Goal: Information Seeking & Learning: Check status

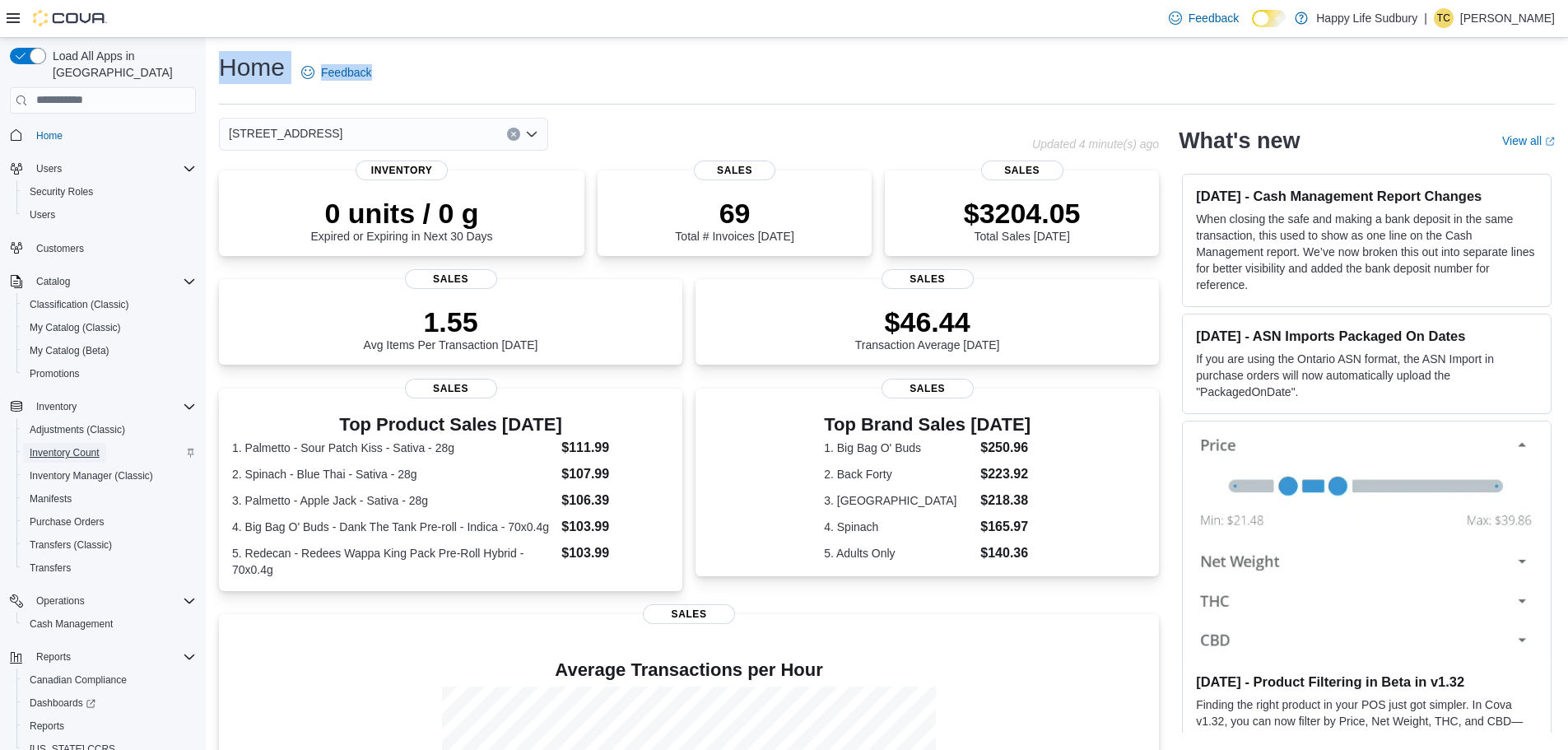
click at [52, 446] on span "Inventory Count" at bounding box center [64, 452] width 70 height 13
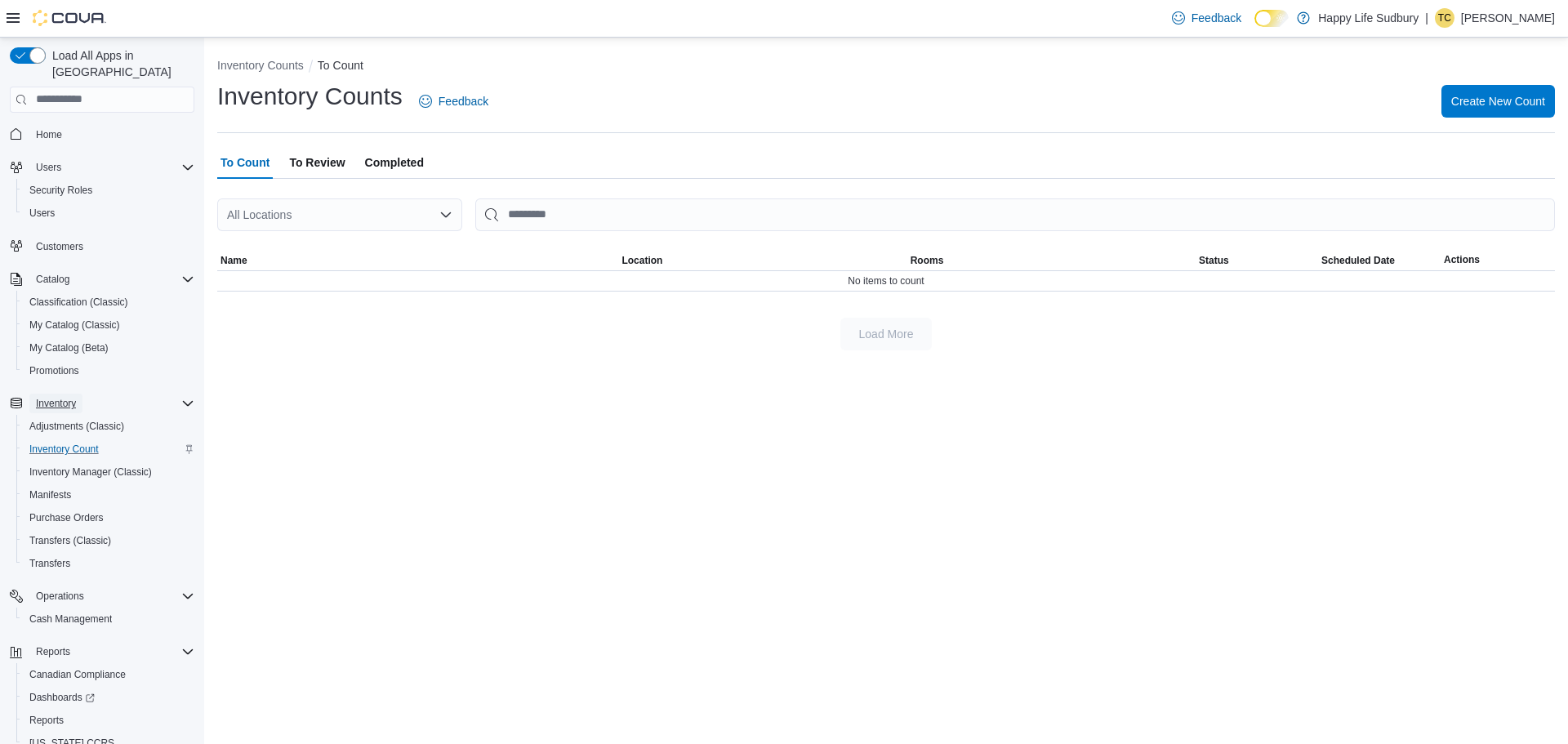
click at [71, 397] on span "Inventory" at bounding box center [55, 403] width 40 height 13
click at [73, 397] on span "Inventory" at bounding box center [55, 403] width 40 height 13
click at [435, 215] on div "All Locations" at bounding box center [339, 214] width 245 height 32
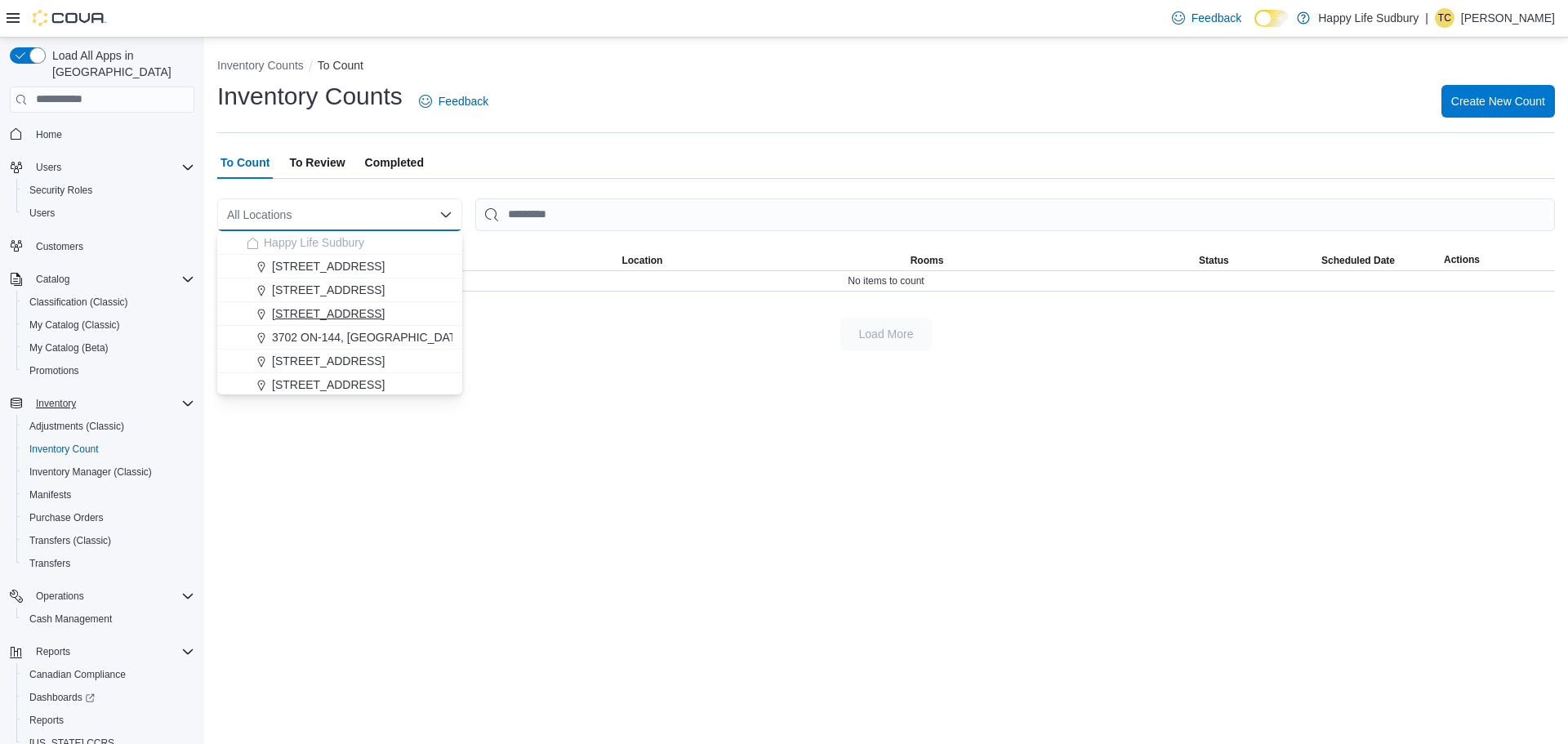
click at [385, 315] on span "[STREET_ADDRESS]" at bounding box center [328, 314] width 113 height 17
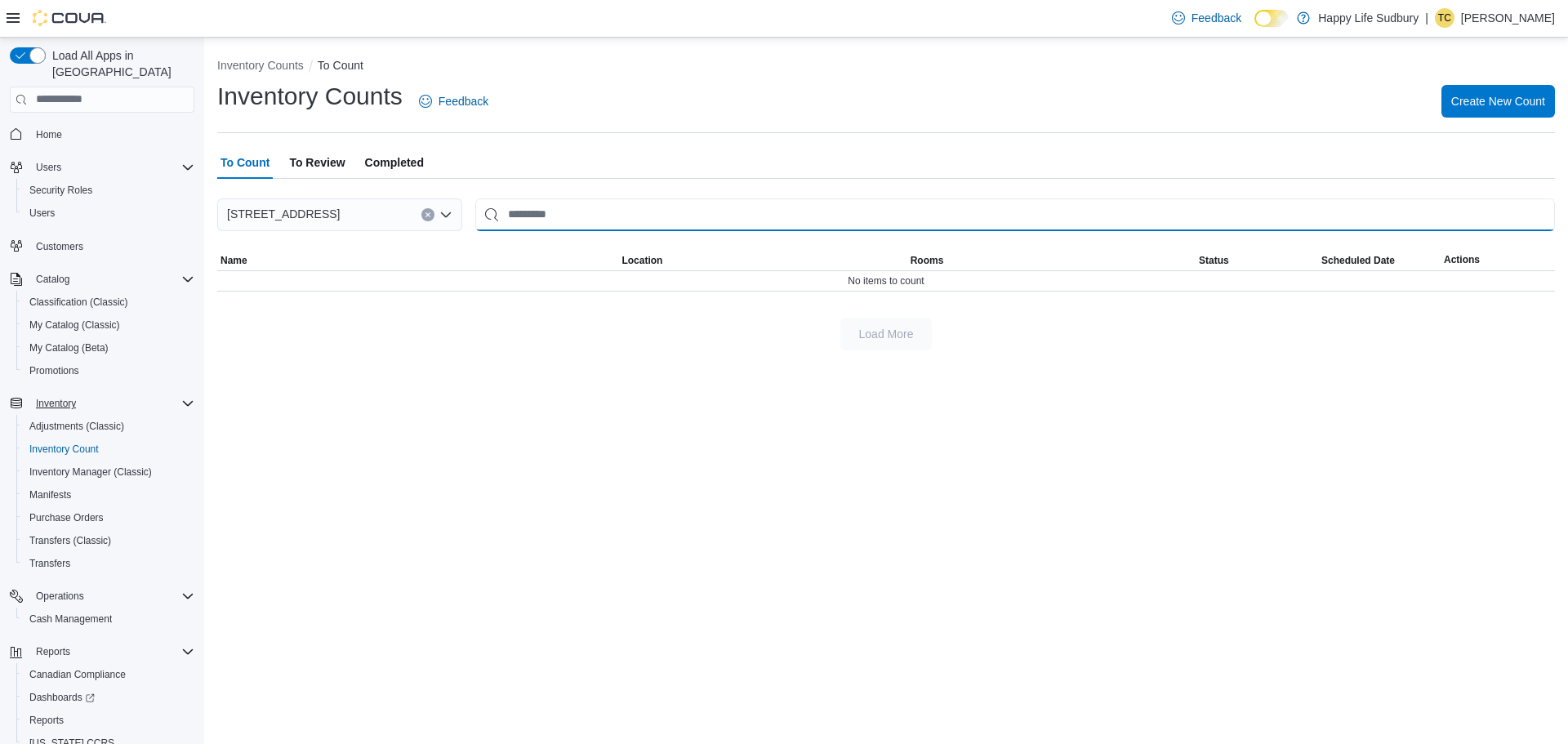
click at [542, 222] on input "This is a search bar. After typing your query, hit enter to filter the results …" at bounding box center [1015, 214] width 1080 height 32
type input "*"
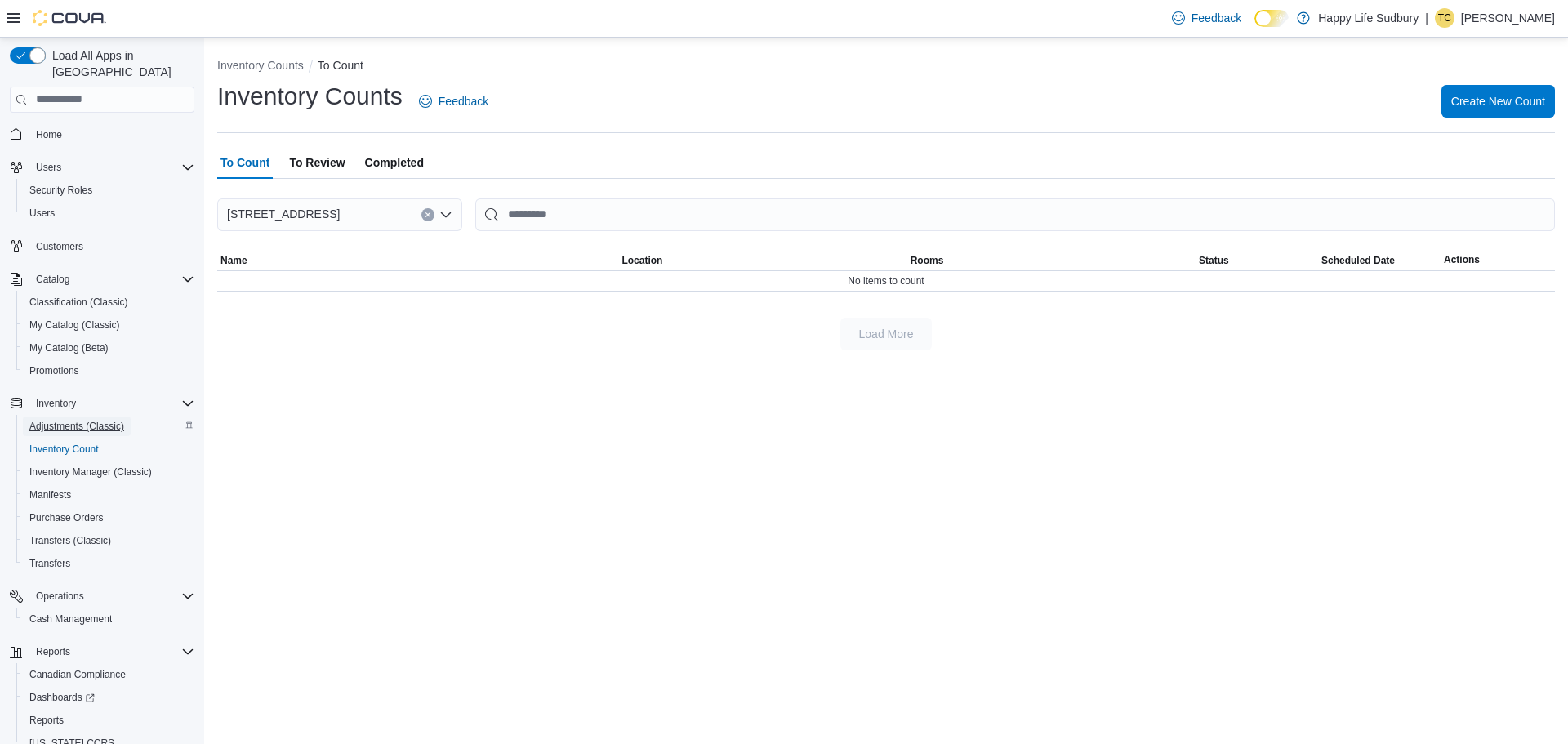
click at [51, 420] on span "Adjustments (Classic)" at bounding box center [77, 426] width 95 height 13
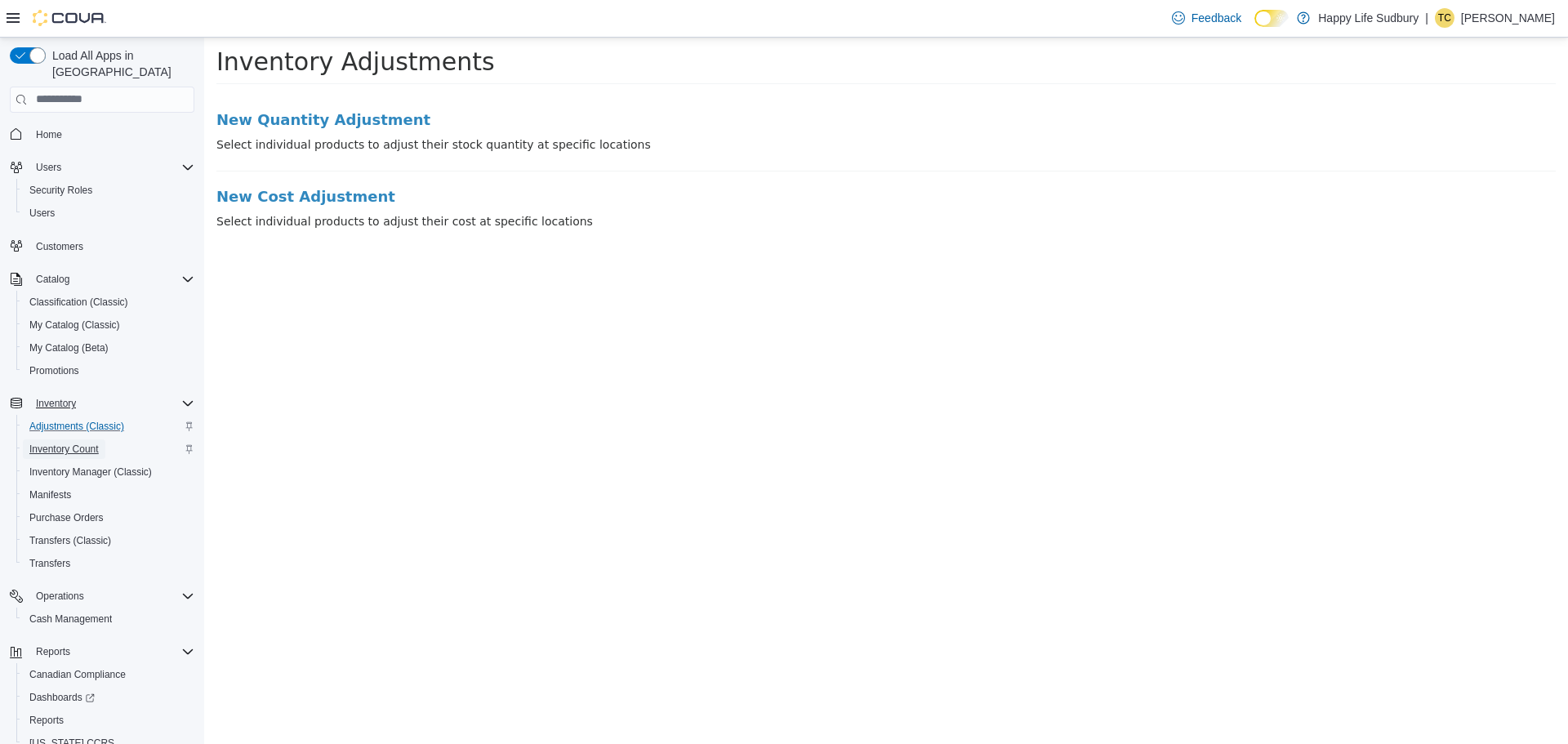
click at [69, 442] on span "Inventory Count" at bounding box center [64, 449] width 69 height 13
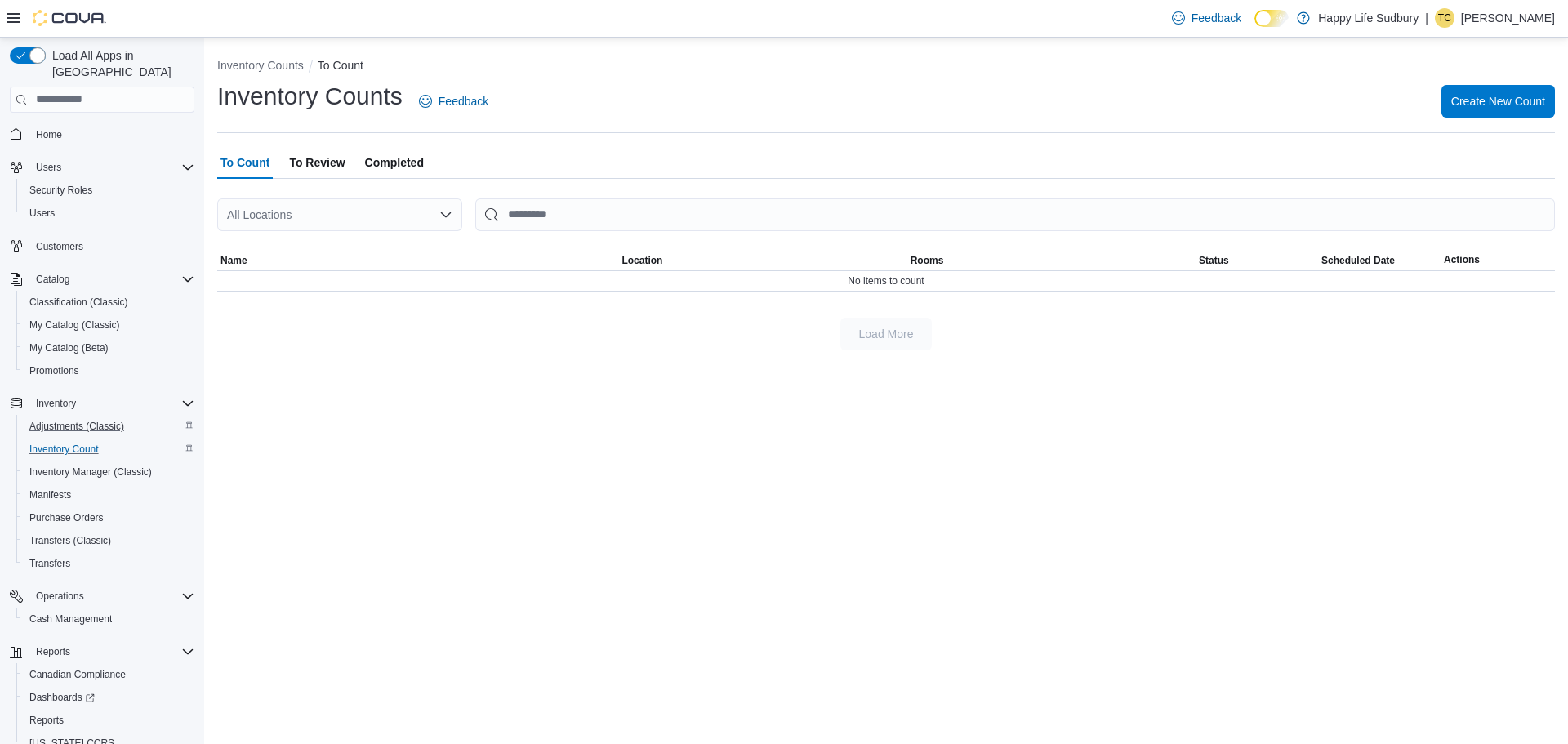
click at [448, 217] on icon "Open list of options" at bounding box center [446, 215] width 13 height 13
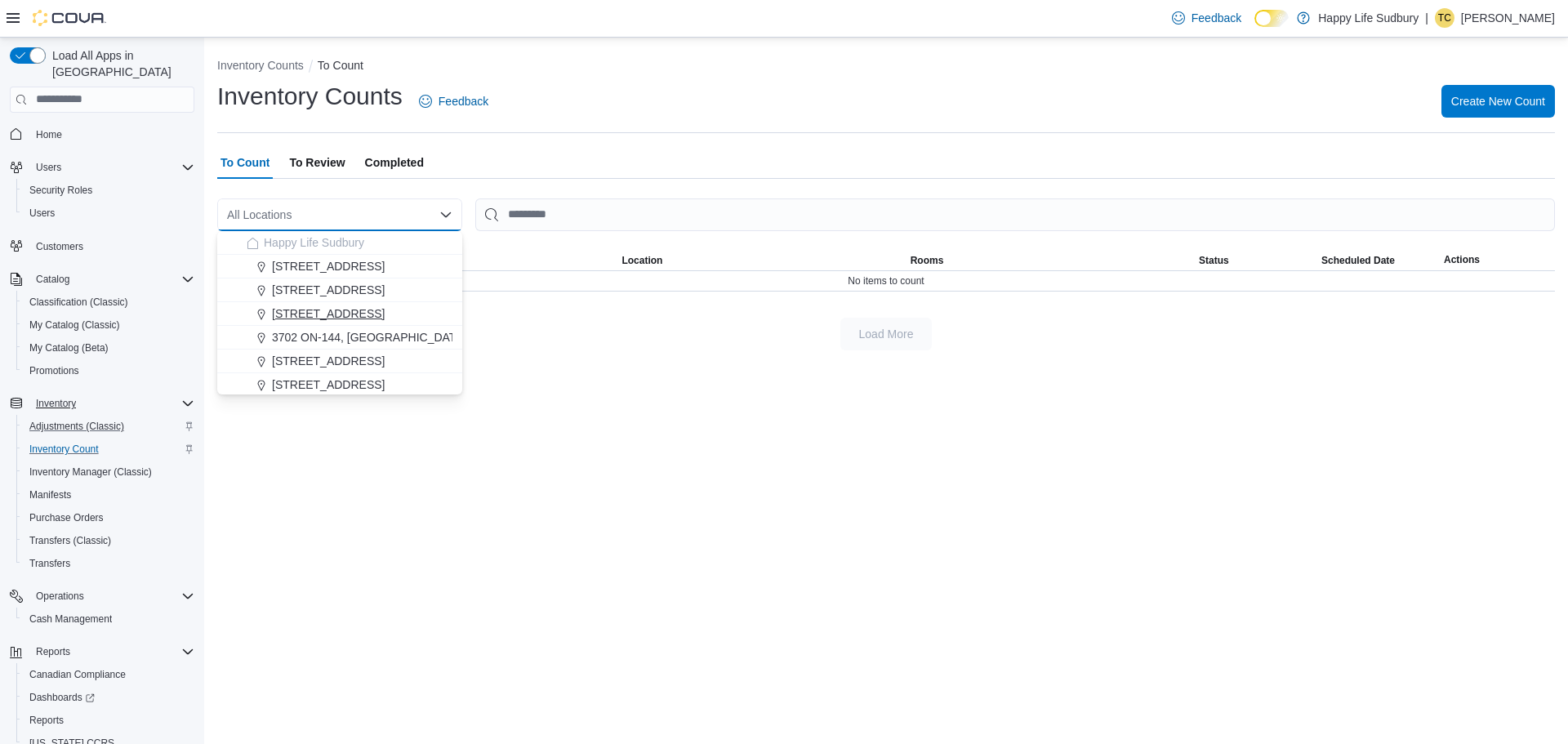
click at [402, 305] on button "[STREET_ADDRESS]" at bounding box center [339, 314] width 245 height 24
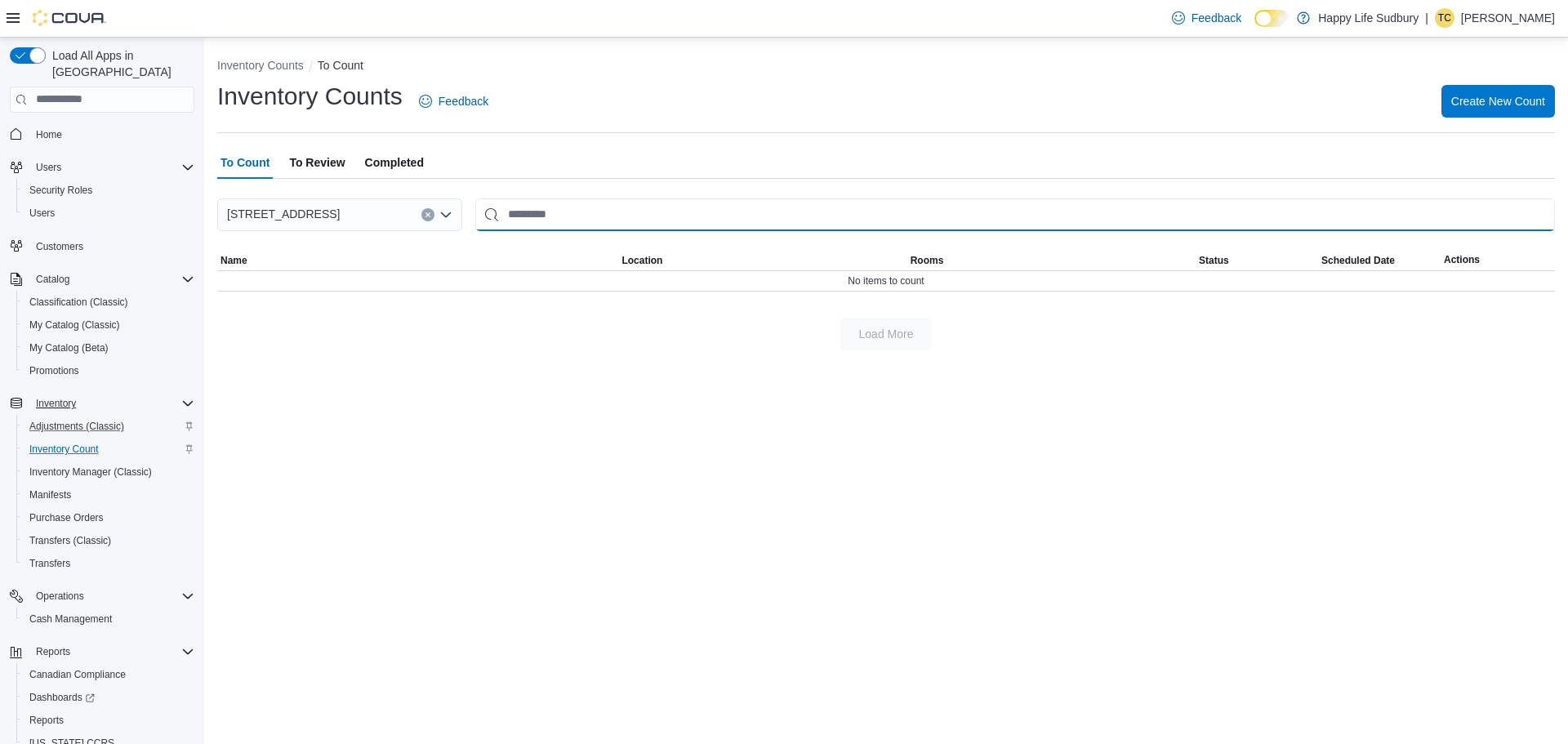
click at [570, 212] on input "This is a search bar. After typing your query, hit enter to filter the results …" at bounding box center [1015, 214] width 1080 height 32
type input "******"
click at [491, 220] on input "******" at bounding box center [1015, 214] width 1080 height 32
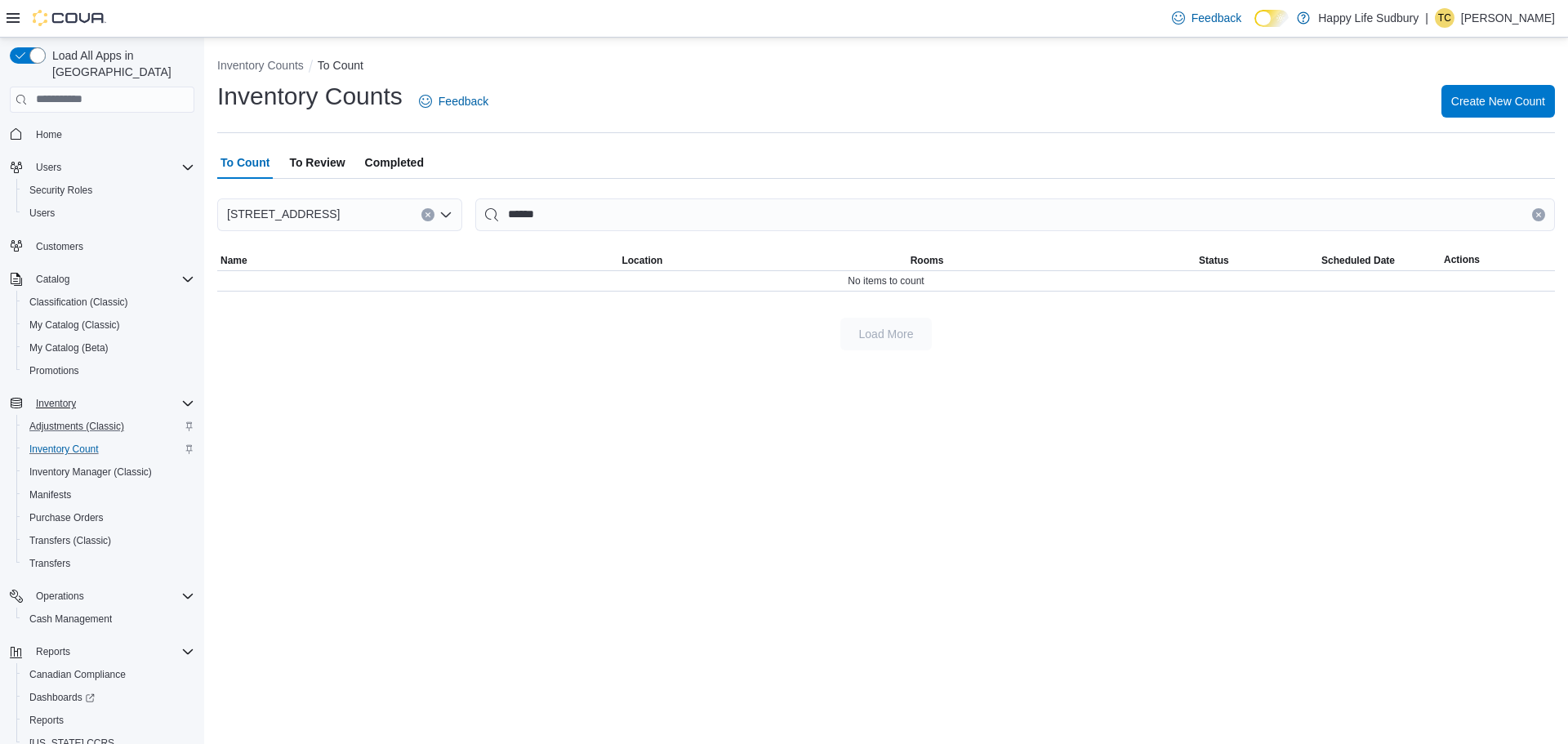
click at [1534, 215] on button "Clear input" at bounding box center [1538, 215] width 13 height 13
click at [75, 462] on span "Inventory Manager (Classic)" at bounding box center [90, 472] width 123 height 19
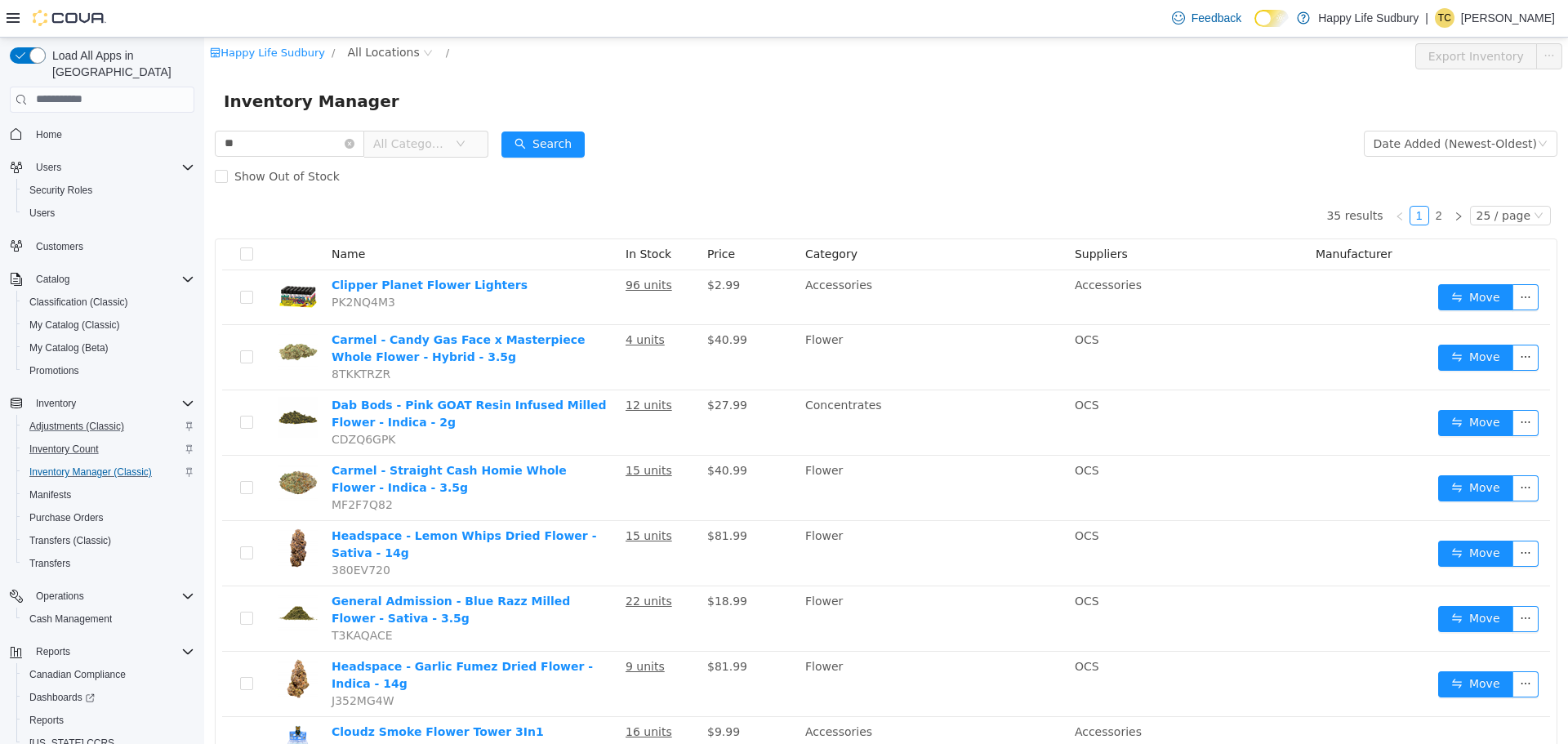
type input "*"
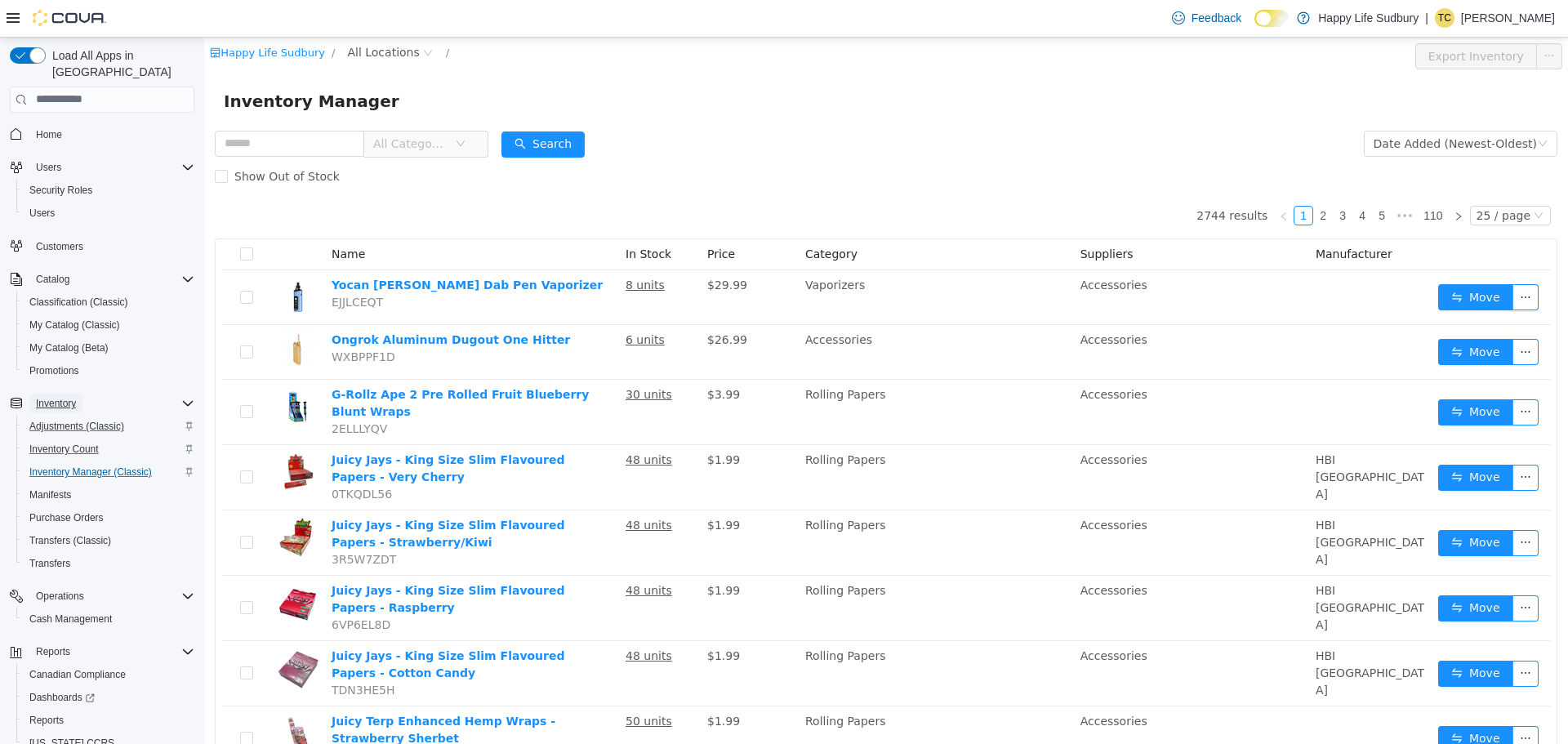
click at [53, 397] on span "Inventory" at bounding box center [55, 403] width 40 height 13
click at [70, 488] on span "Manifests" at bounding box center [50, 495] width 42 height 13
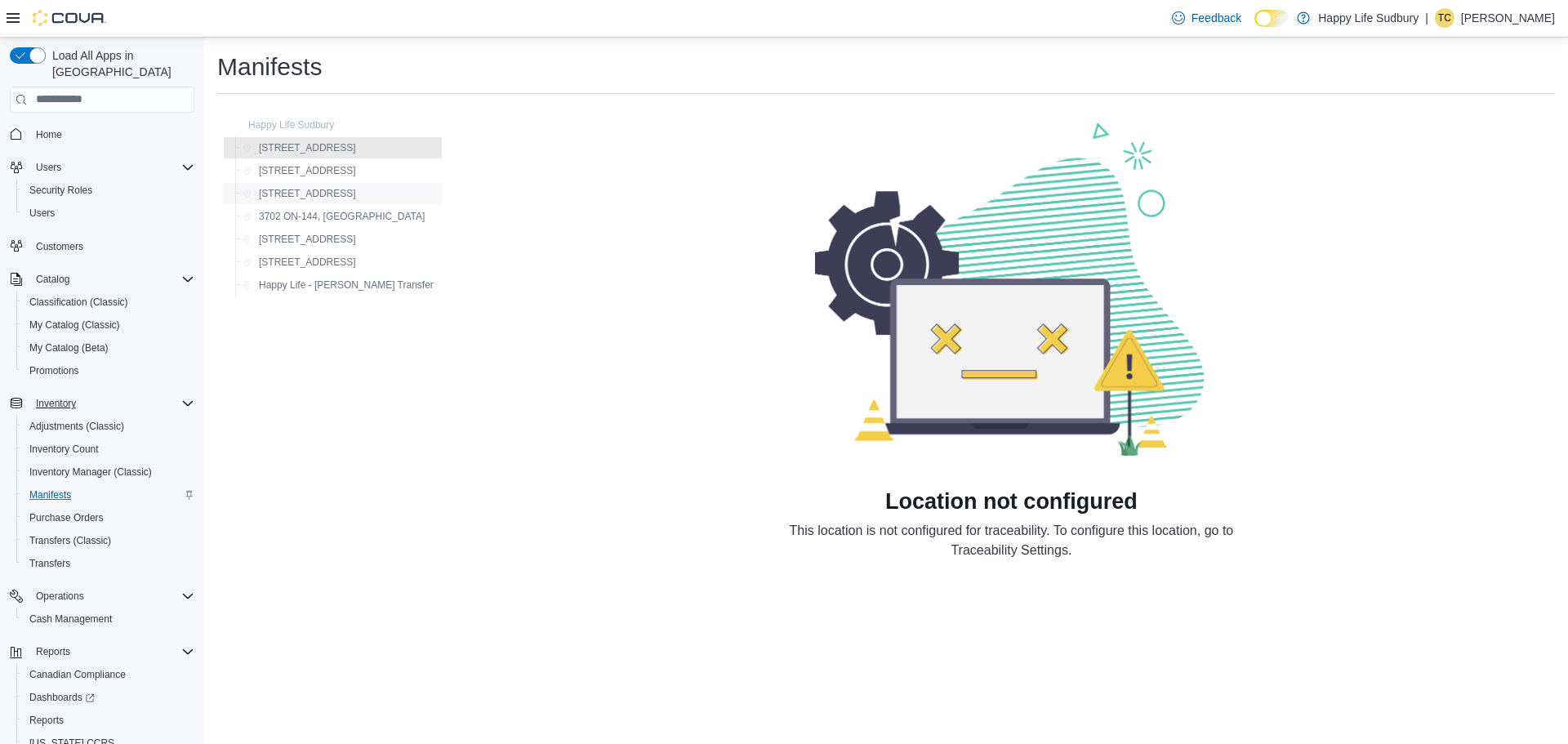
click at [317, 196] on span "[STREET_ADDRESS]" at bounding box center [307, 194] width 97 height 13
click at [65, 397] on span "Inventory" at bounding box center [55, 403] width 40 height 13
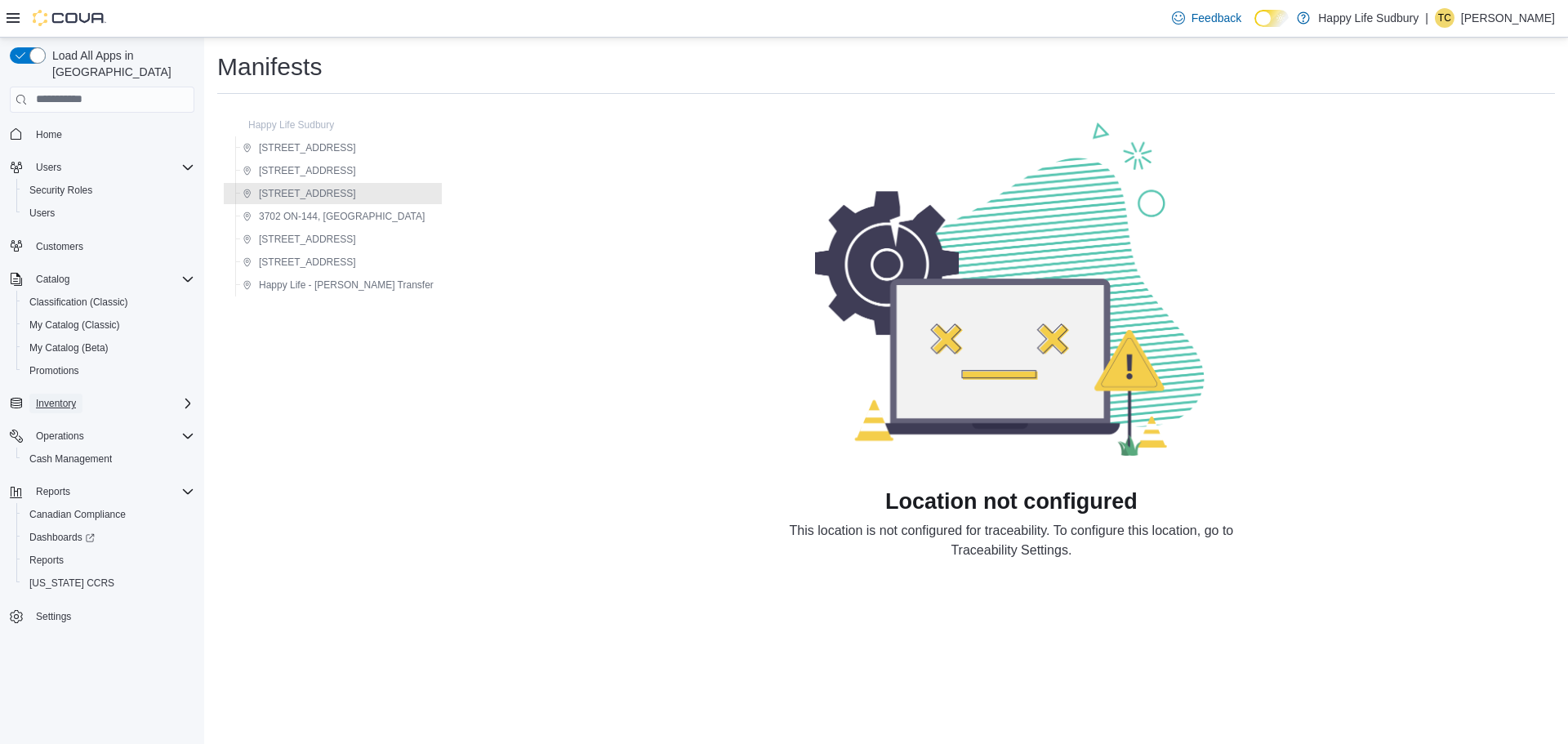
click at [65, 397] on span "Inventory" at bounding box center [55, 403] width 40 height 13
click at [64, 442] on span "Inventory Count" at bounding box center [64, 449] width 69 height 13
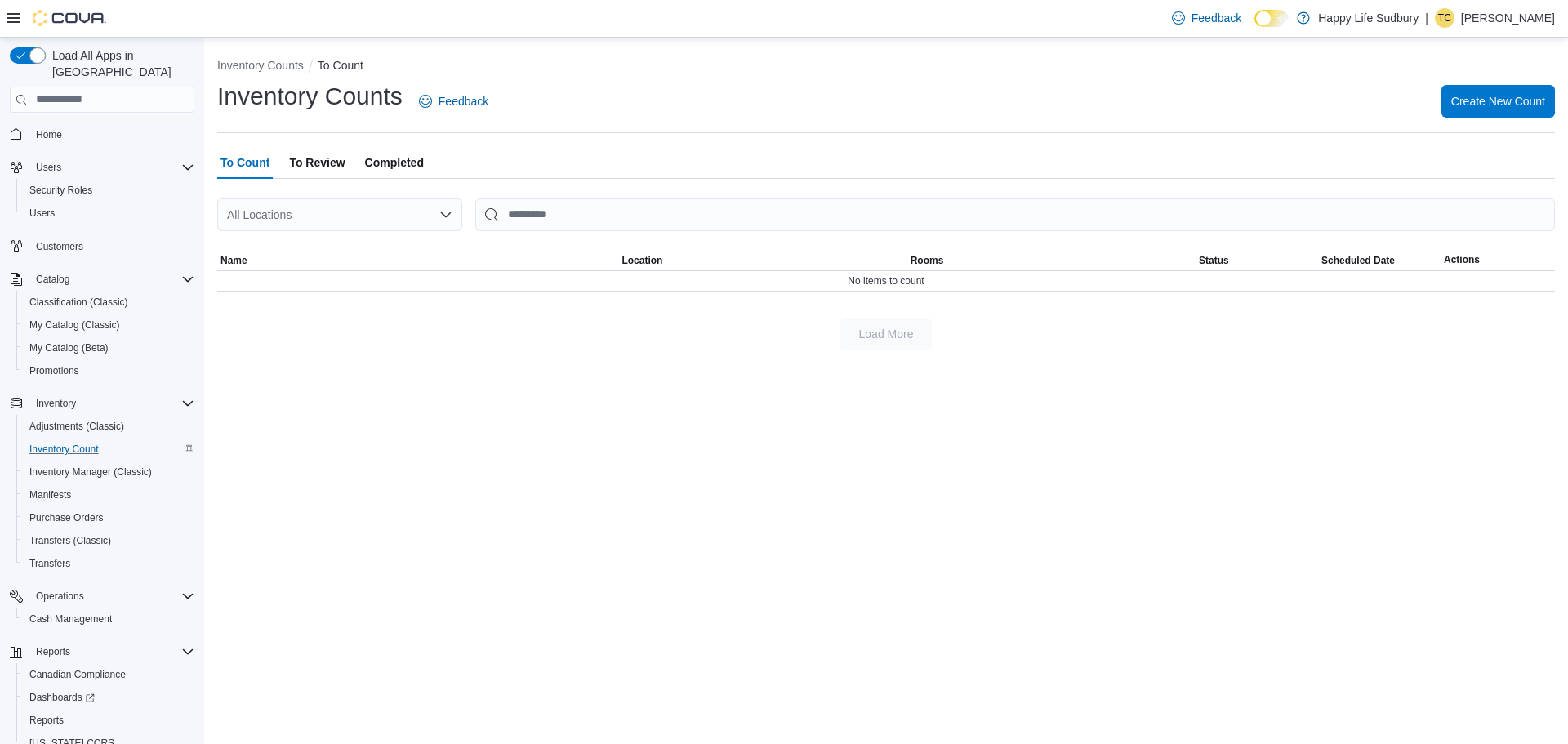
click at [420, 218] on div "All Locations" at bounding box center [339, 214] width 245 height 32
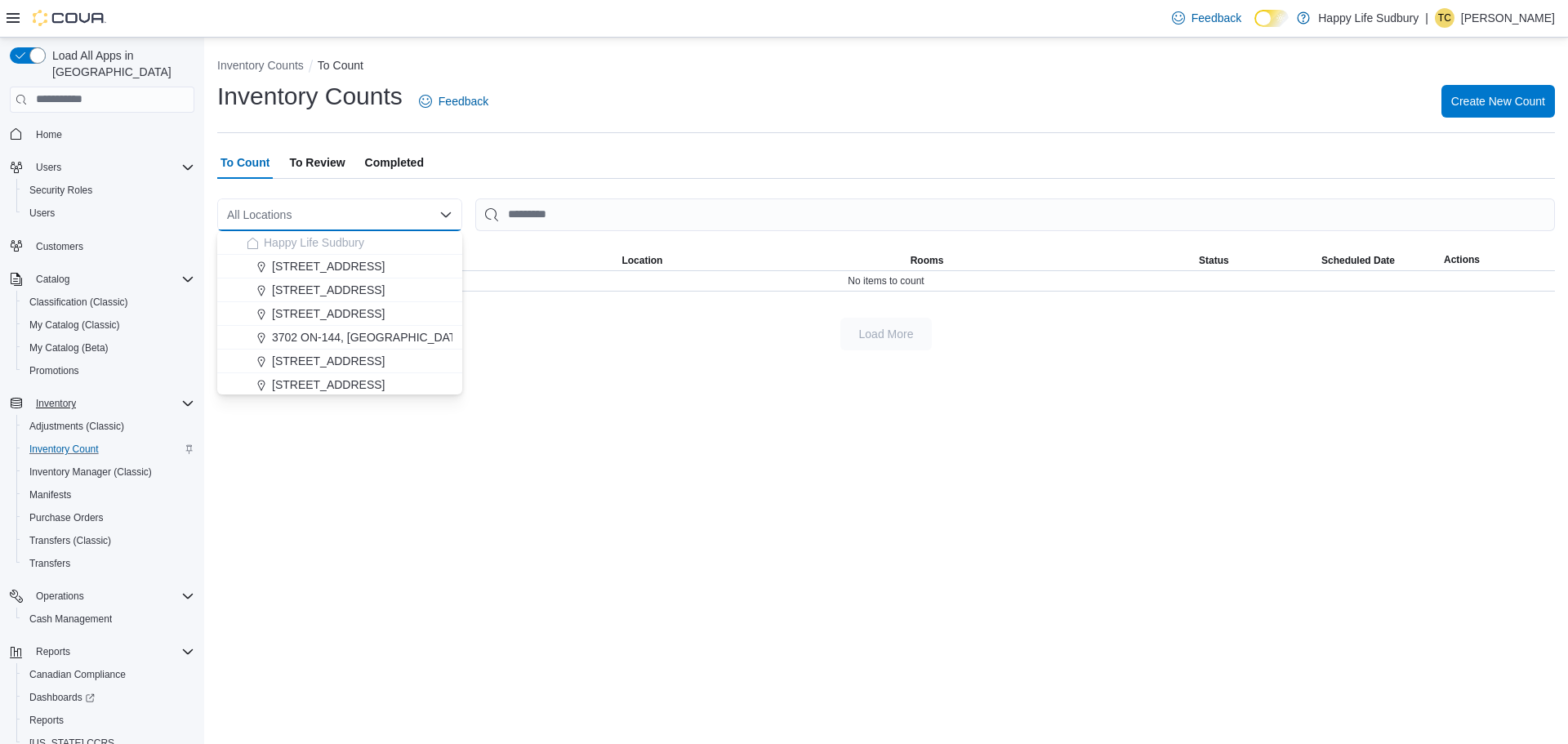
drag, startPoint x: 396, startPoint y: 312, endPoint x: 389, endPoint y: 307, distance: 8.6
click at [385, 313] on span "[STREET_ADDRESS]" at bounding box center [328, 314] width 113 height 17
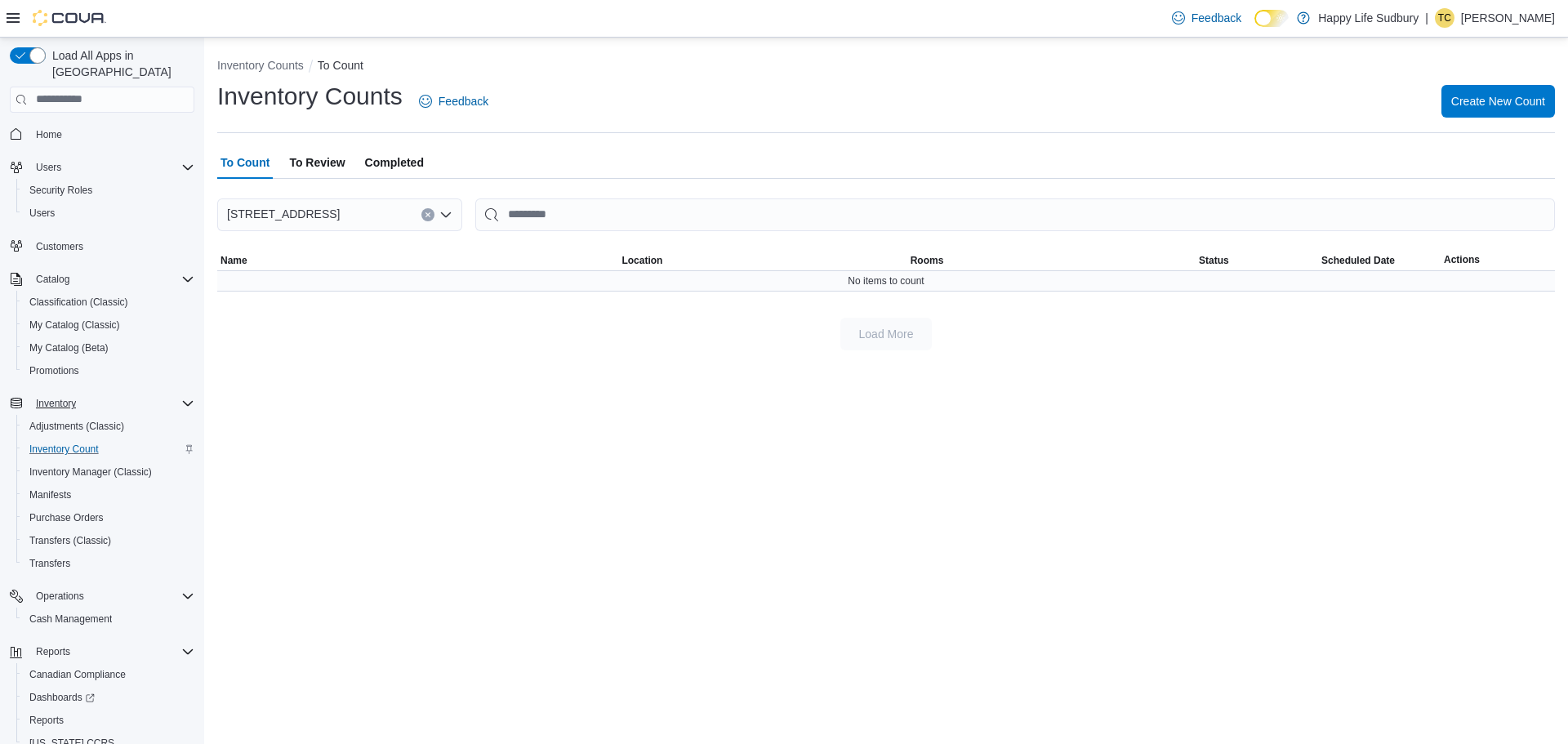
click at [279, 287] on div "No items to count" at bounding box center [886, 281] width 1338 height 19
click at [251, 290] on div "No items to count" at bounding box center [886, 281] width 1338 height 19
click at [235, 284] on div "No items to count" at bounding box center [886, 281] width 1338 height 19
click at [541, 216] on input "This is a search bar. After typing your query, hit enter to filter the results …" at bounding box center [1015, 214] width 1080 height 32
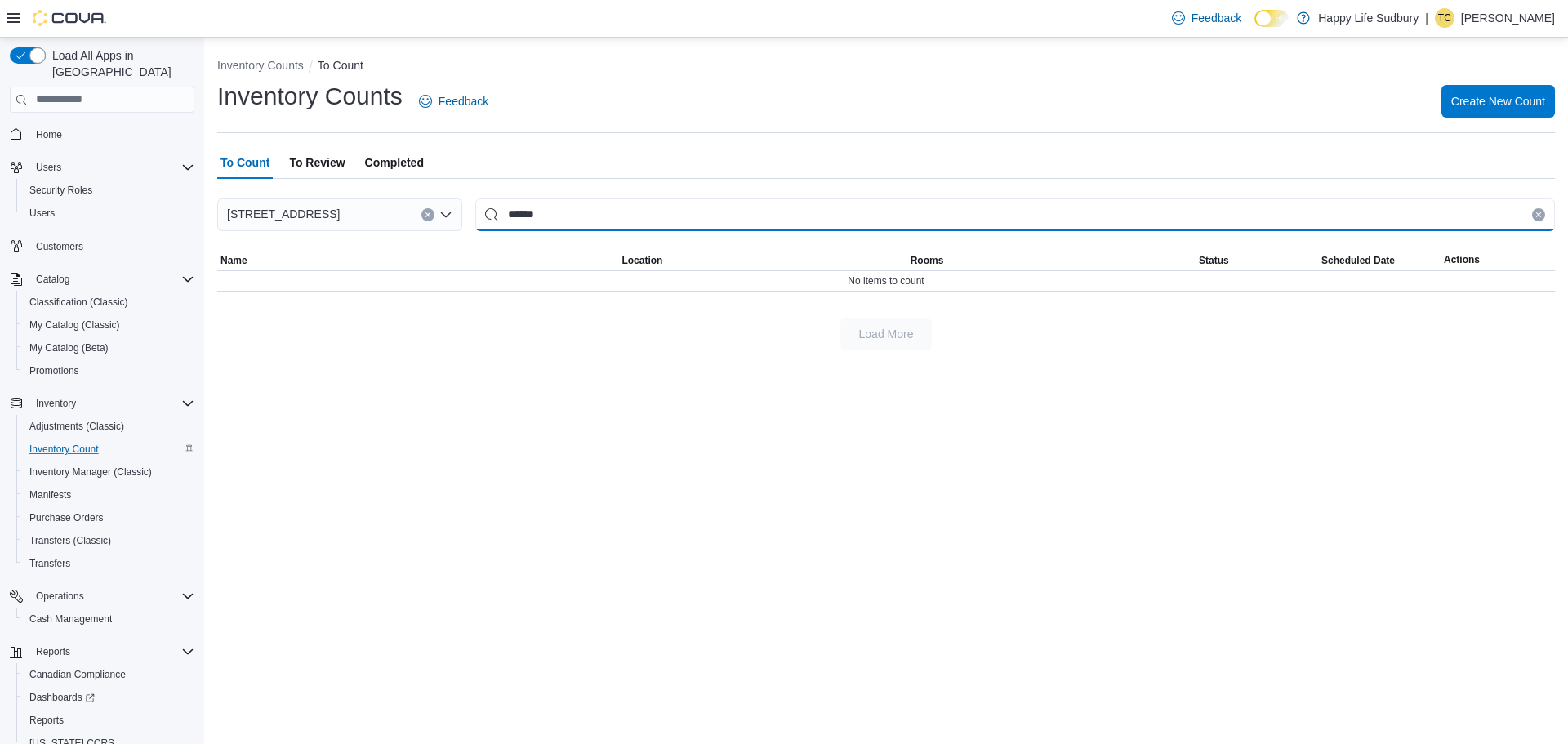
type input "******"
click at [489, 215] on input "******" at bounding box center [1015, 214] width 1080 height 32
click at [557, 214] on input "******" at bounding box center [1015, 214] width 1080 height 32
type input "*"
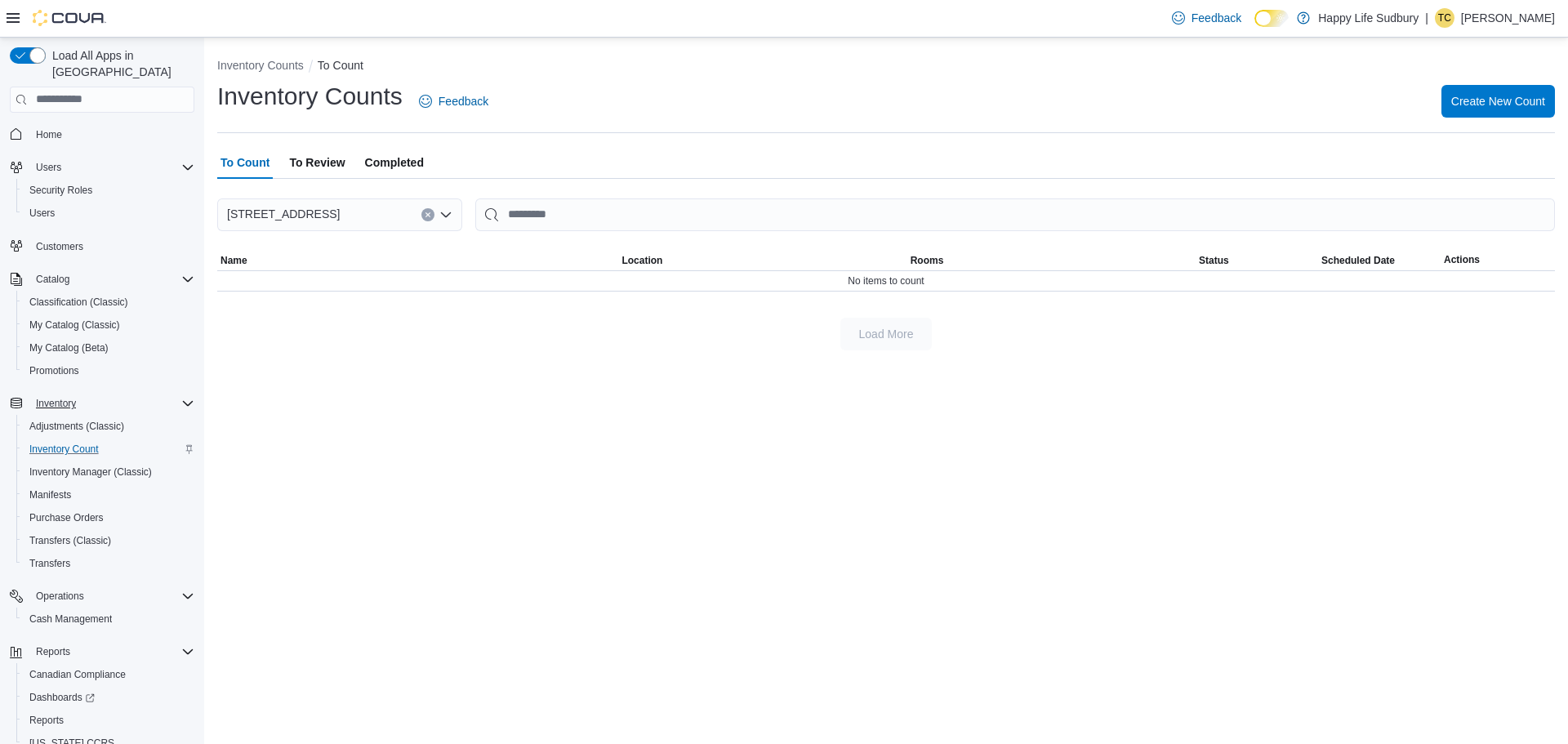
click at [322, 162] on span "To Review" at bounding box center [317, 162] width 55 height 32
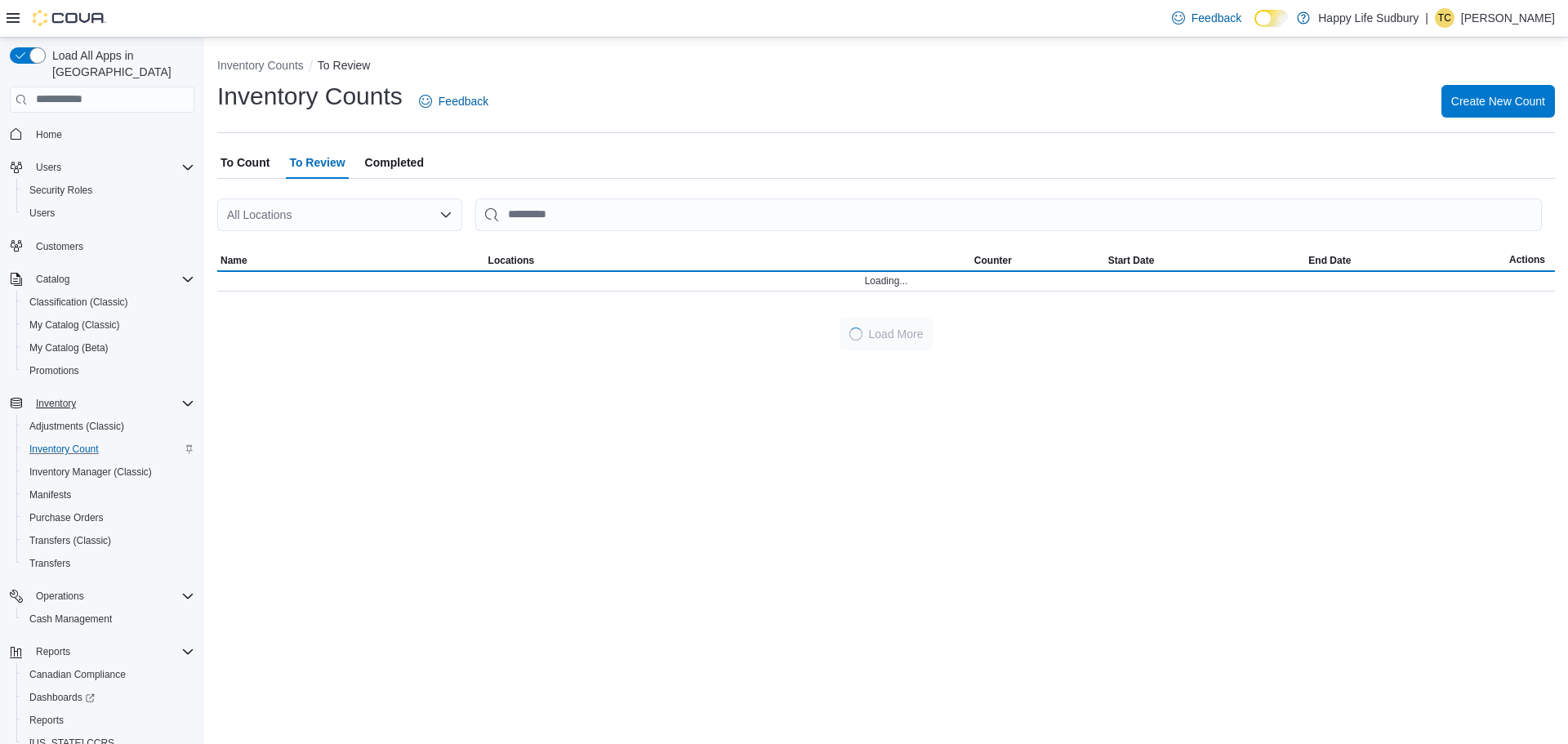
click at [441, 215] on icon "Open list of options" at bounding box center [446, 215] width 13 height 13
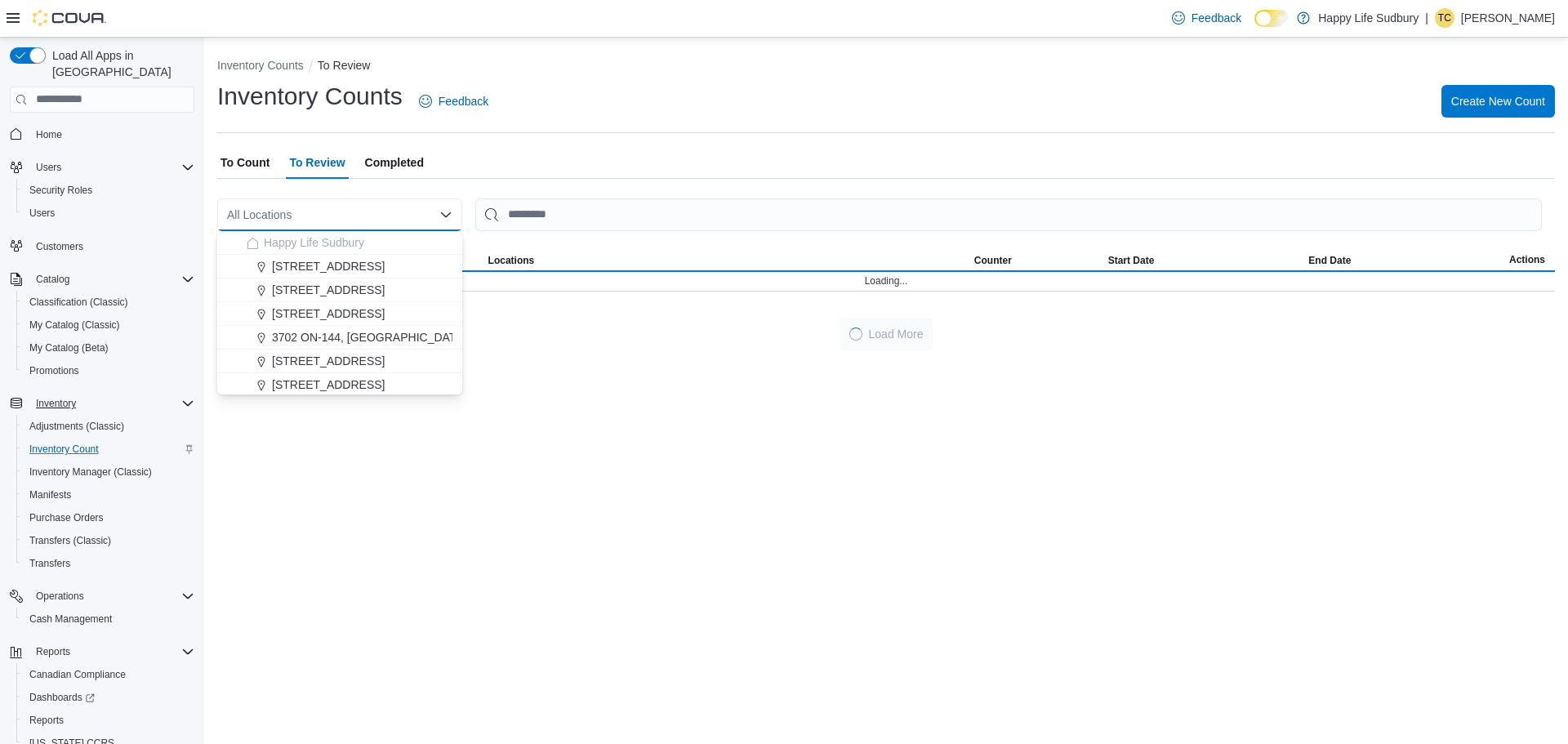
click at [425, 318] on div "[STREET_ADDRESS]" at bounding box center [349, 314] width 206 height 17
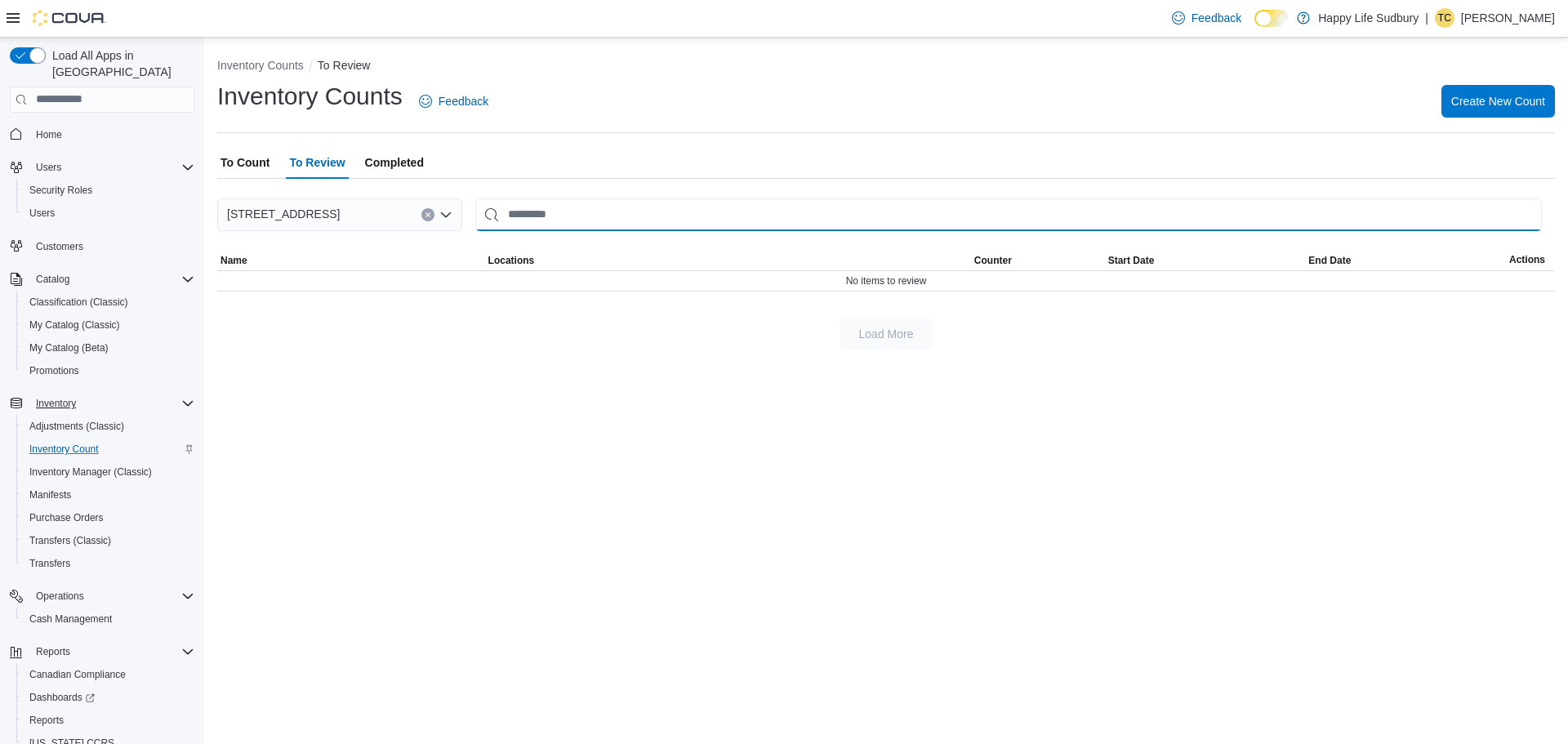
click at [558, 218] on input "This is a search bar. After typing your query, hit enter to filter the results …" at bounding box center [1008, 214] width 1067 height 32
type input "******"
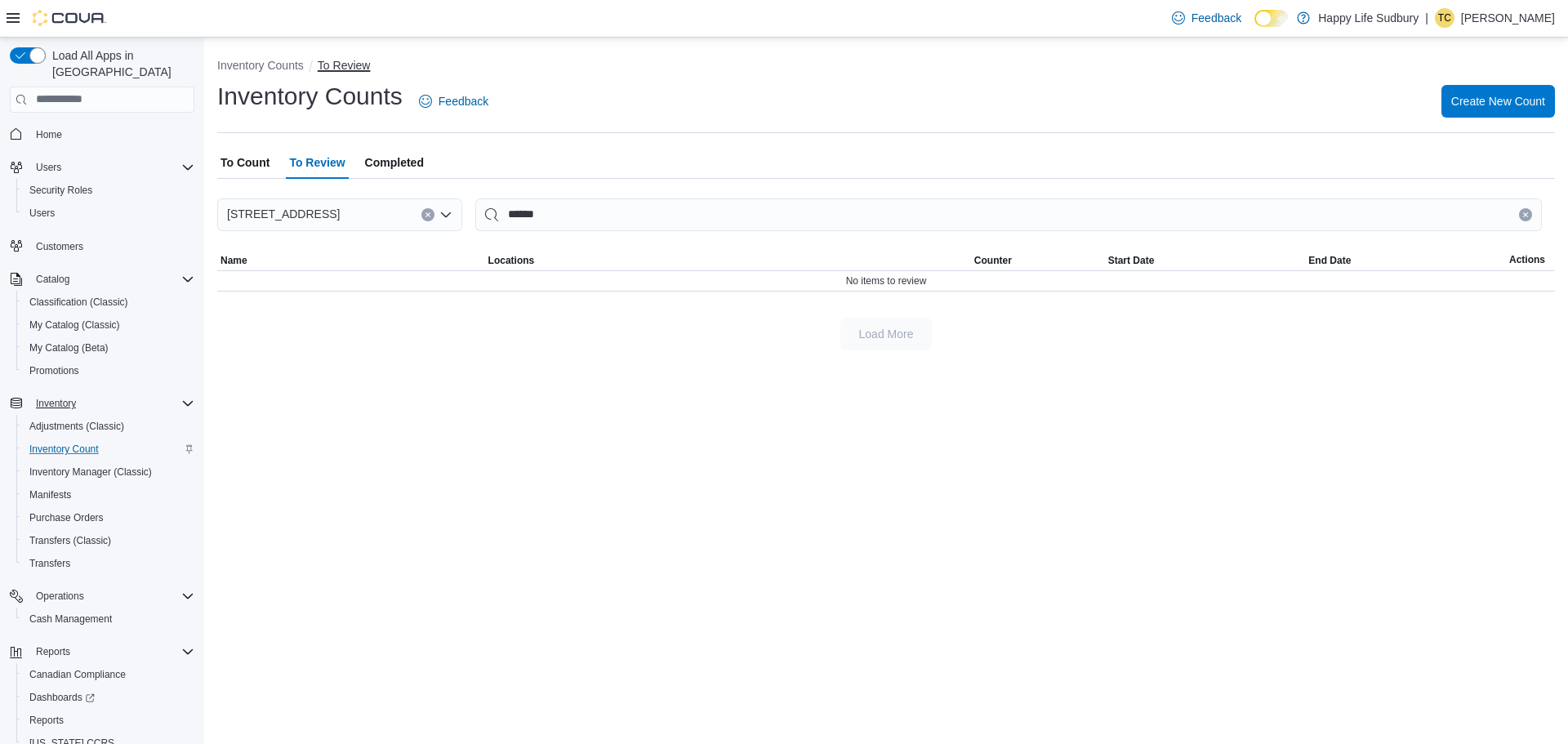
click at [341, 67] on button "To Review" at bounding box center [344, 66] width 53 height 13
click at [239, 162] on span "To Count" at bounding box center [245, 162] width 49 height 32
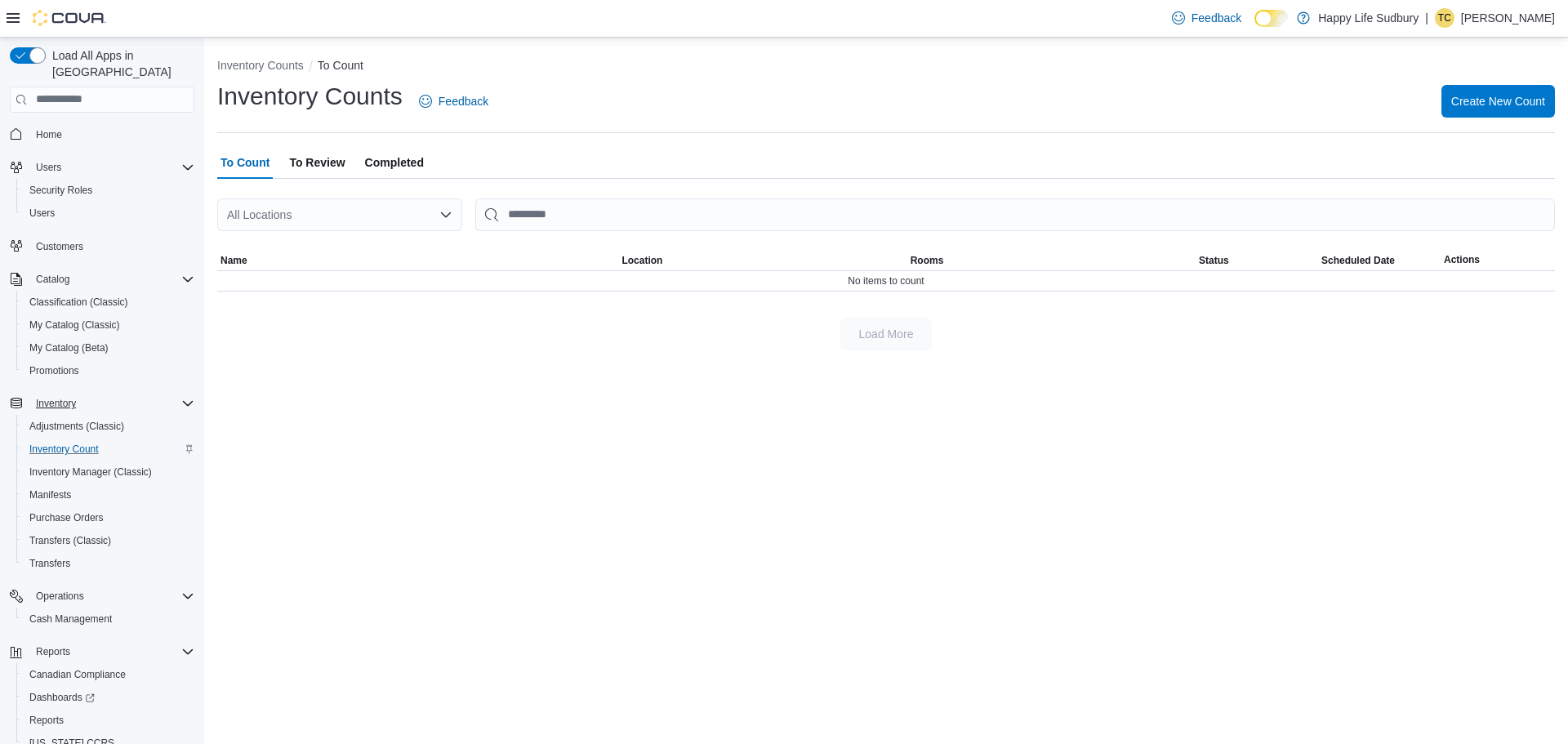
click at [388, 158] on span "Completed" at bounding box center [394, 162] width 59 height 32
click at [258, 164] on span "To Count" at bounding box center [245, 162] width 49 height 32
click at [310, 210] on div "All Locations" at bounding box center [339, 214] width 245 height 32
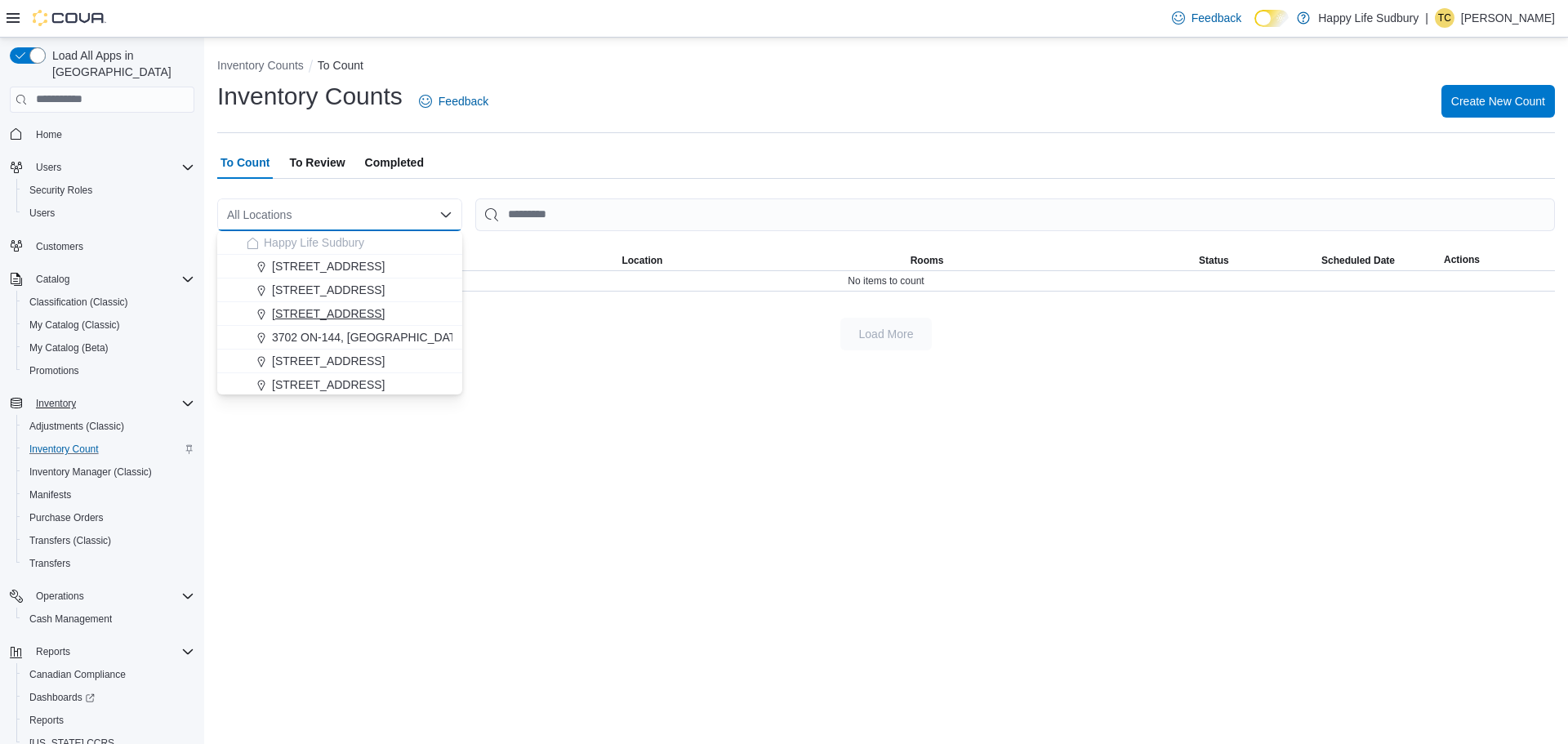
click at [385, 320] on span "[STREET_ADDRESS]" at bounding box center [328, 314] width 113 height 17
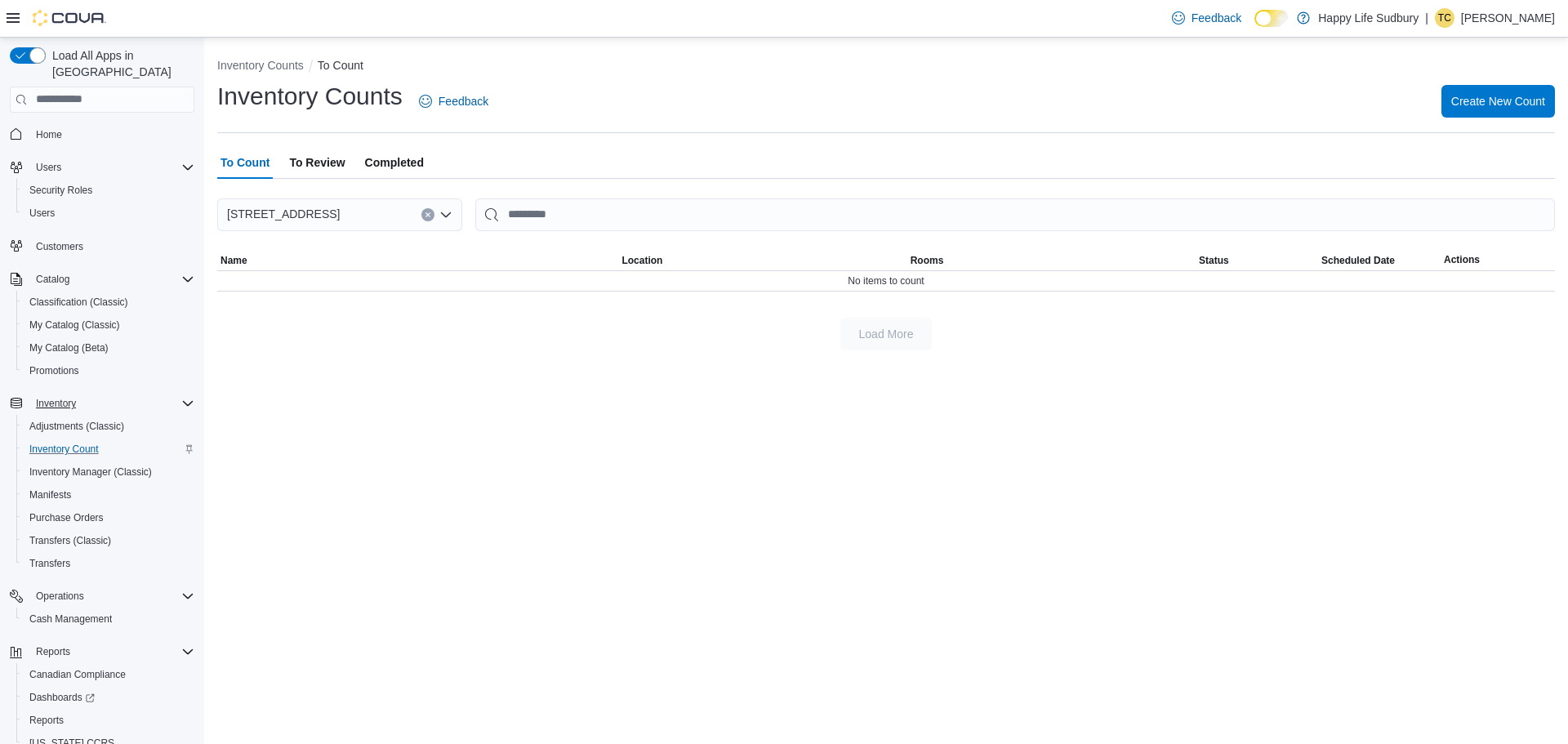
click at [548, 231] on div at bounding box center [886, 240] width 1338 height 19
click at [542, 223] on input "This is a search bar. After typing your query, hit enter to filter the results …" at bounding box center [1015, 214] width 1080 height 32
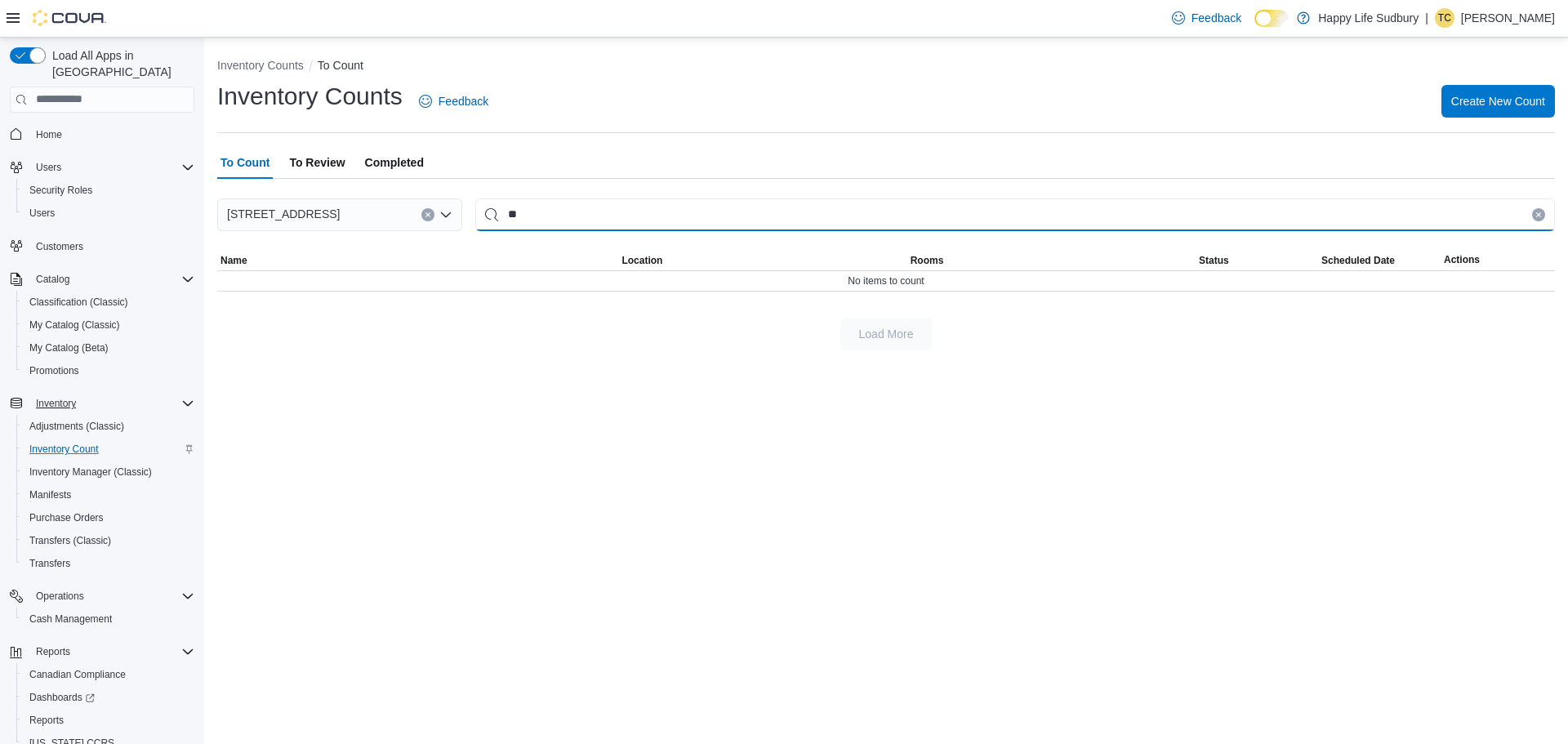
type input "*"
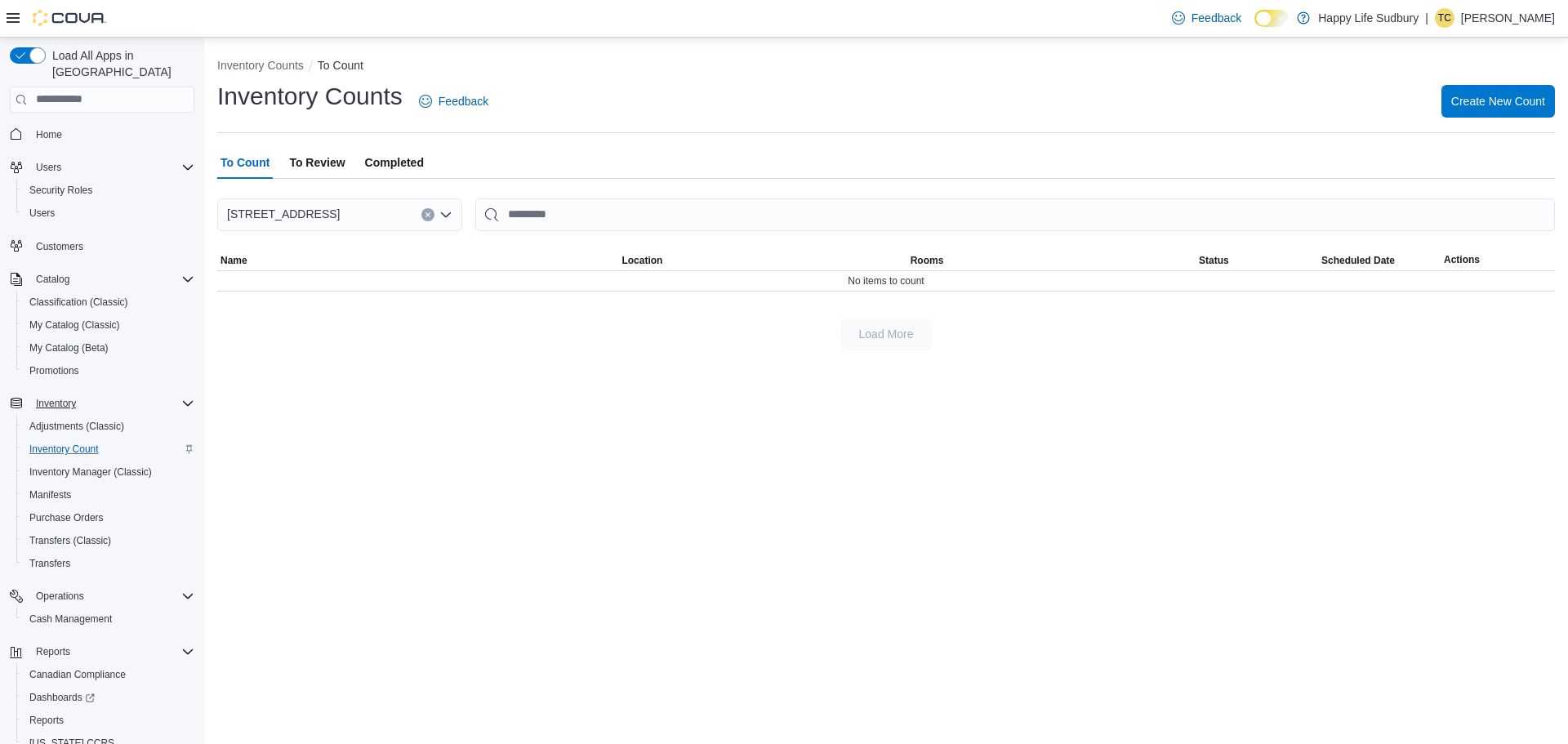
click at [427, 212] on icon "Clear input" at bounding box center [428, 214] width 4 height 4
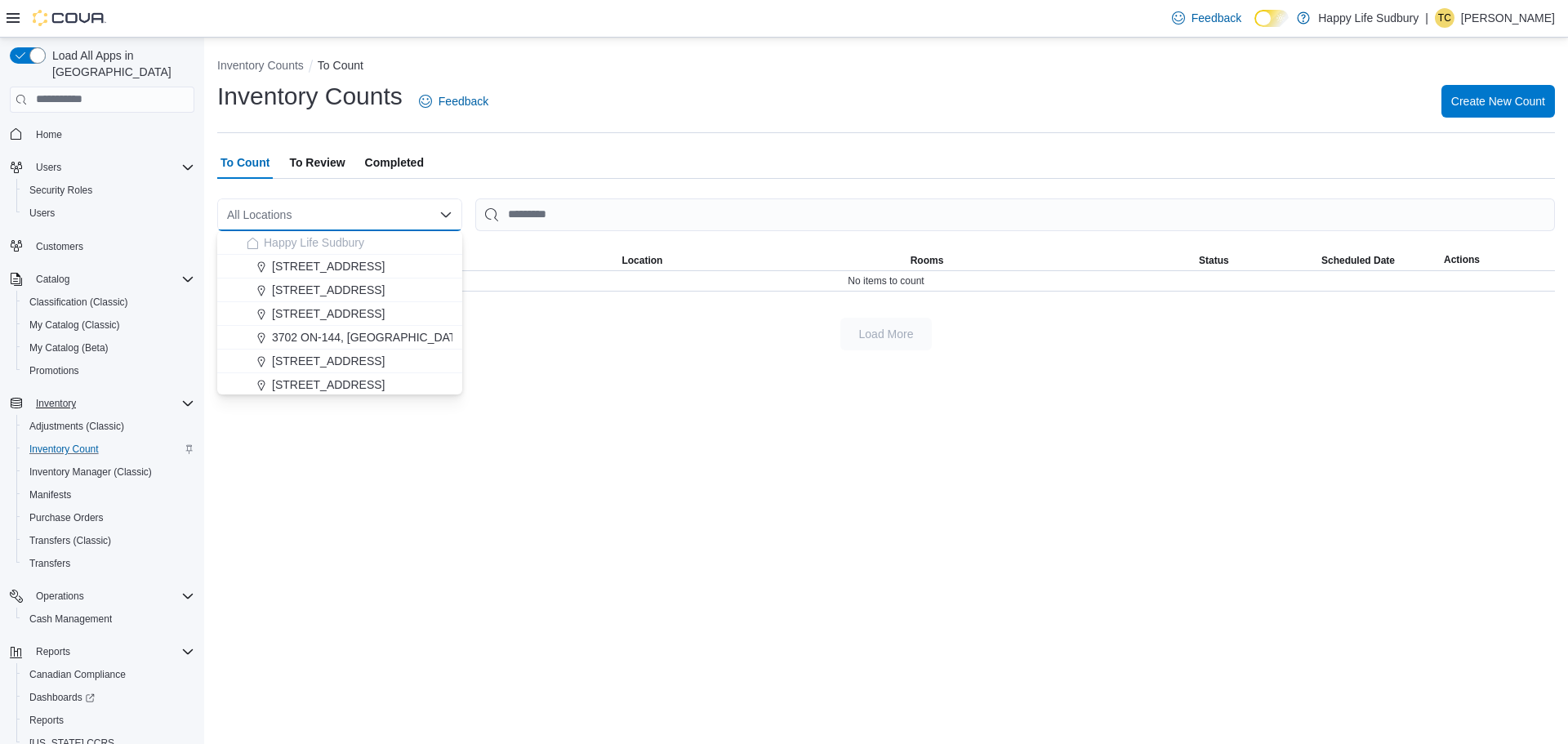
click at [550, 130] on div "Inventory Counts Feedback Create New Count" at bounding box center [886, 106] width 1338 height 53
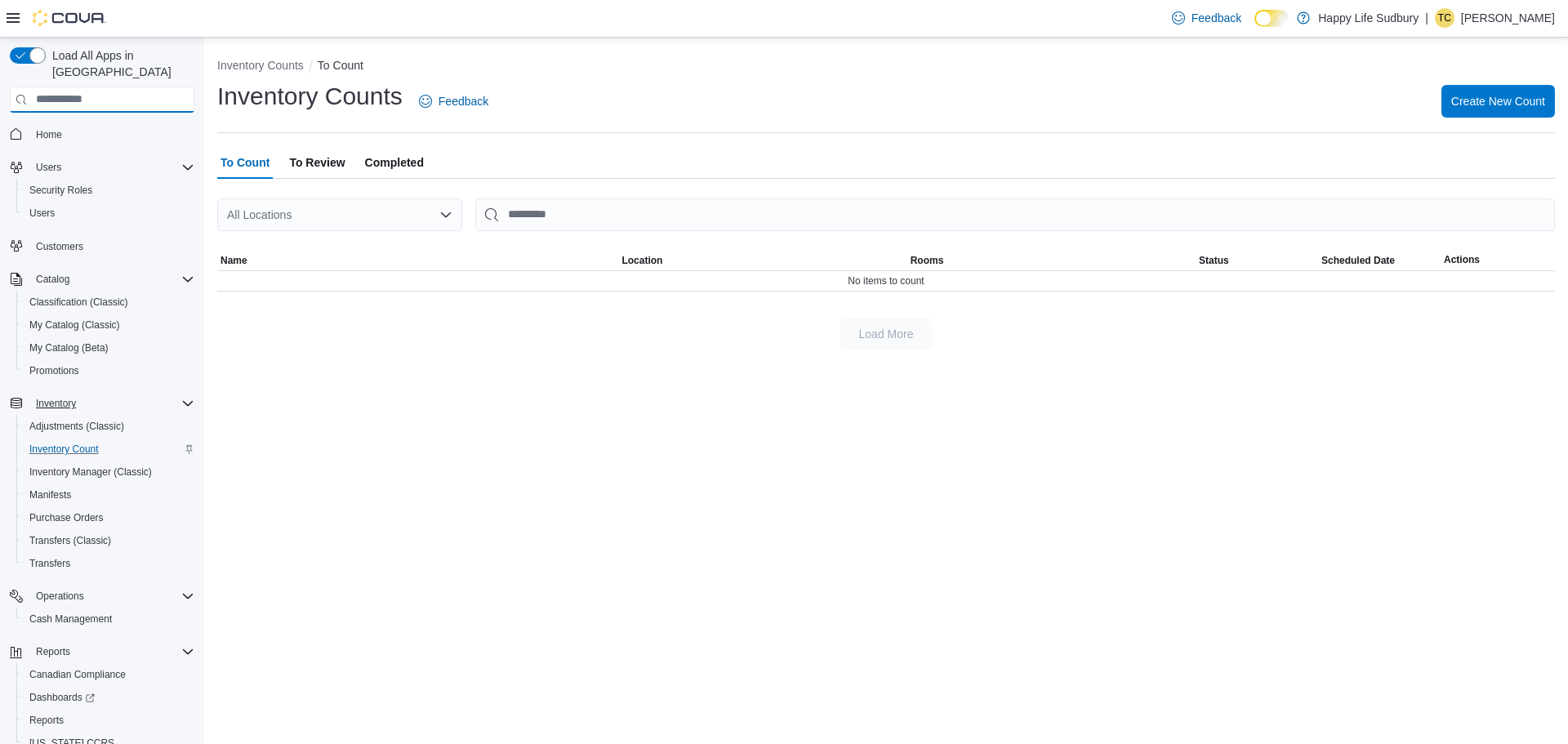
click at [126, 87] on input "search" at bounding box center [103, 100] width 185 height 26
click at [380, 100] on h1 "Inventory Counts" at bounding box center [309, 96] width 186 height 32
click at [61, 272] on span "Catalog" at bounding box center [53, 279] width 33 height 13
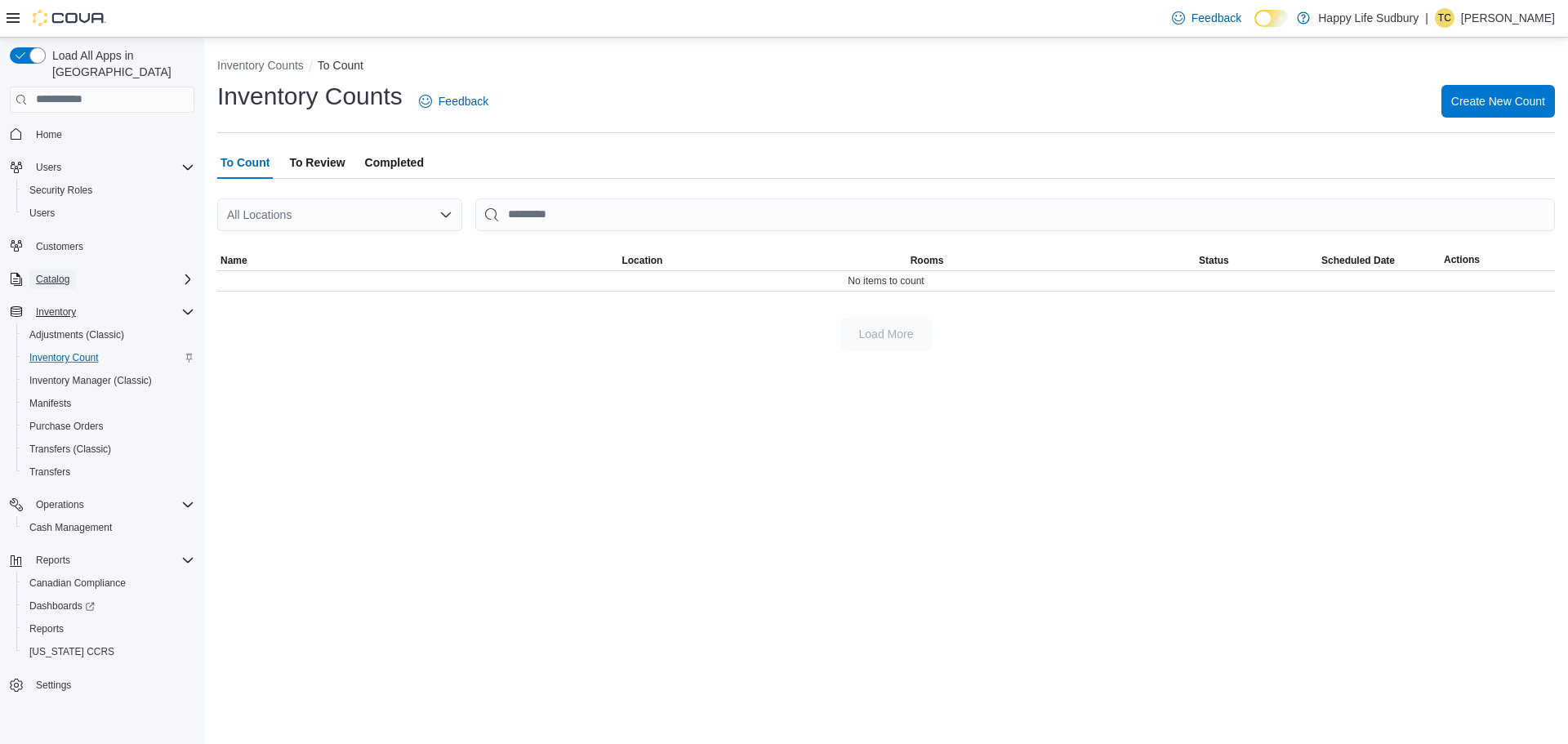
click at [61, 272] on span "Catalog" at bounding box center [53, 279] width 33 height 13
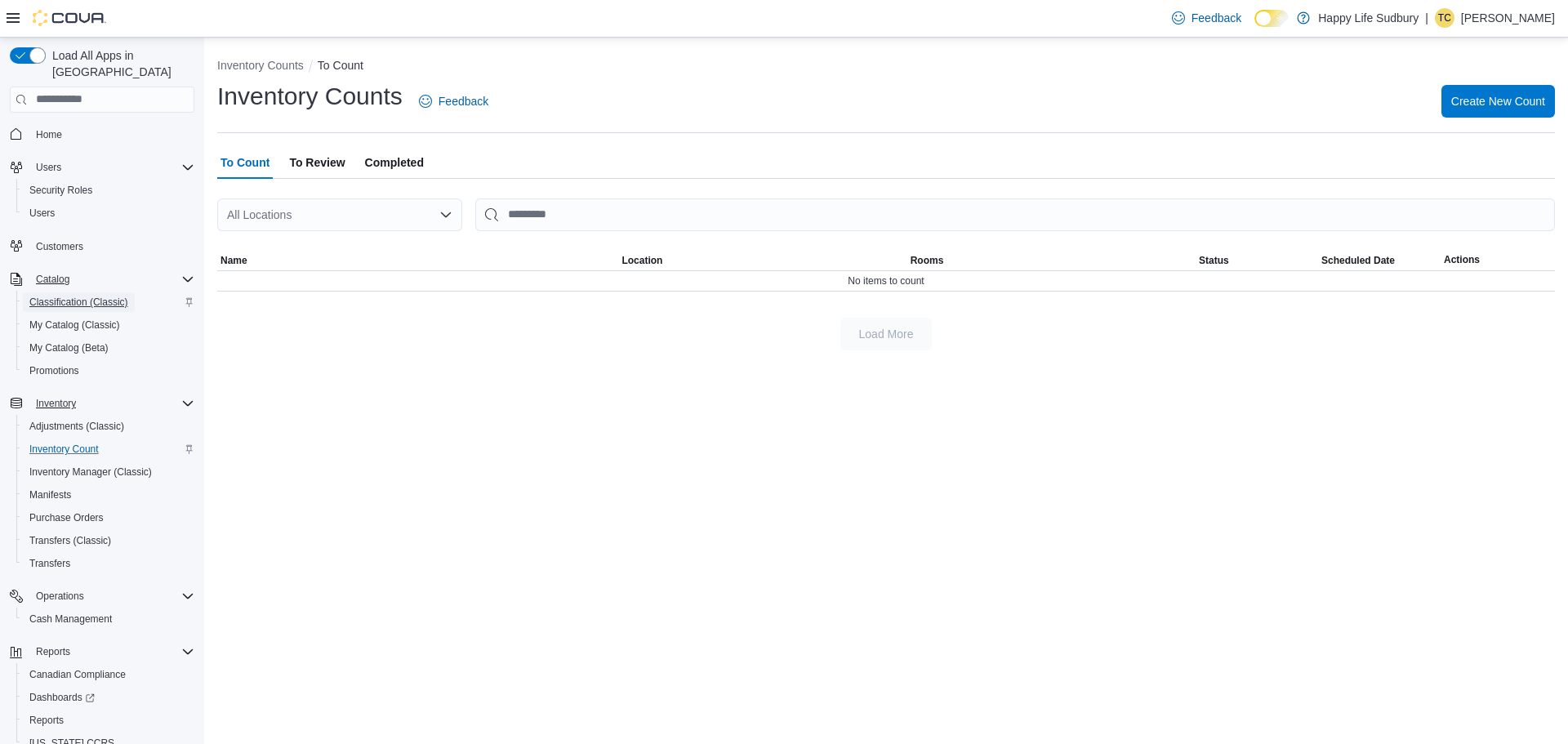
click at [62, 295] on span "Classification (Classic)" at bounding box center [78, 302] width 99 height 13
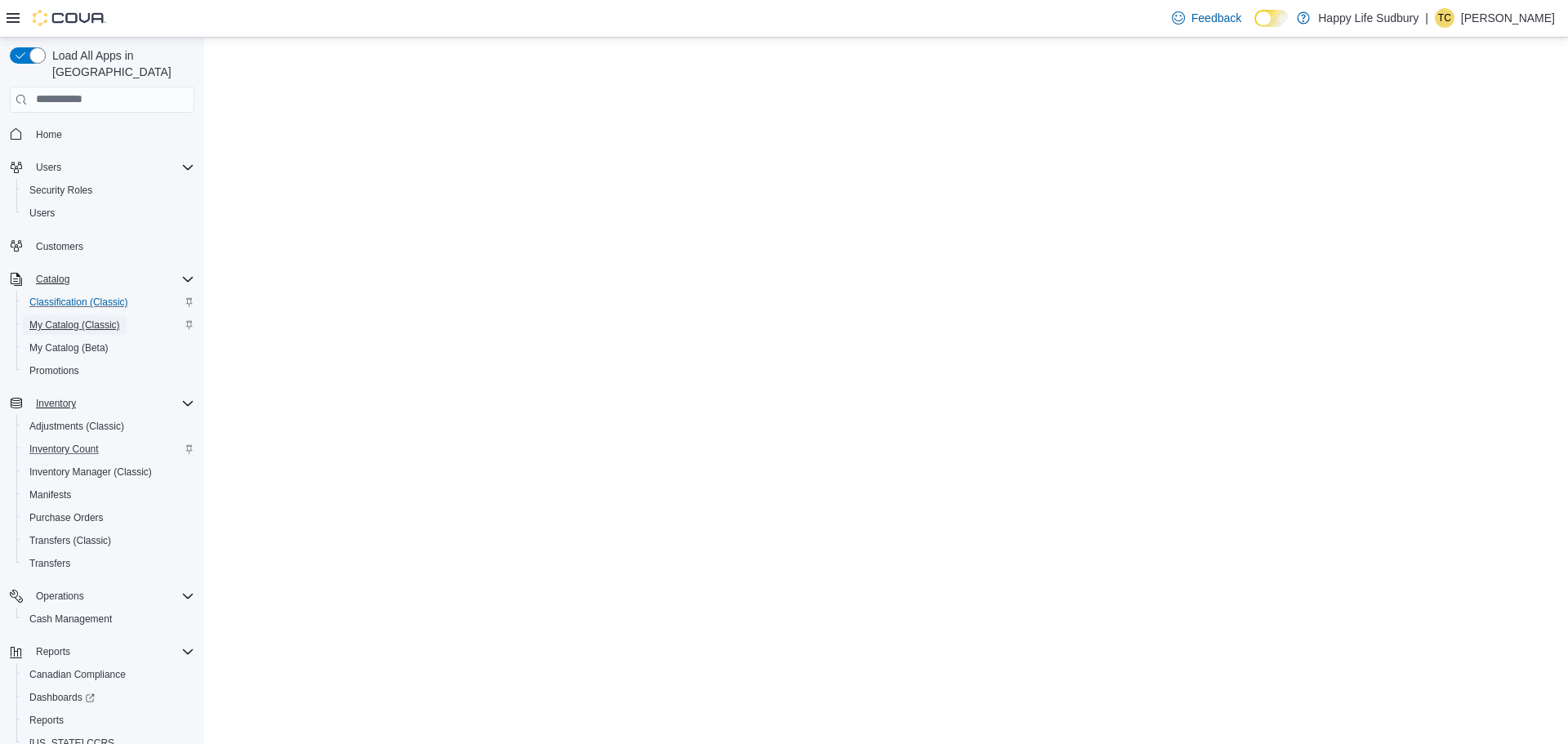
click at [66, 318] on span "My Catalog (Classic)" at bounding box center [75, 325] width 90 height 13
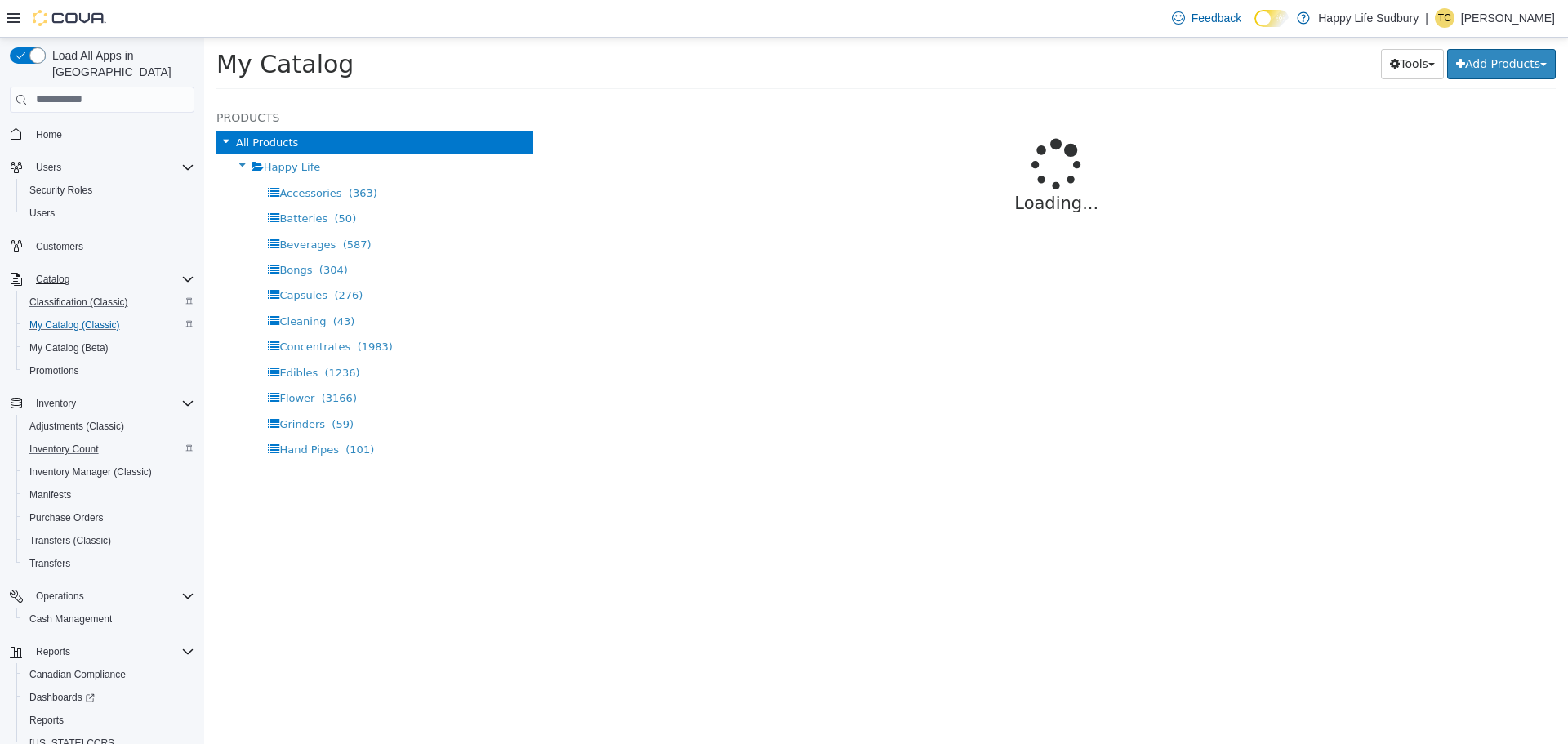
select select "**********"
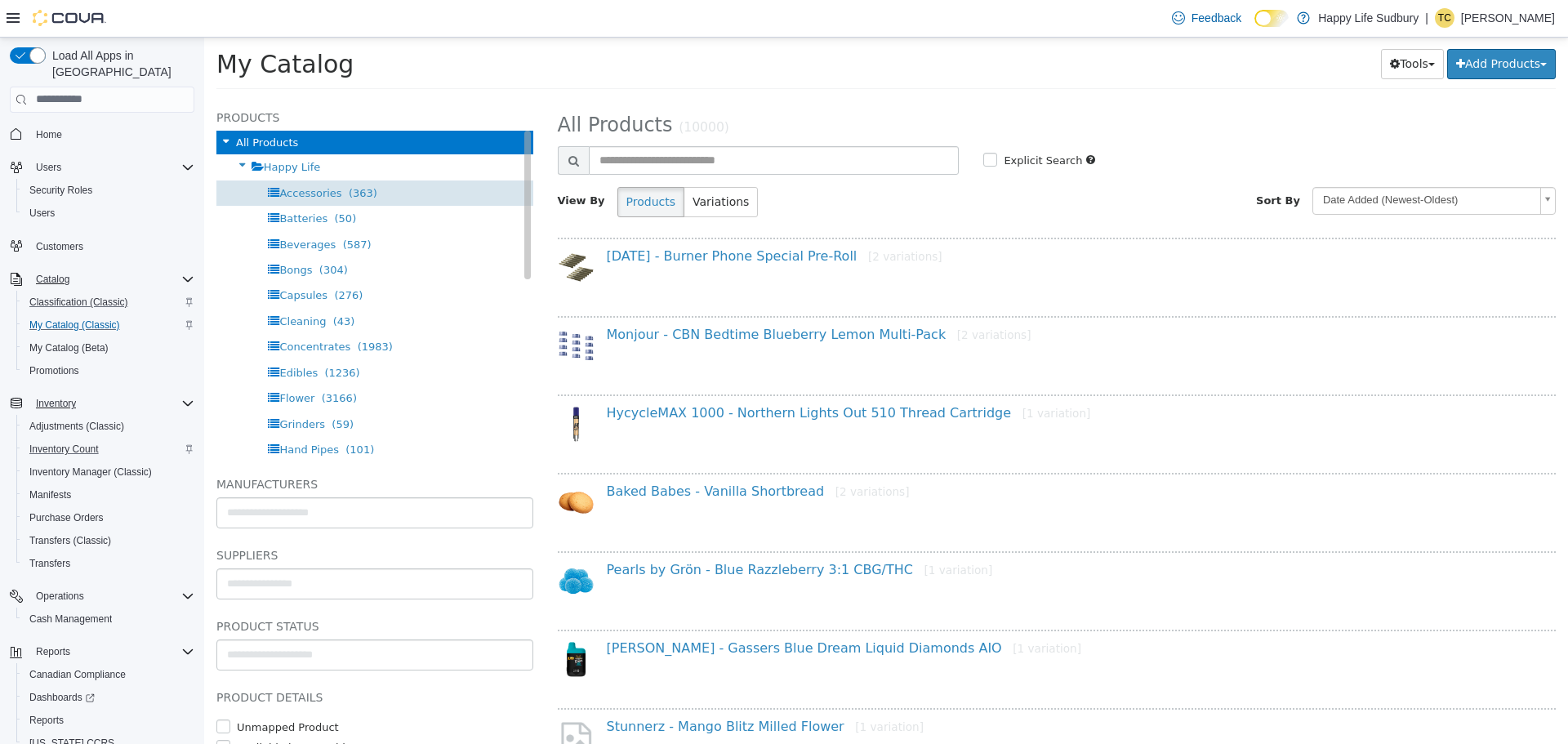
click at [319, 189] on span "Accessories" at bounding box center [309, 192] width 62 height 12
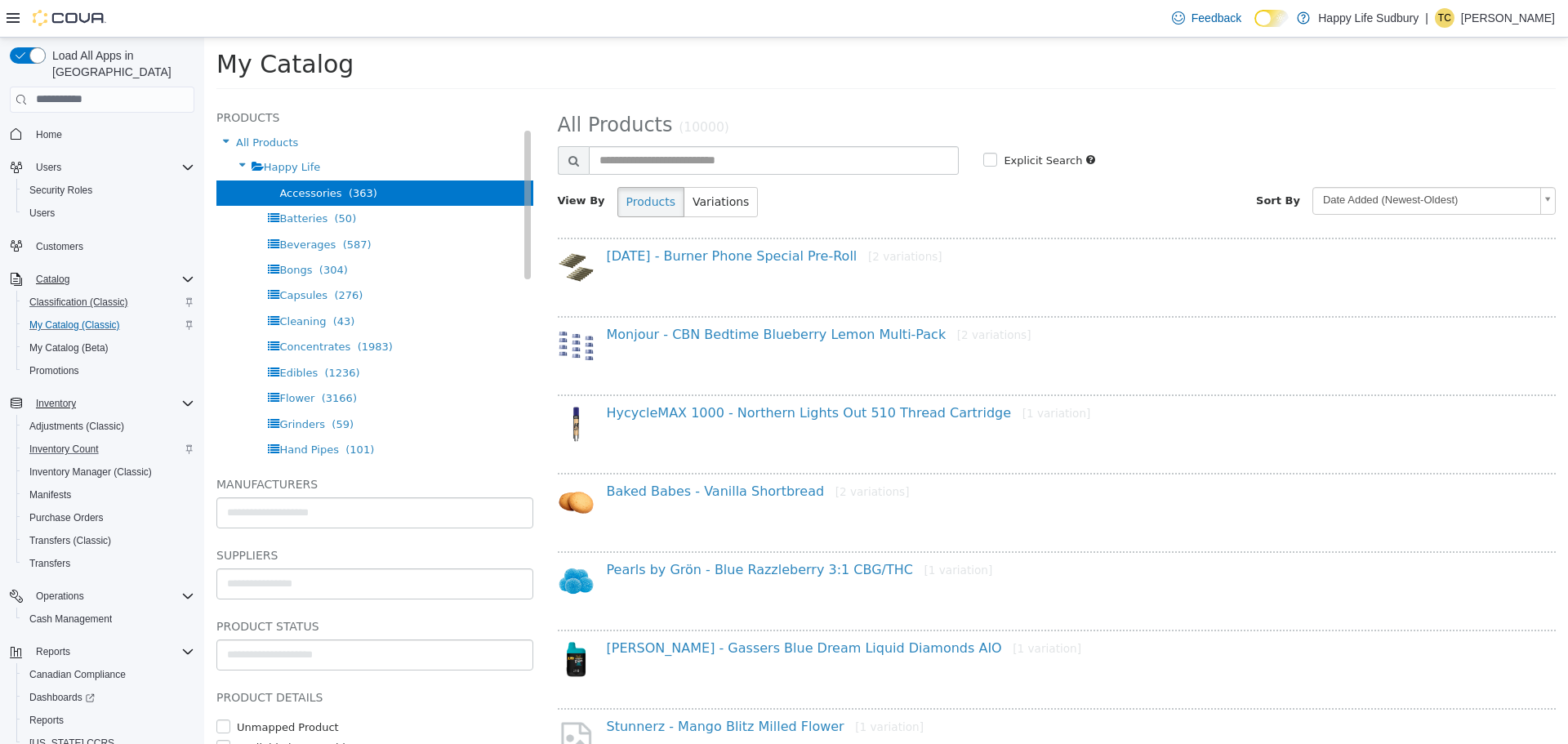
click at [319, 189] on span "Accessories" at bounding box center [309, 192] width 62 height 12
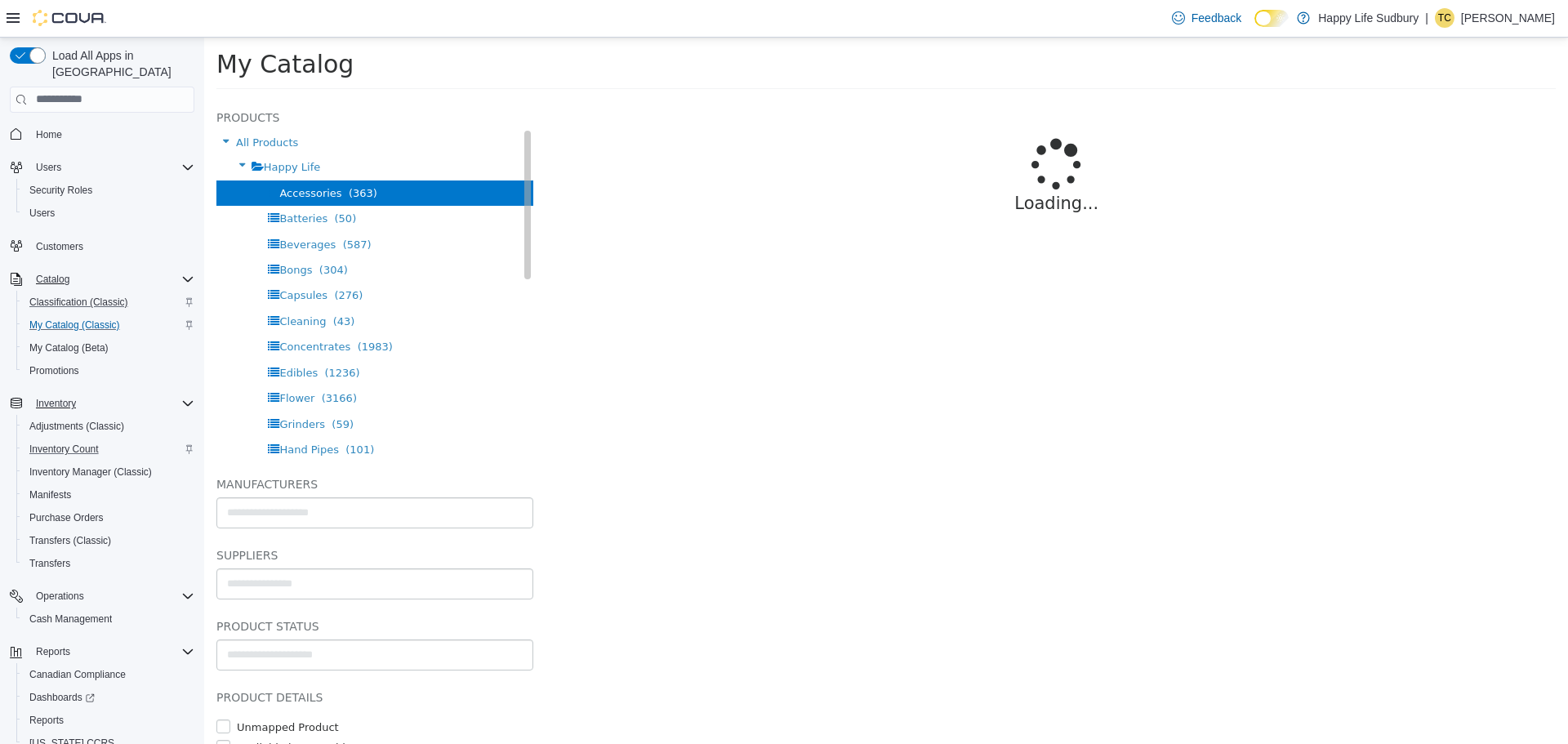
select select "**********"
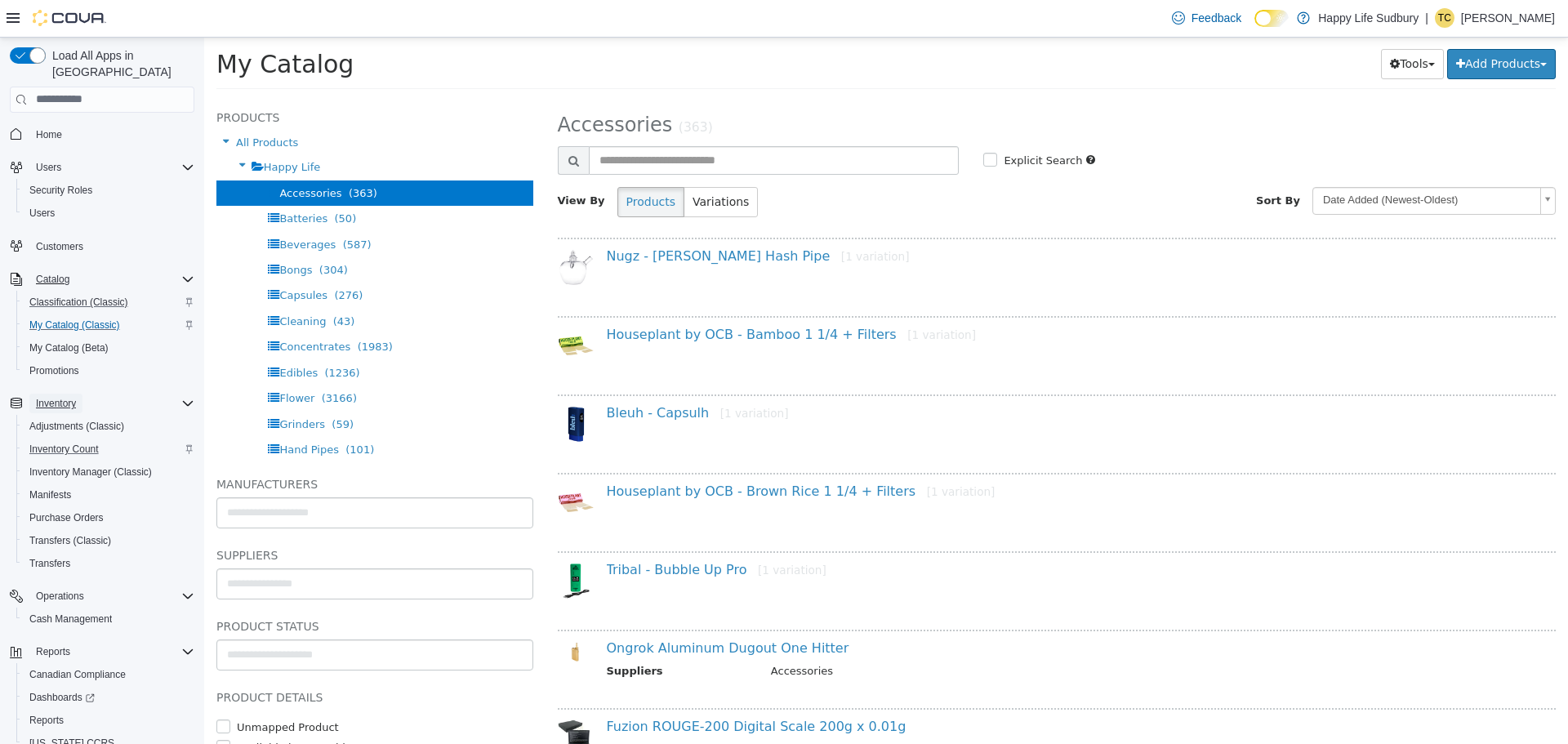
click at [37, 397] on span "Inventory" at bounding box center [55, 403] width 40 height 13
click at [54, 397] on span "Inventory" at bounding box center [55, 403] width 40 height 13
click at [65, 420] on span "Adjustments (Classic)" at bounding box center [77, 426] width 95 height 13
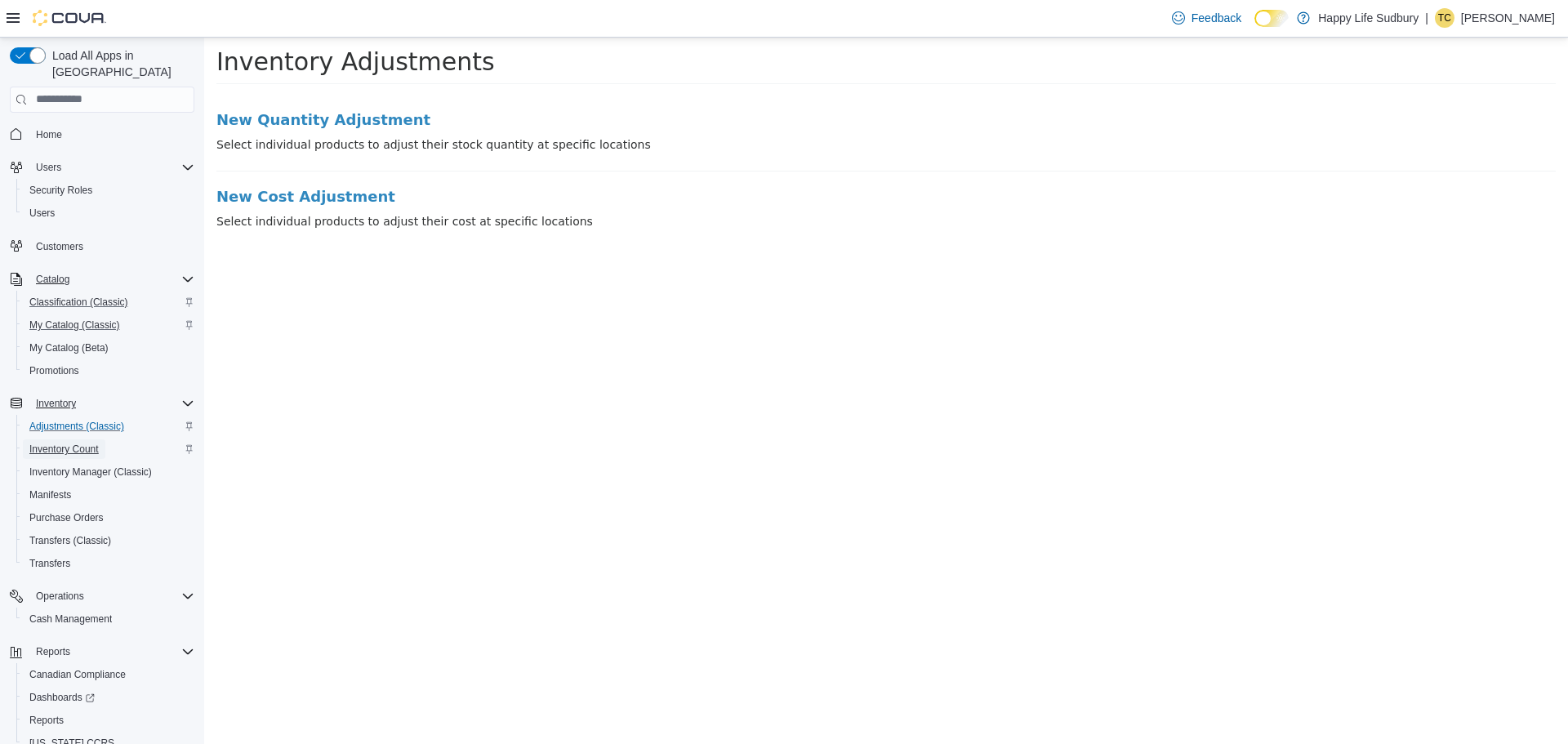
click at [49, 442] on span "Inventory Count" at bounding box center [64, 449] width 69 height 13
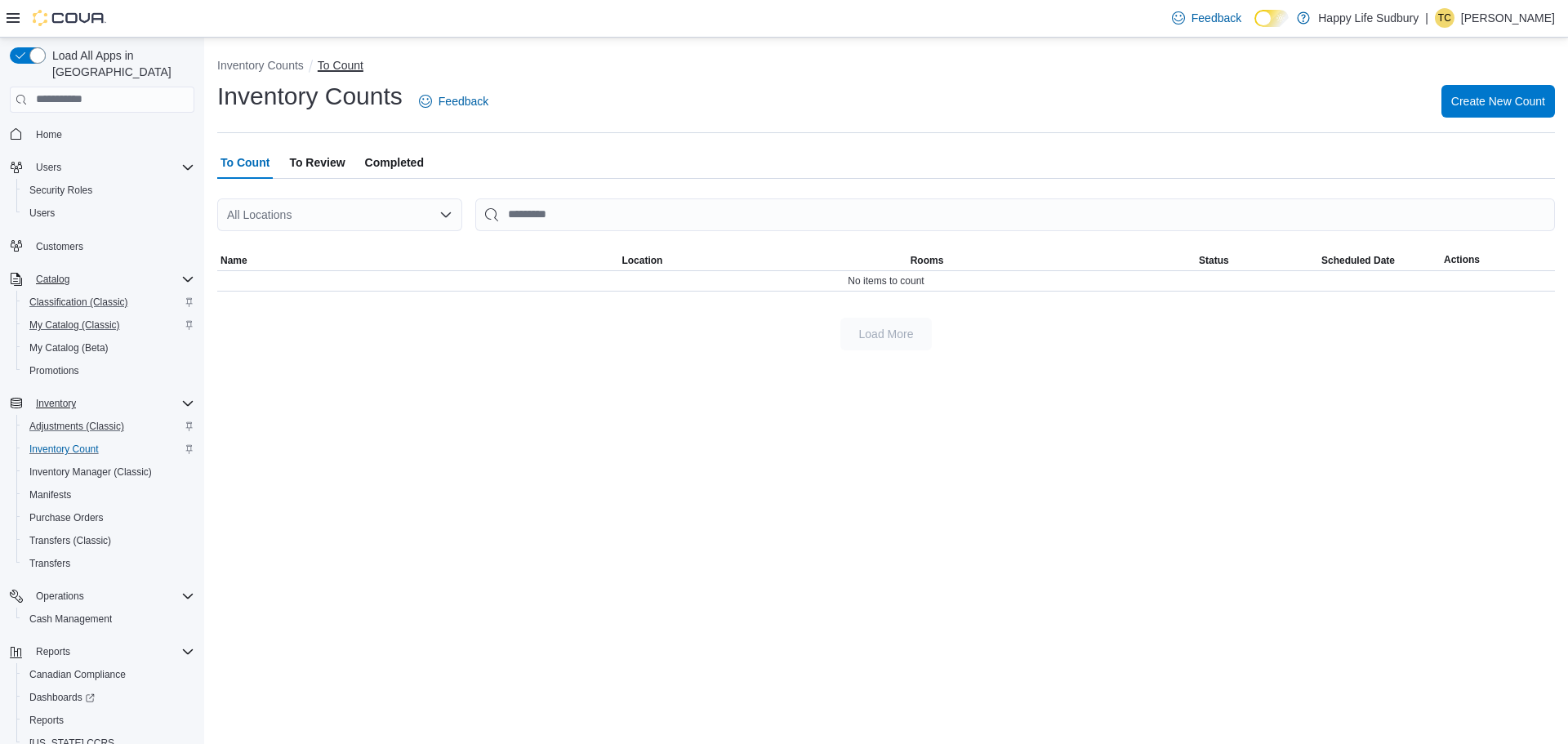
click at [338, 67] on button "To Count" at bounding box center [341, 66] width 46 height 13
click at [434, 214] on div "All Locations" at bounding box center [339, 214] width 245 height 32
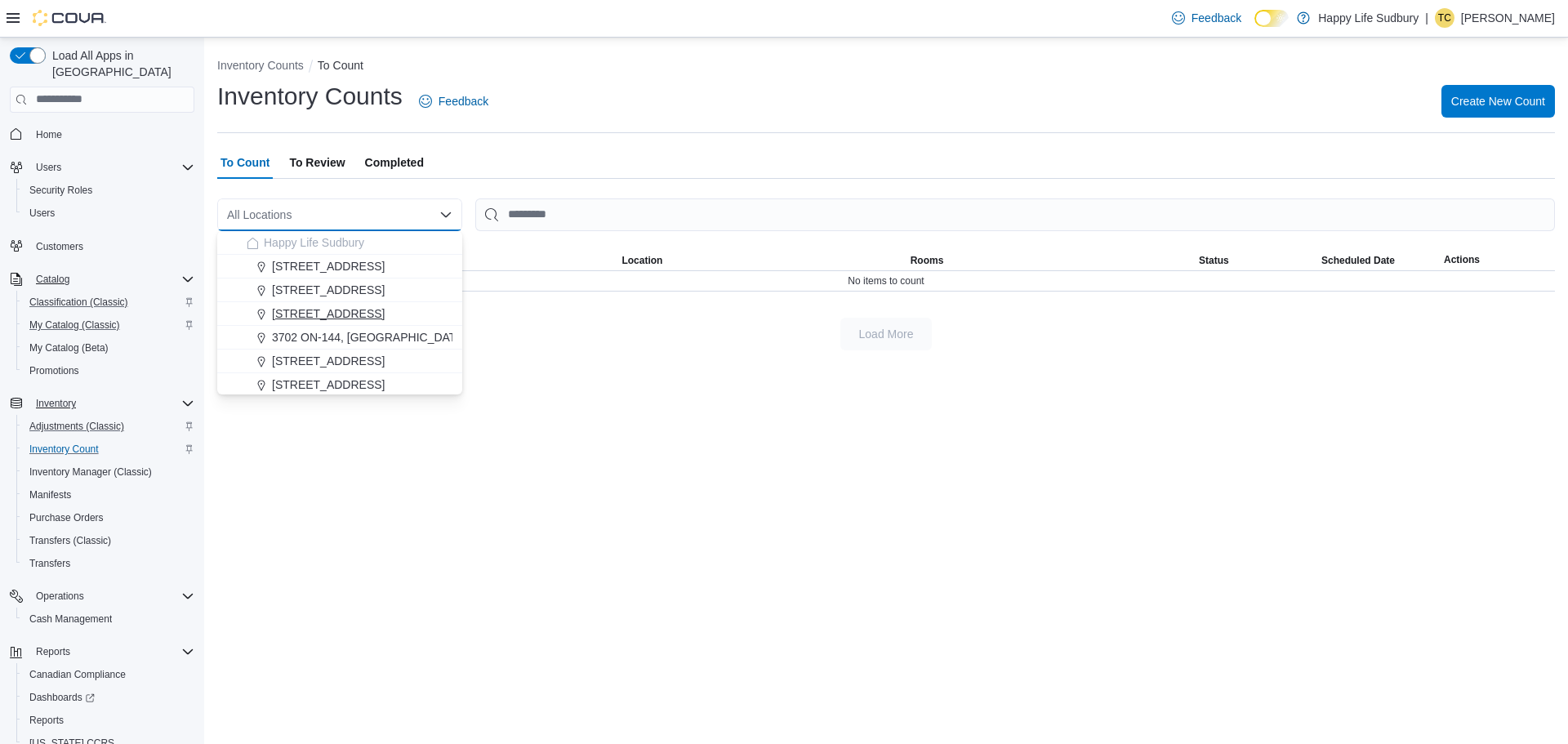
click at [385, 317] on span "[STREET_ADDRESS]" at bounding box center [328, 314] width 113 height 17
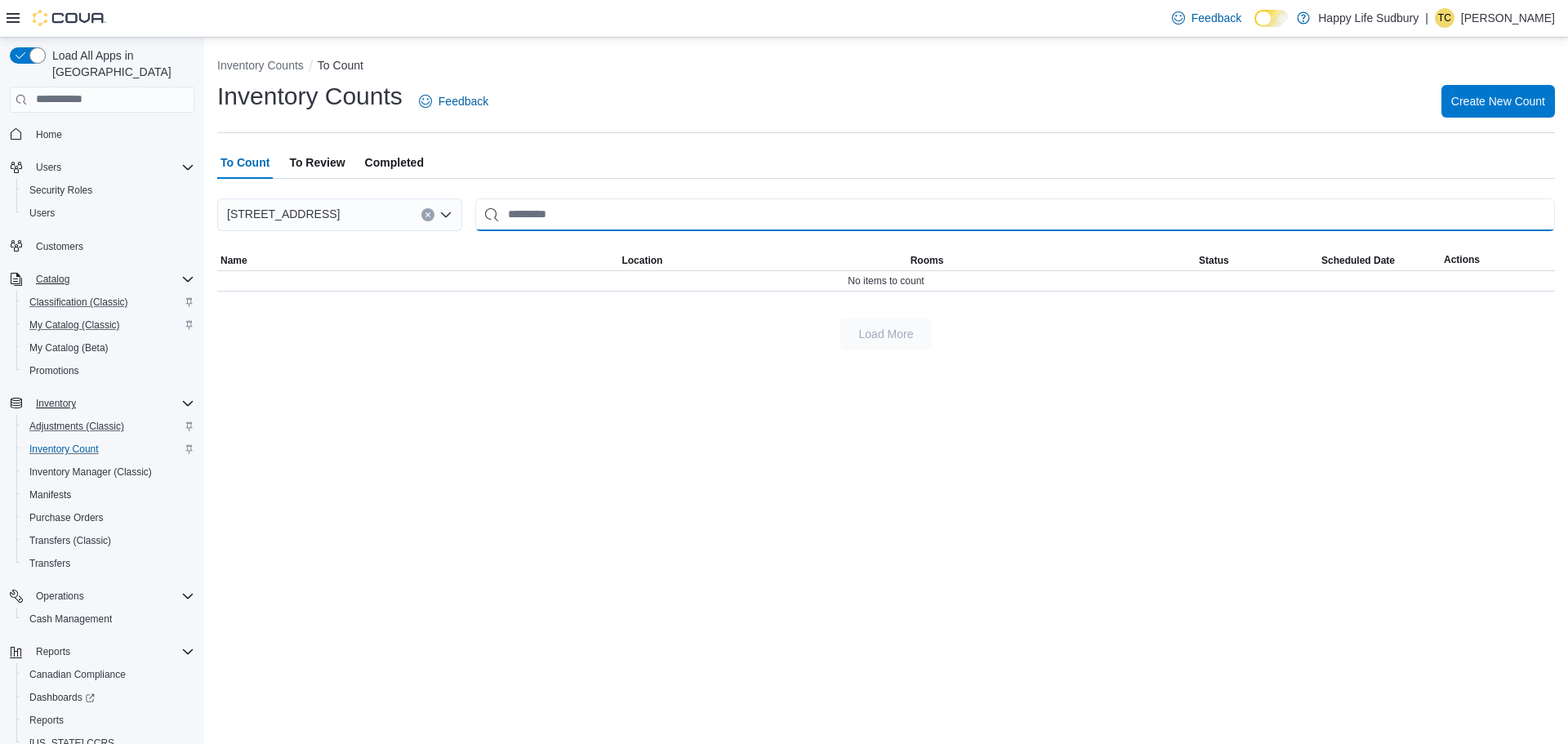
click at [488, 217] on input "This is a search bar. After typing your query, hit enter to filter the results …" at bounding box center [1015, 214] width 1080 height 32
click at [484, 212] on input "This is a search bar. After typing your query, hit enter to filter the results …" at bounding box center [1015, 214] width 1080 height 32
click at [548, 211] on input "******" at bounding box center [1015, 214] width 1080 height 32
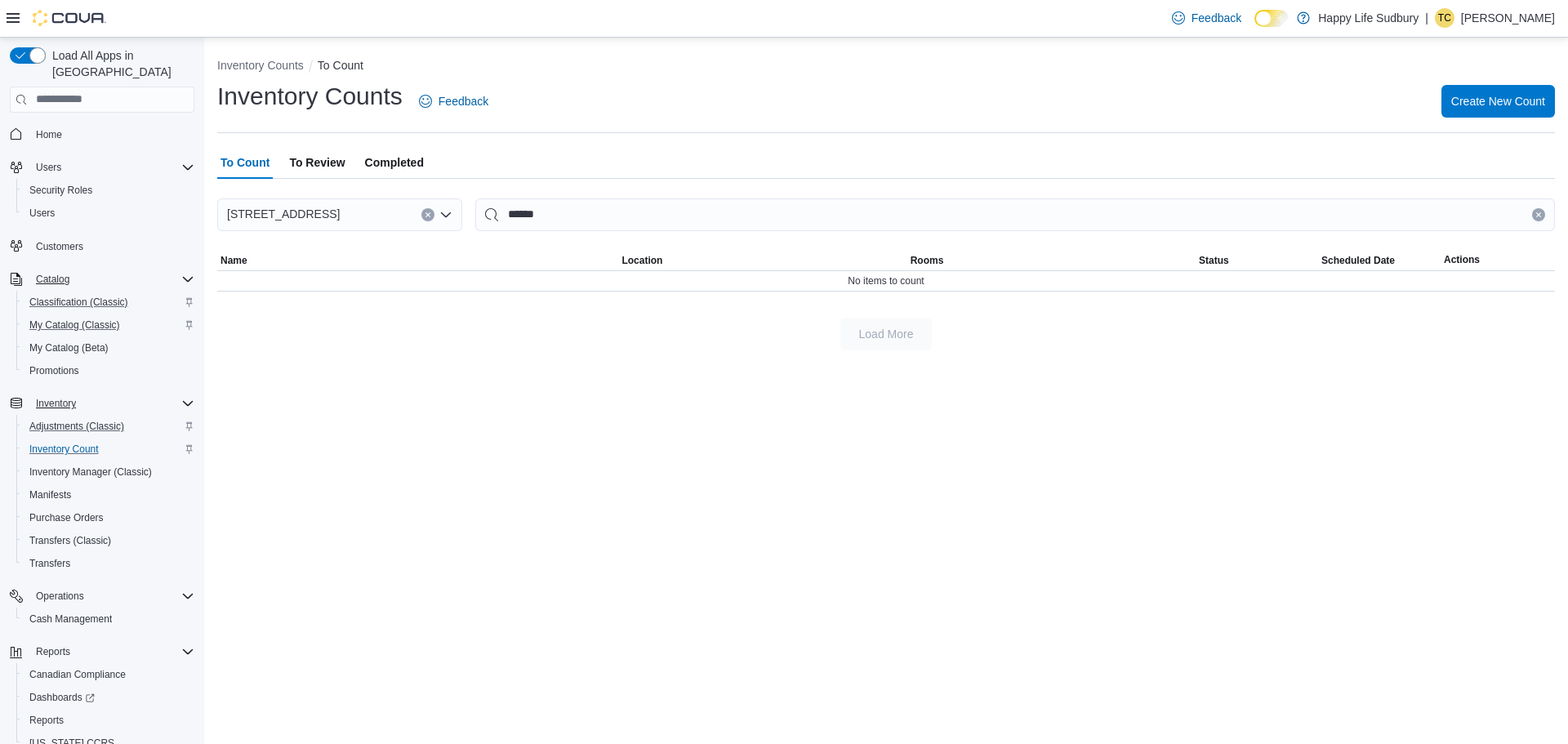
drag, startPoint x: 504, startPoint y: 359, endPoint x: 549, endPoint y: 334, distance: 51.5
click at [507, 356] on div "Inventory Counts To Count Inventory Counts Feedback Create New Count To Count T…" at bounding box center [886, 200] width 1364 height 326
click at [485, 214] on input "******" at bounding box center [1015, 214] width 1080 height 32
click at [569, 223] on input "******" at bounding box center [1015, 214] width 1080 height 32
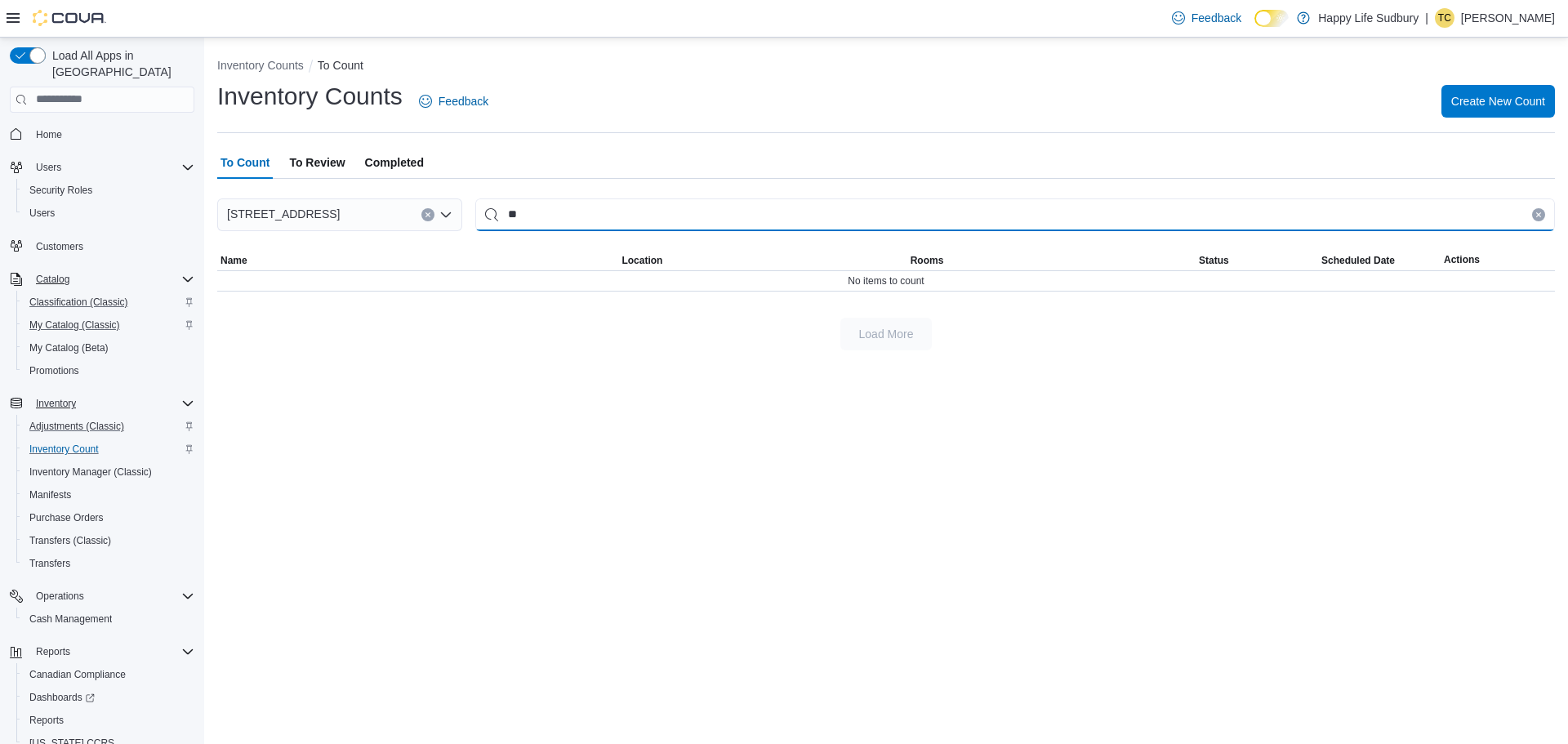
type input "*"
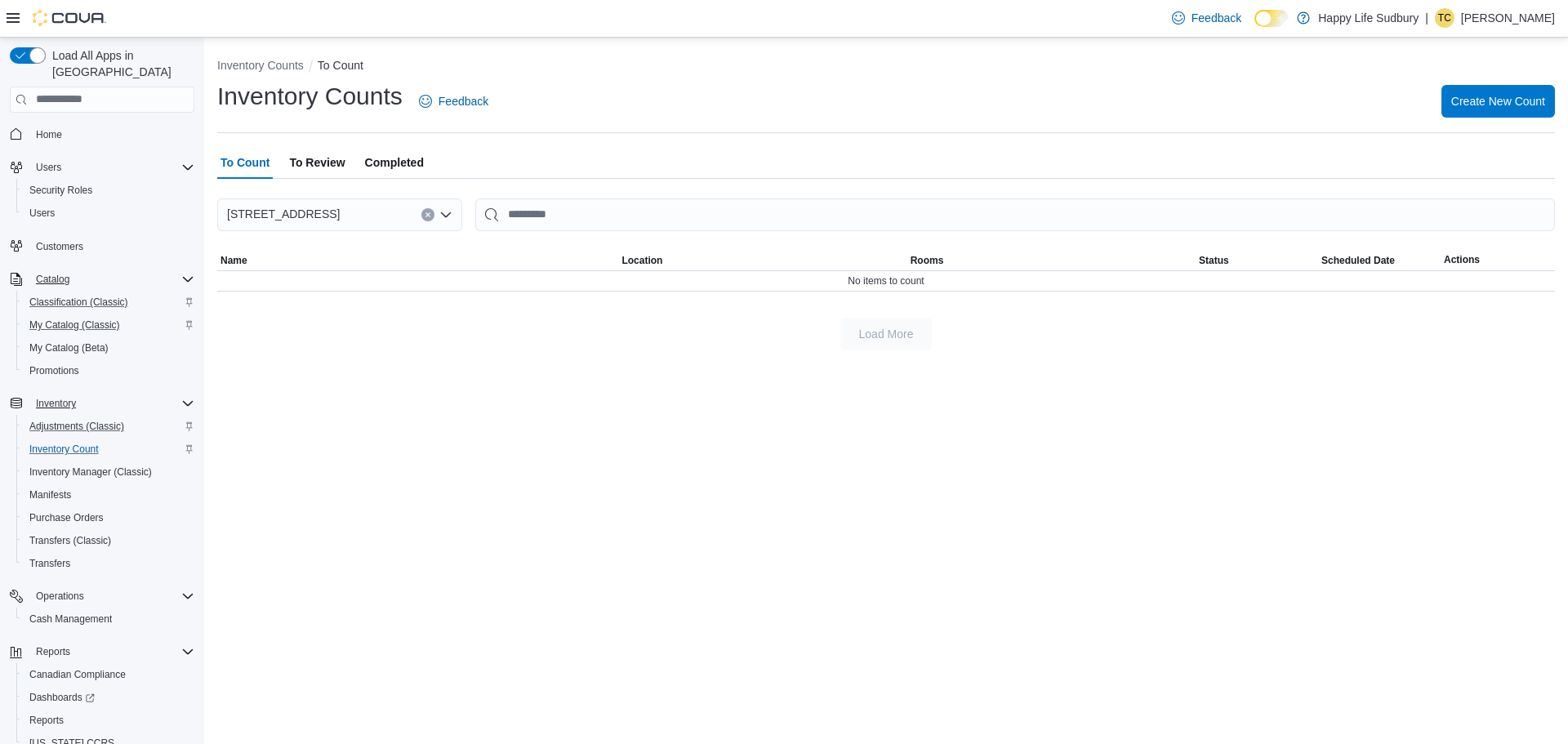
click at [440, 211] on icon "Open list of options" at bounding box center [446, 215] width 13 height 13
click at [473, 310] on div at bounding box center [886, 305] width 1338 height 26
click at [61, 589] on span "Operations" at bounding box center [60, 595] width 48 height 13
click at [66, 397] on span "Inventory" at bounding box center [55, 403] width 40 height 13
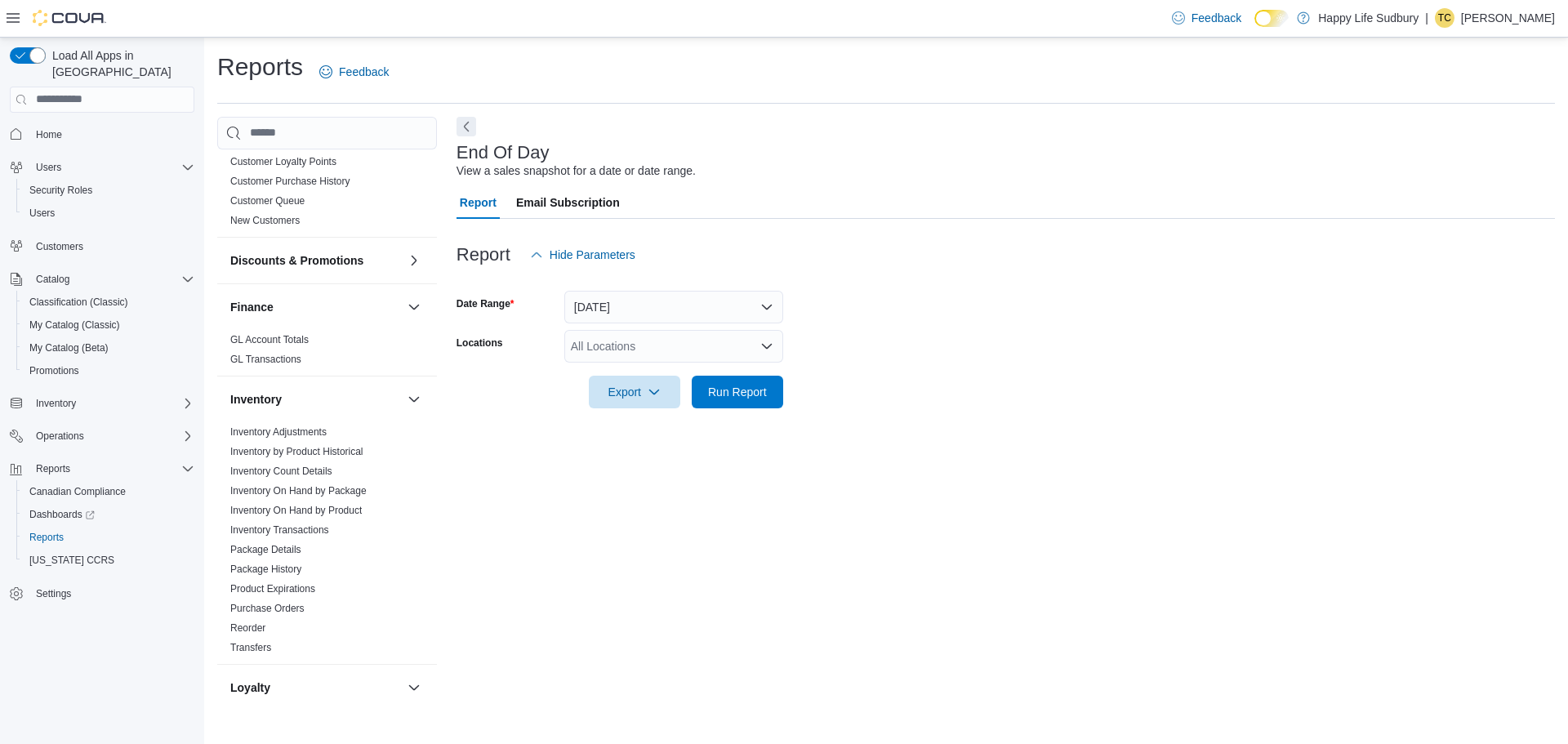
scroll to position [490, 0]
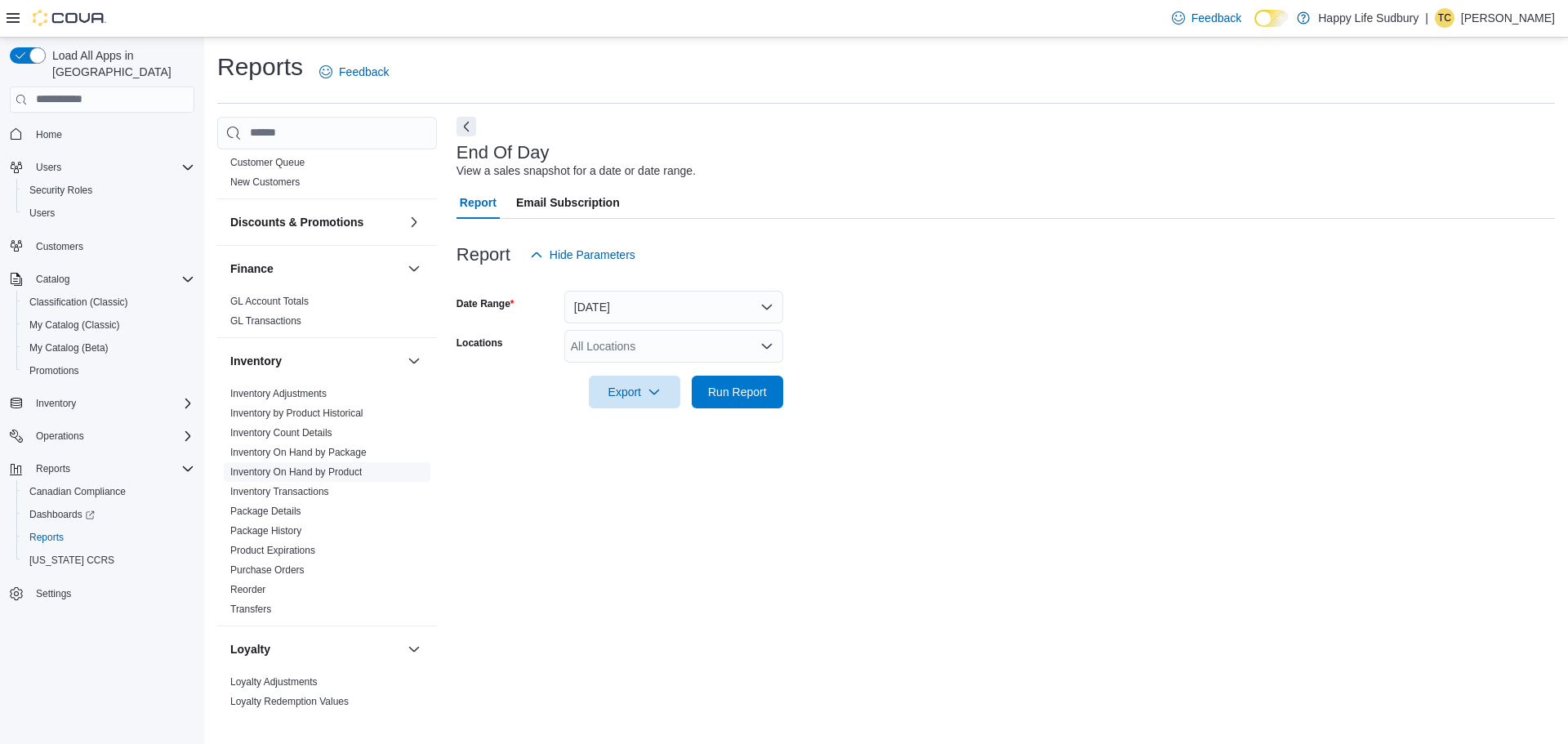
click at [349, 466] on link "Inventory On Hand by Product" at bounding box center [296, 472] width 131 height 11
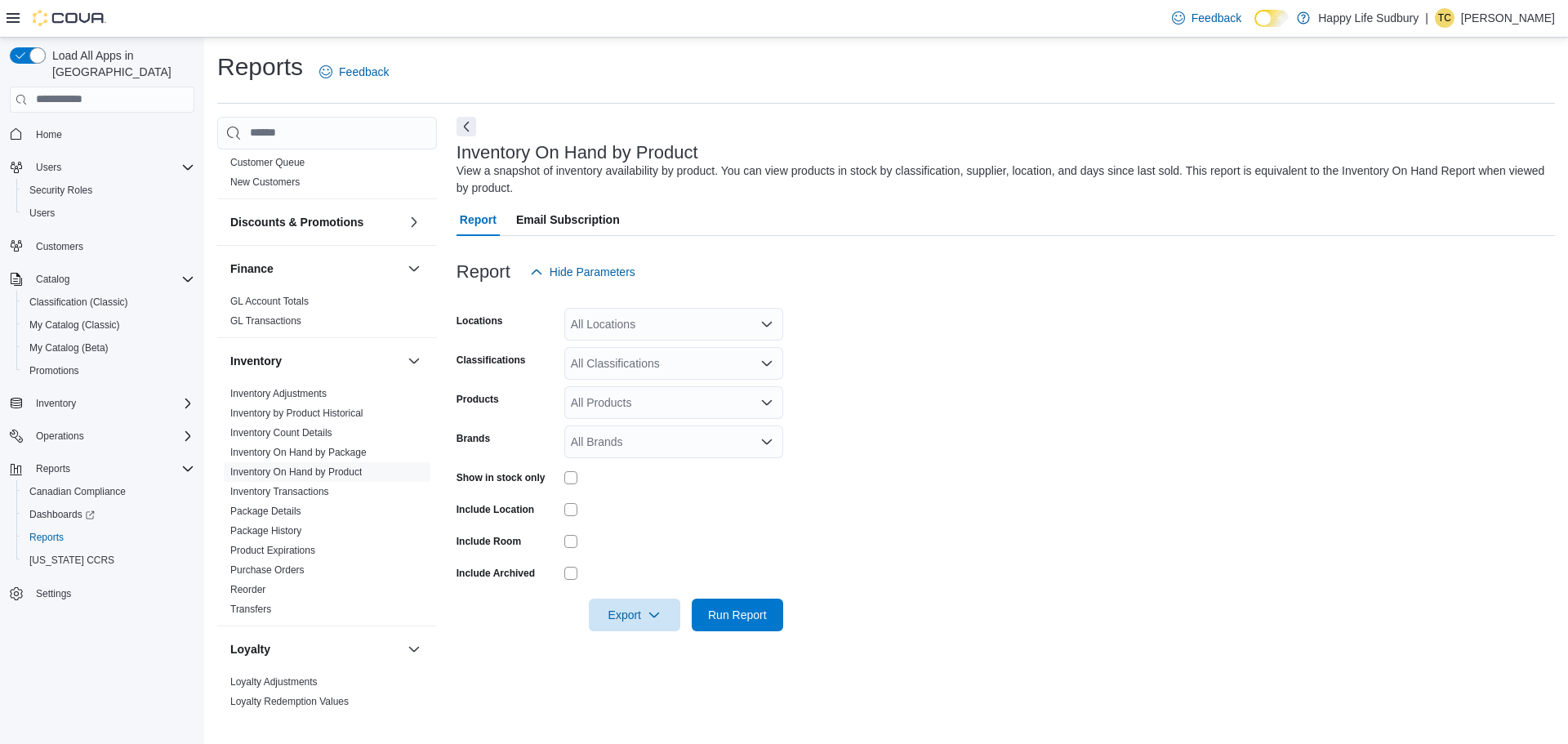
click at [762, 323] on icon "Open list of options" at bounding box center [766, 324] width 13 height 13
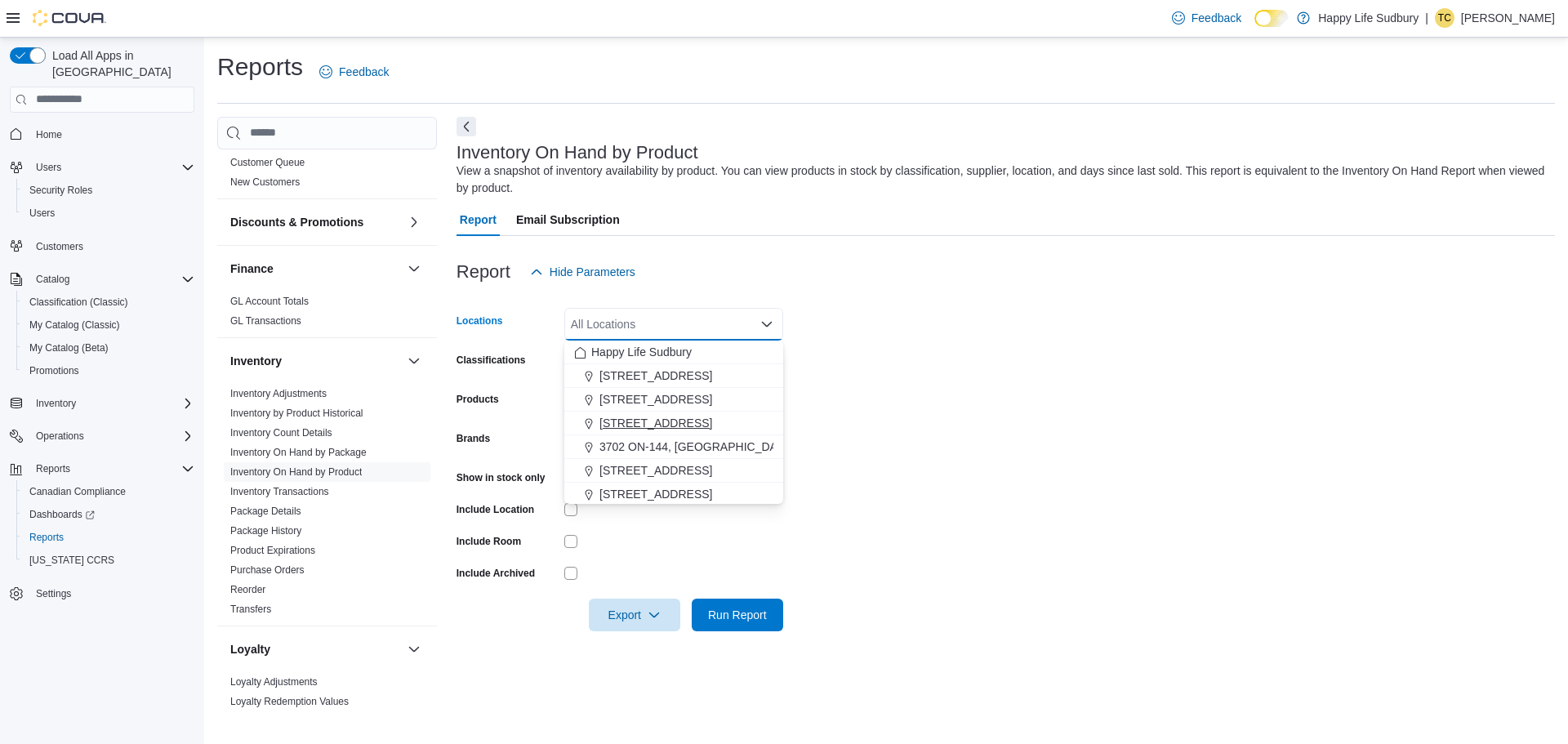
click at [712, 417] on span "[STREET_ADDRESS]" at bounding box center [656, 423] width 113 height 17
click at [866, 372] on form "Locations [STREET_ADDRESS] Combo box. Selected. [STREET_ADDRESS]. Press Backspa…" at bounding box center [1005, 459] width 1098 height 342
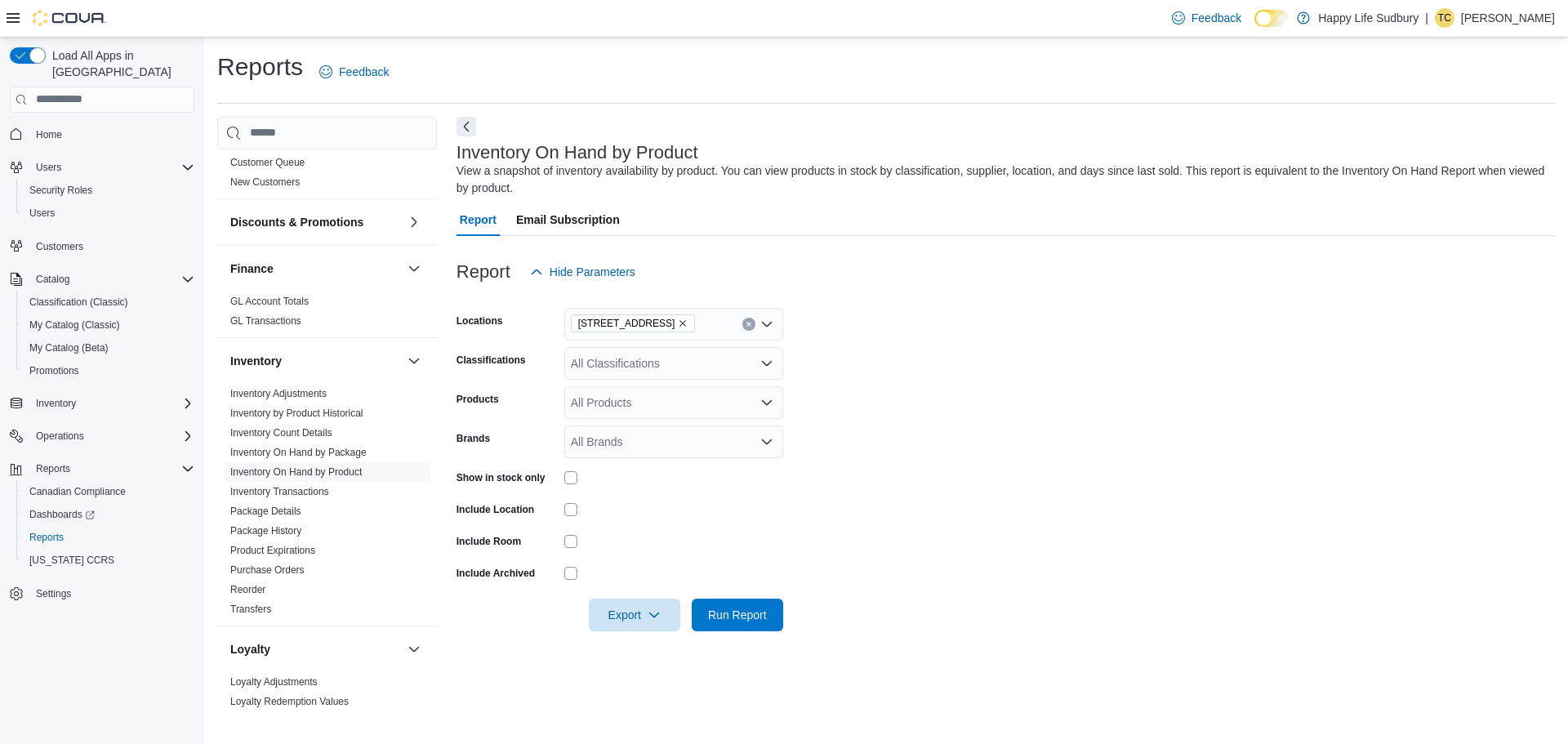
click at [776, 404] on div "All Products" at bounding box center [673, 402] width 219 height 32
click at [846, 408] on form "Locations [STREET_ADDRESS] Classifications All Classifications Products All Pro…" at bounding box center [1005, 459] width 1098 height 342
click at [778, 441] on div "All Brands" at bounding box center [673, 441] width 219 height 32
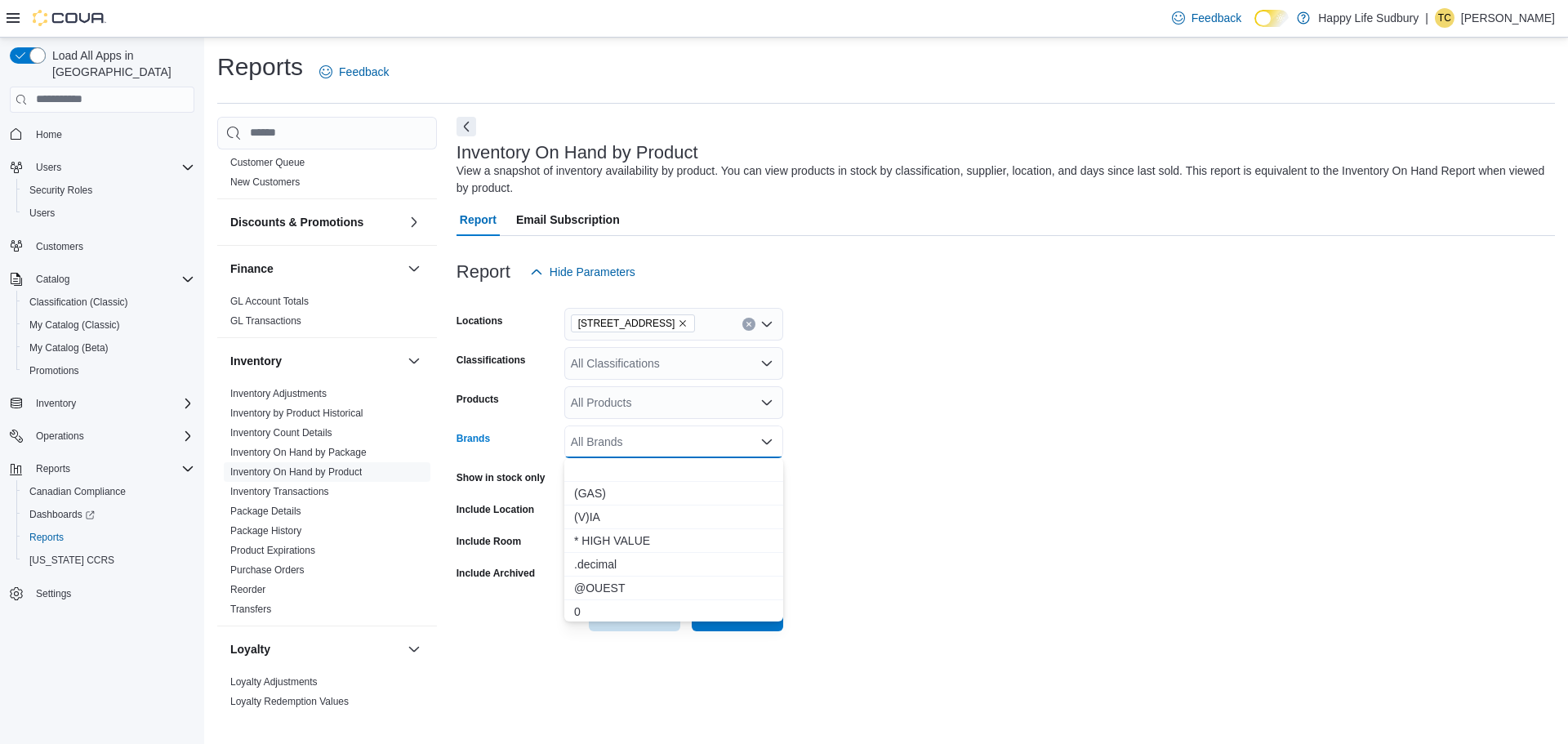
click at [884, 441] on form "Locations [STREET_ADDRESS] Classifications All Classifications Products All Pro…" at bounding box center [1005, 459] width 1098 height 342
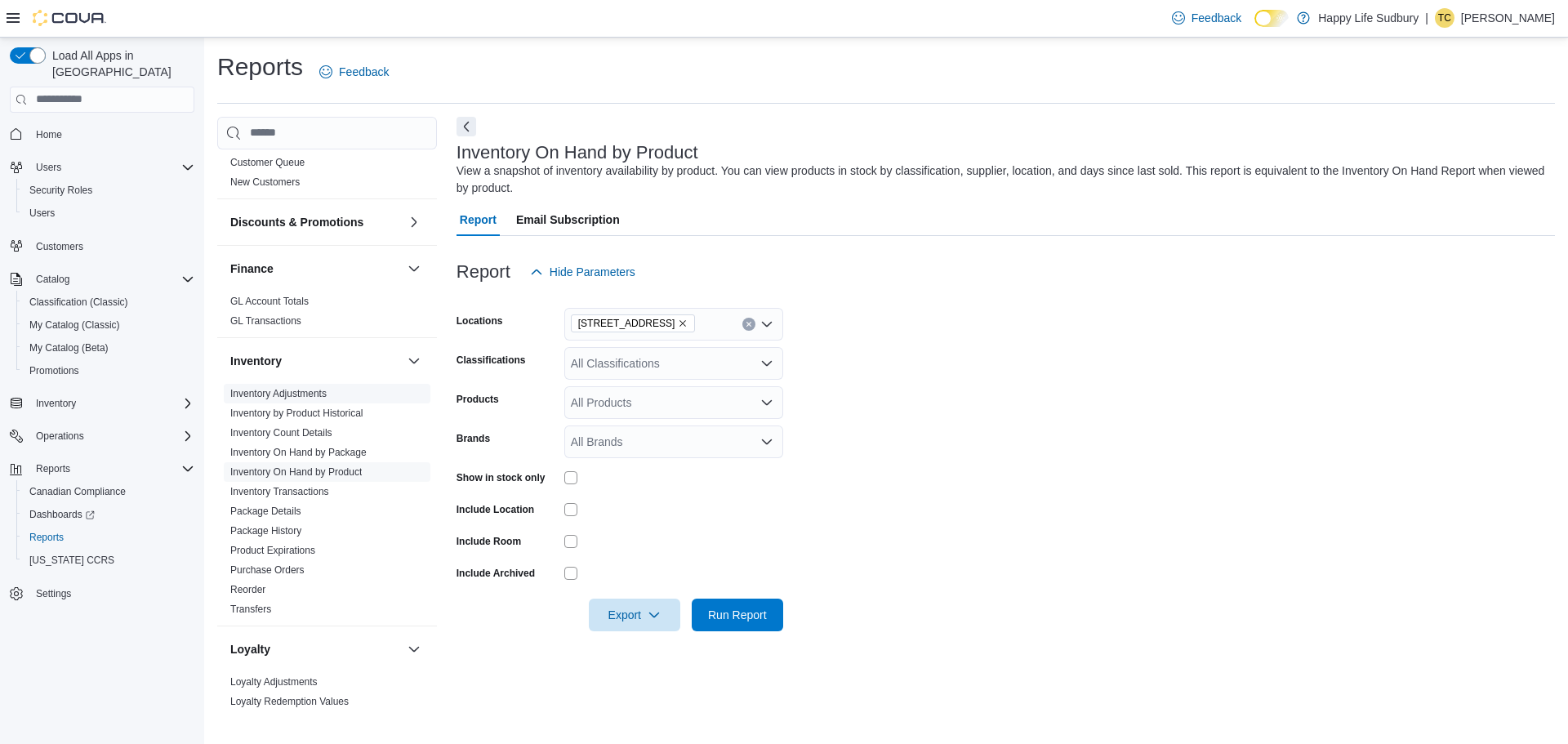
click at [241, 388] on link "Inventory Adjustments" at bounding box center [278, 393] width 96 height 11
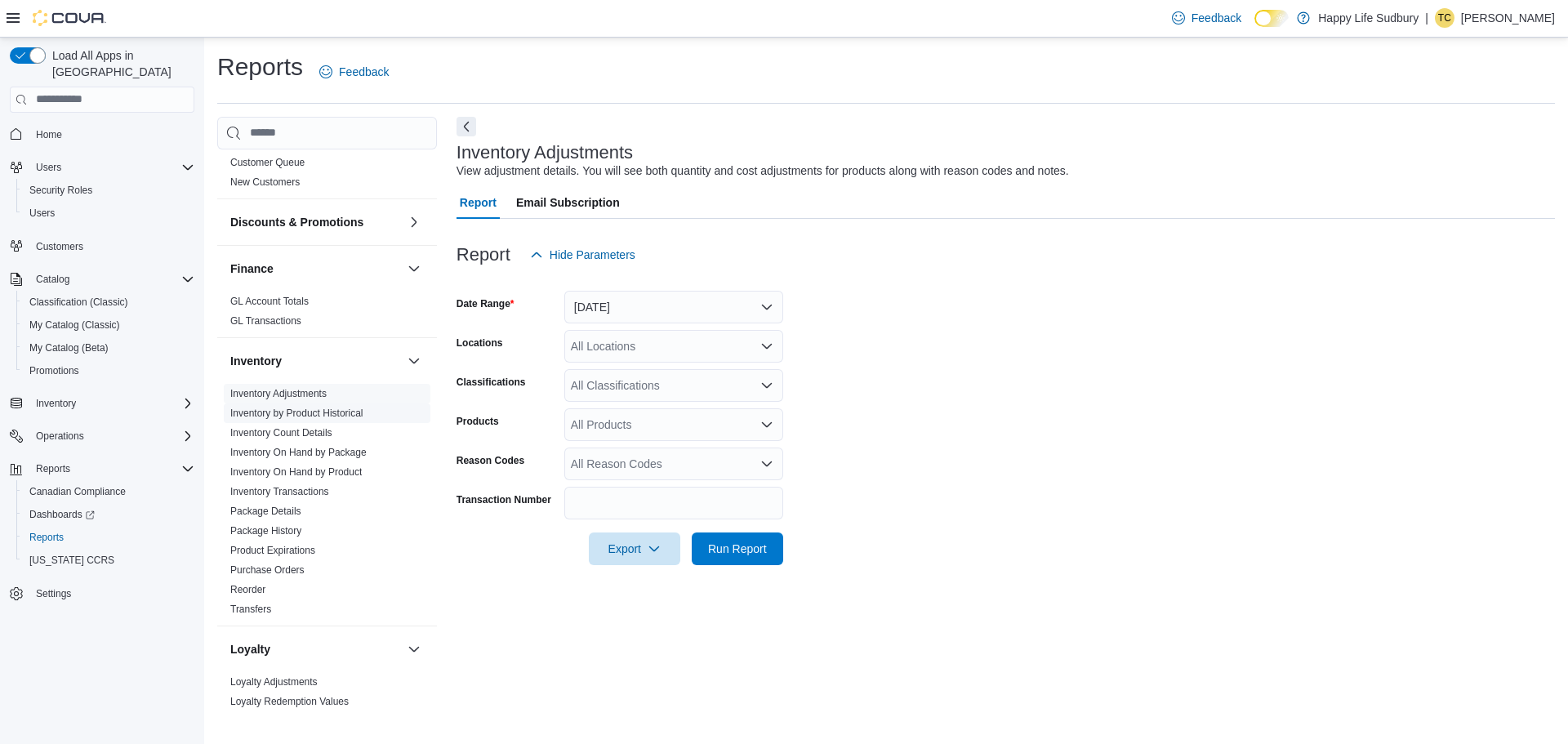
click at [258, 407] on link "Inventory by Product Historical" at bounding box center [296, 413] width 133 height 11
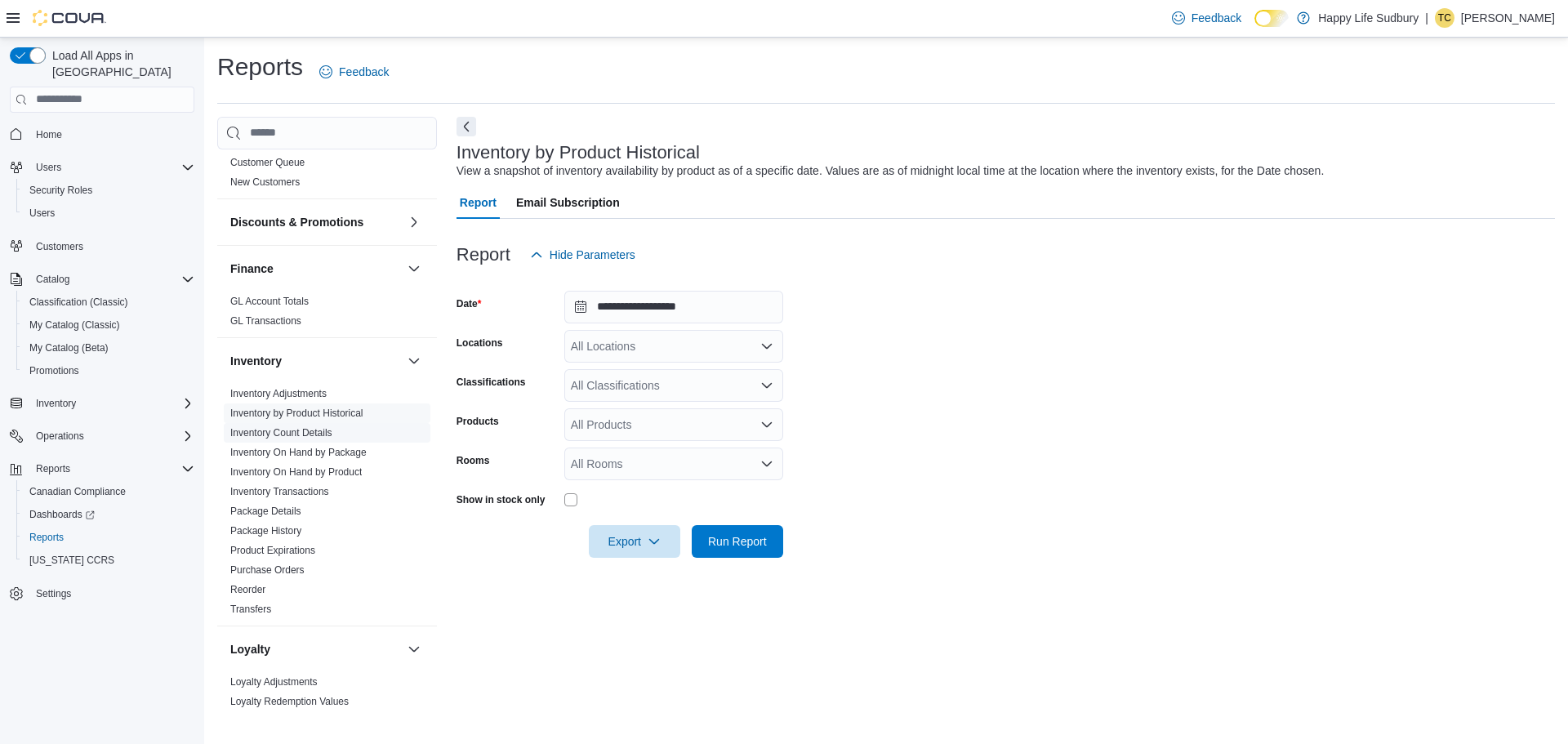
click at [259, 427] on link "Inventory Count Details" at bounding box center [281, 433] width 103 height 11
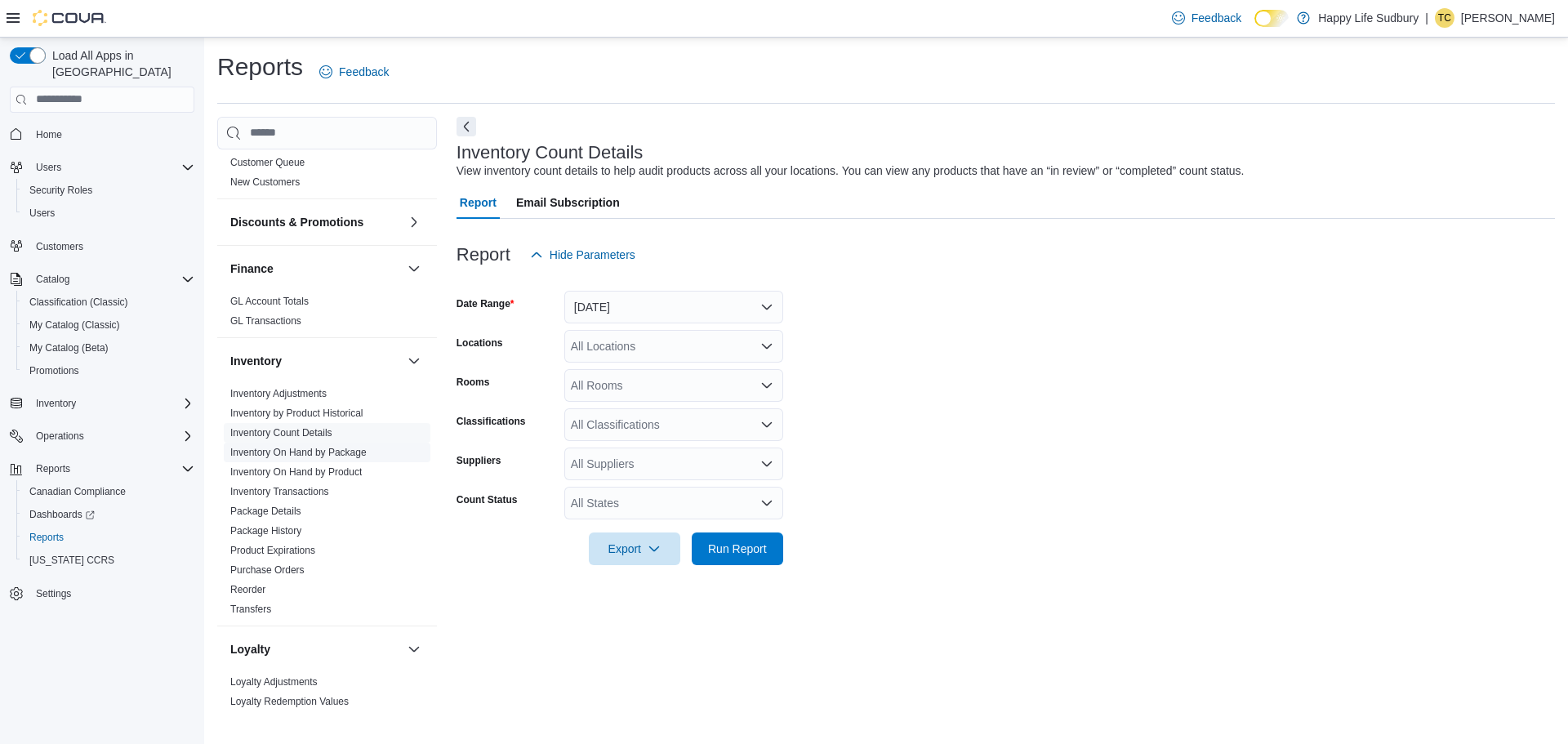
click at [260, 447] on link "Inventory On Hand by Package" at bounding box center [298, 452] width 137 height 11
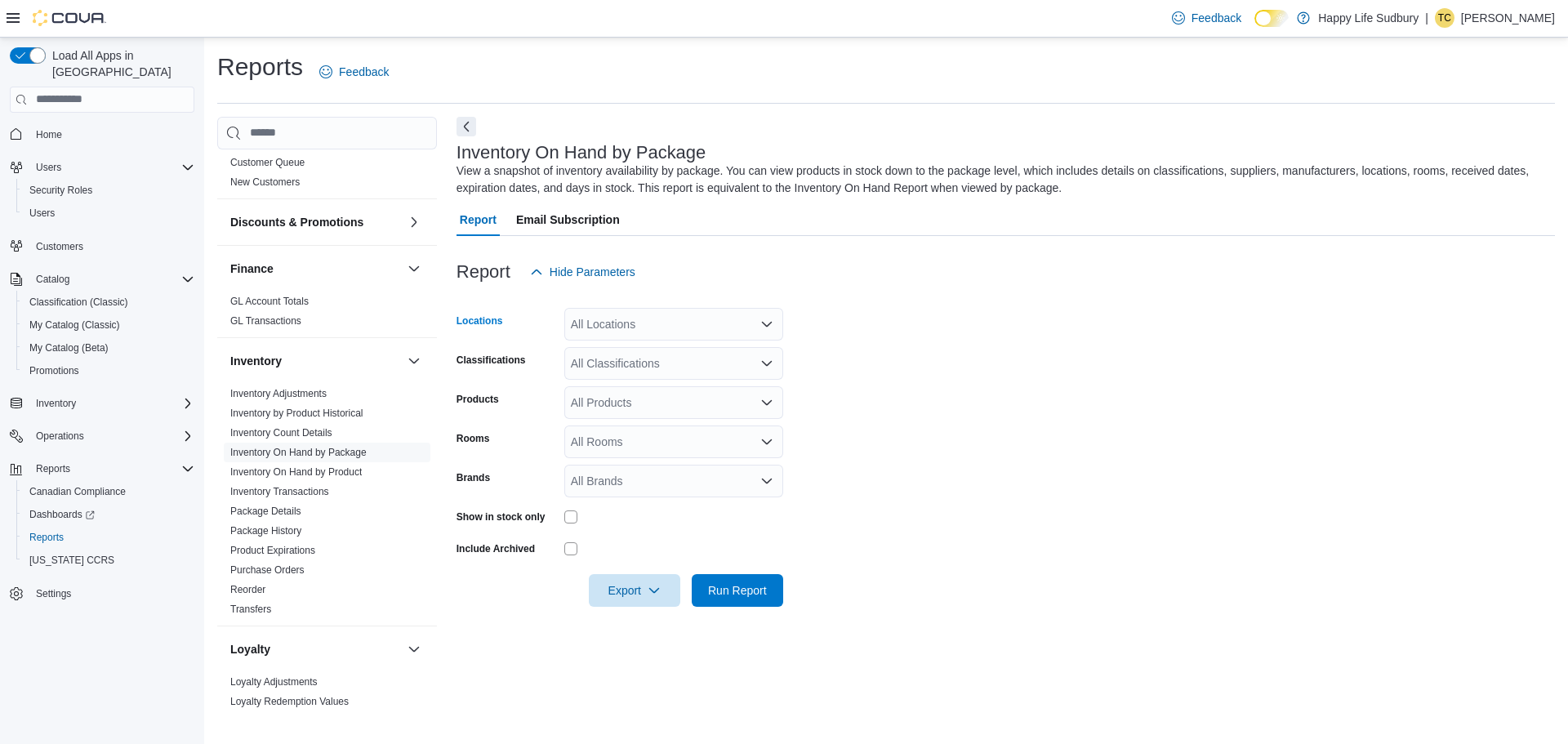
click at [774, 322] on div "All Locations" at bounding box center [673, 323] width 219 height 32
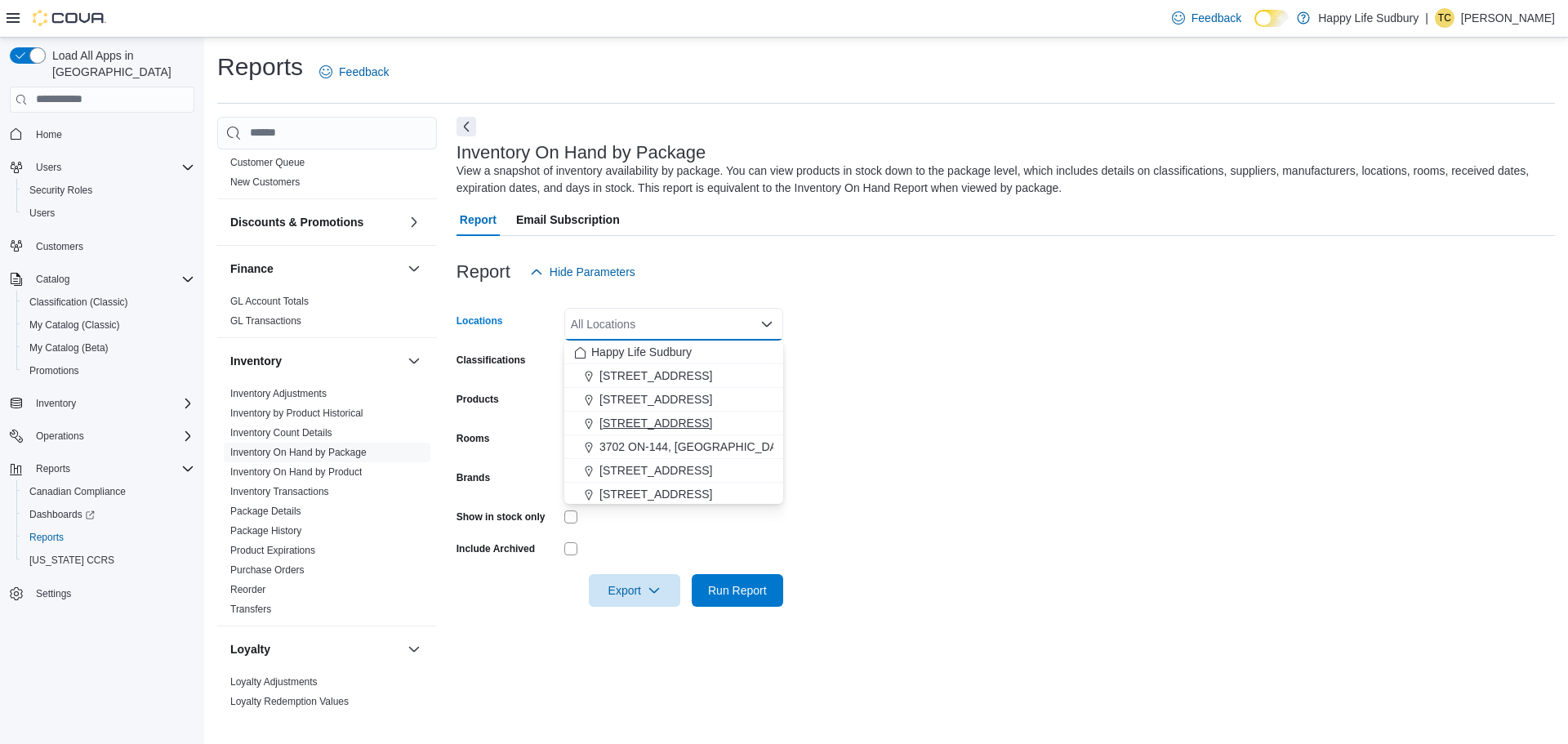
click at [712, 418] on span "[STREET_ADDRESS]" at bounding box center [656, 423] width 113 height 17
click at [1035, 462] on form "Locations [STREET_ADDRESS] Combo box. Selected. [STREET_ADDRESS]. Press Backspa…" at bounding box center [1005, 447] width 1098 height 318
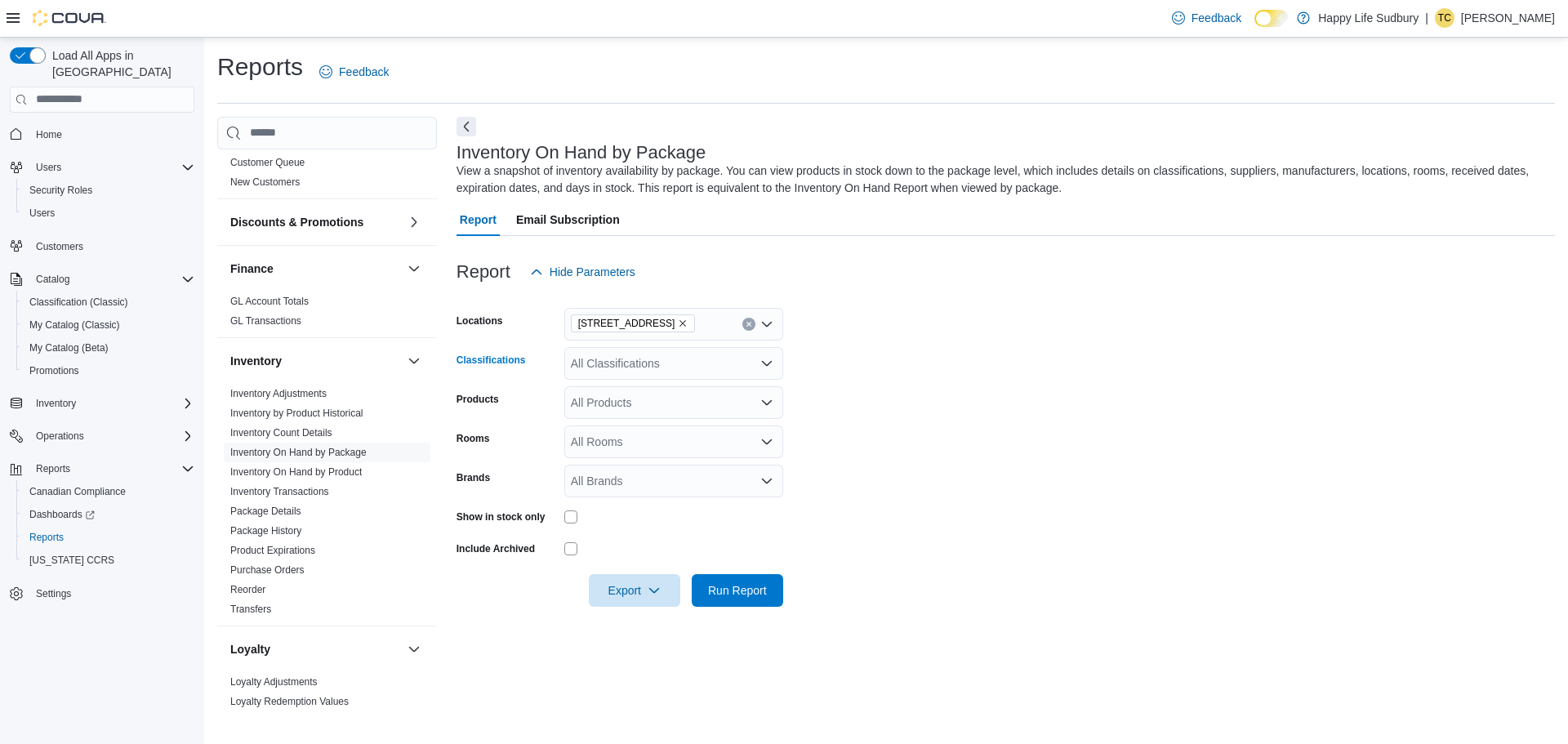
click at [773, 364] on icon "Open list of options" at bounding box center [766, 363] width 13 height 13
click at [653, 414] on span "Accessories" at bounding box center [630, 414] width 61 height 17
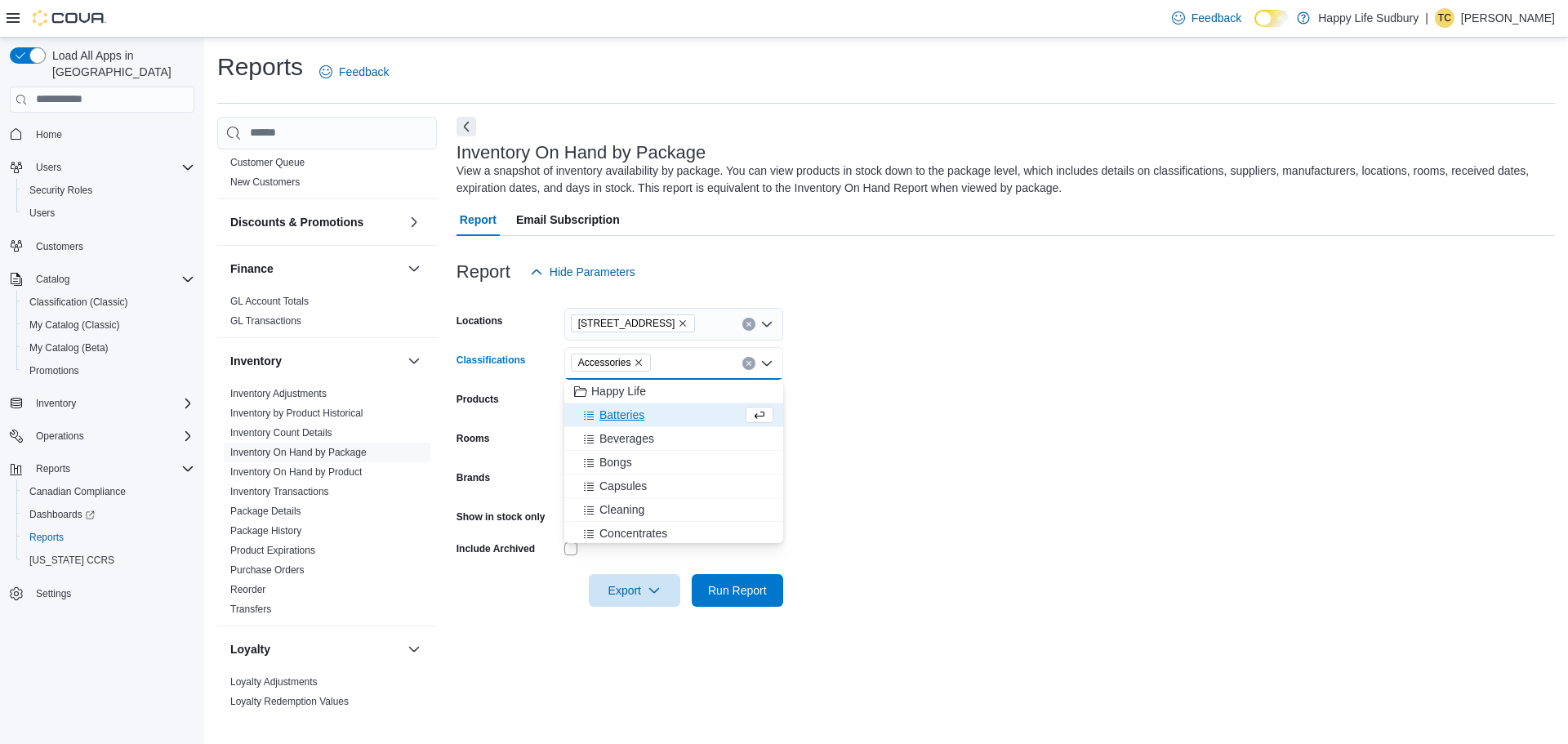
click at [896, 447] on form "Locations [STREET_ADDRESS] Classifications Accessories Combo box. Selected. Acc…" at bounding box center [1005, 447] width 1098 height 318
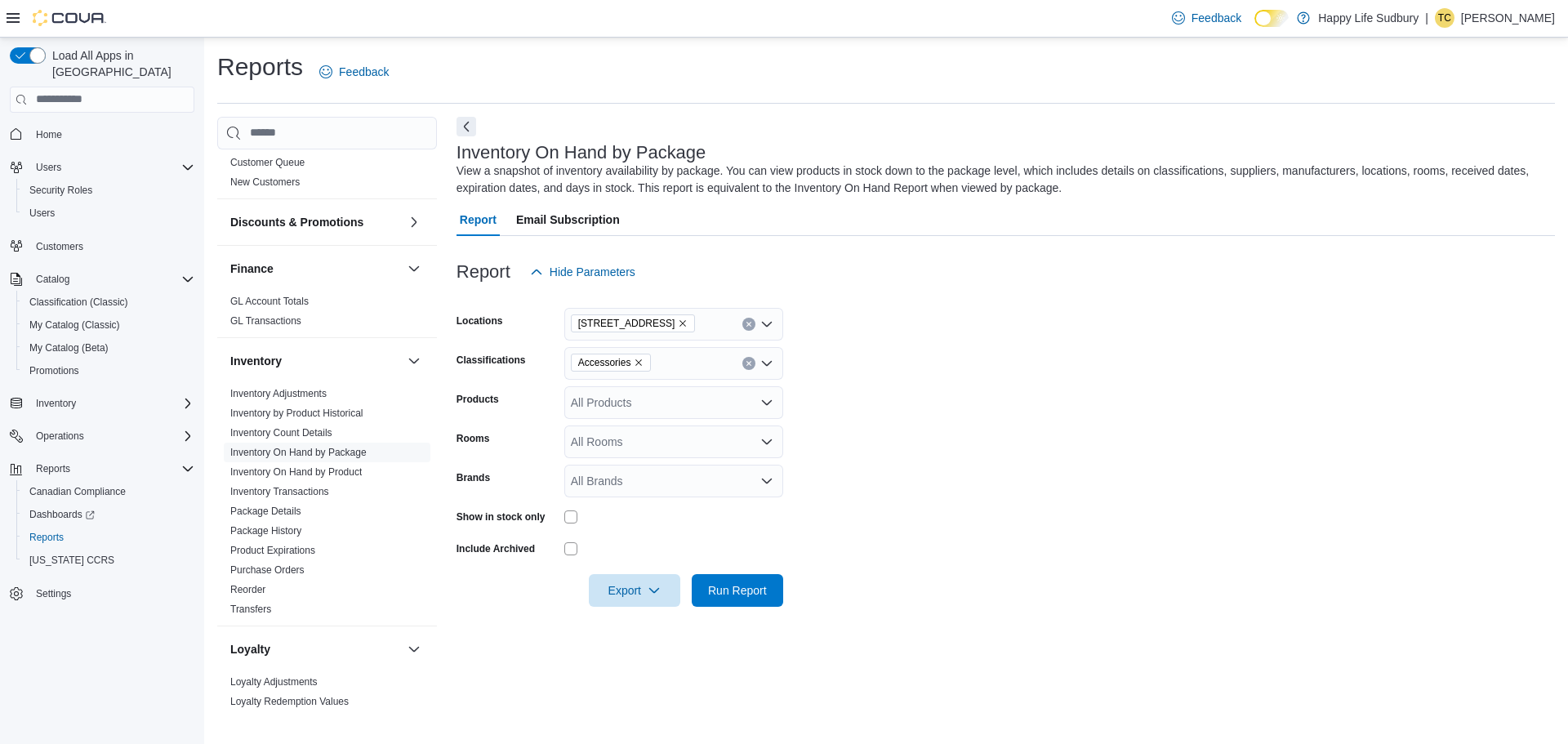
click at [653, 409] on div "All Products" at bounding box center [673, 402] width 219 height 32
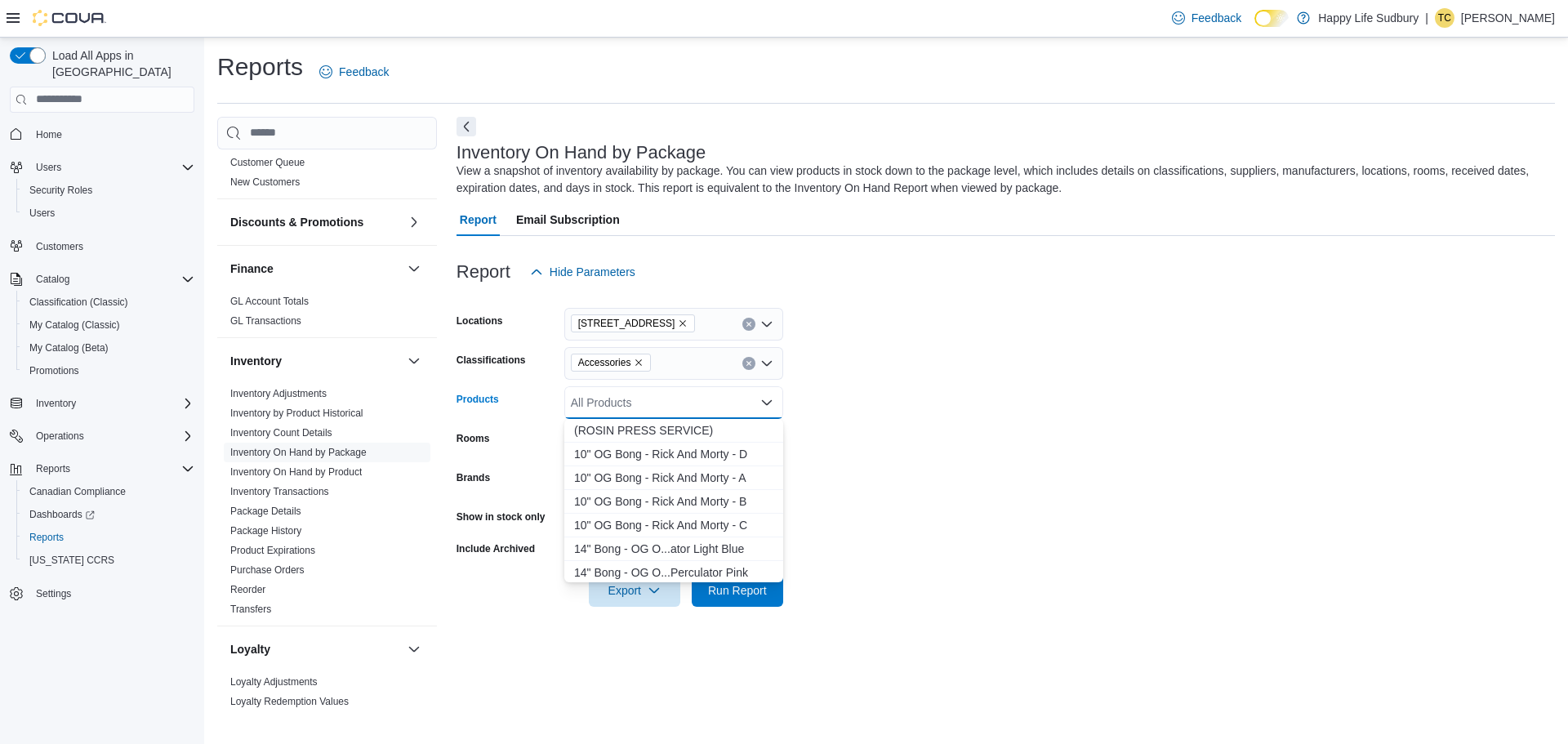
click at [901, 423] on form "Locations [STREET_ADDRESS] Classifications Accessories Products All Products Co…" at bounding box center [1005, 447] width 1098 height 318
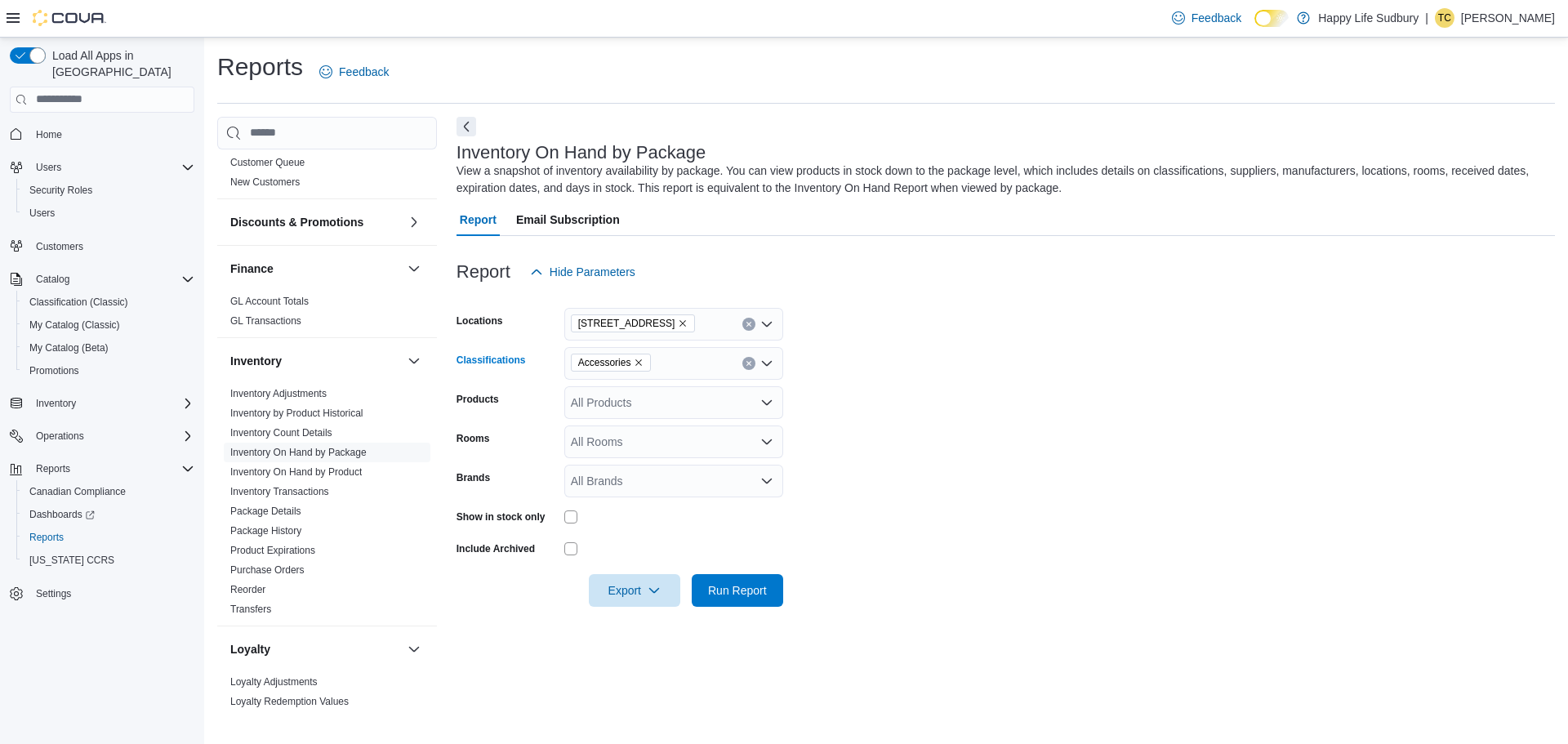
click at [749, 362] on icon "Clear input" at bounding box center [748, 363] width 6 height 6
click at [752, 324] on icon "Clear input" at bounding box center [748, 324] width 6 height 6
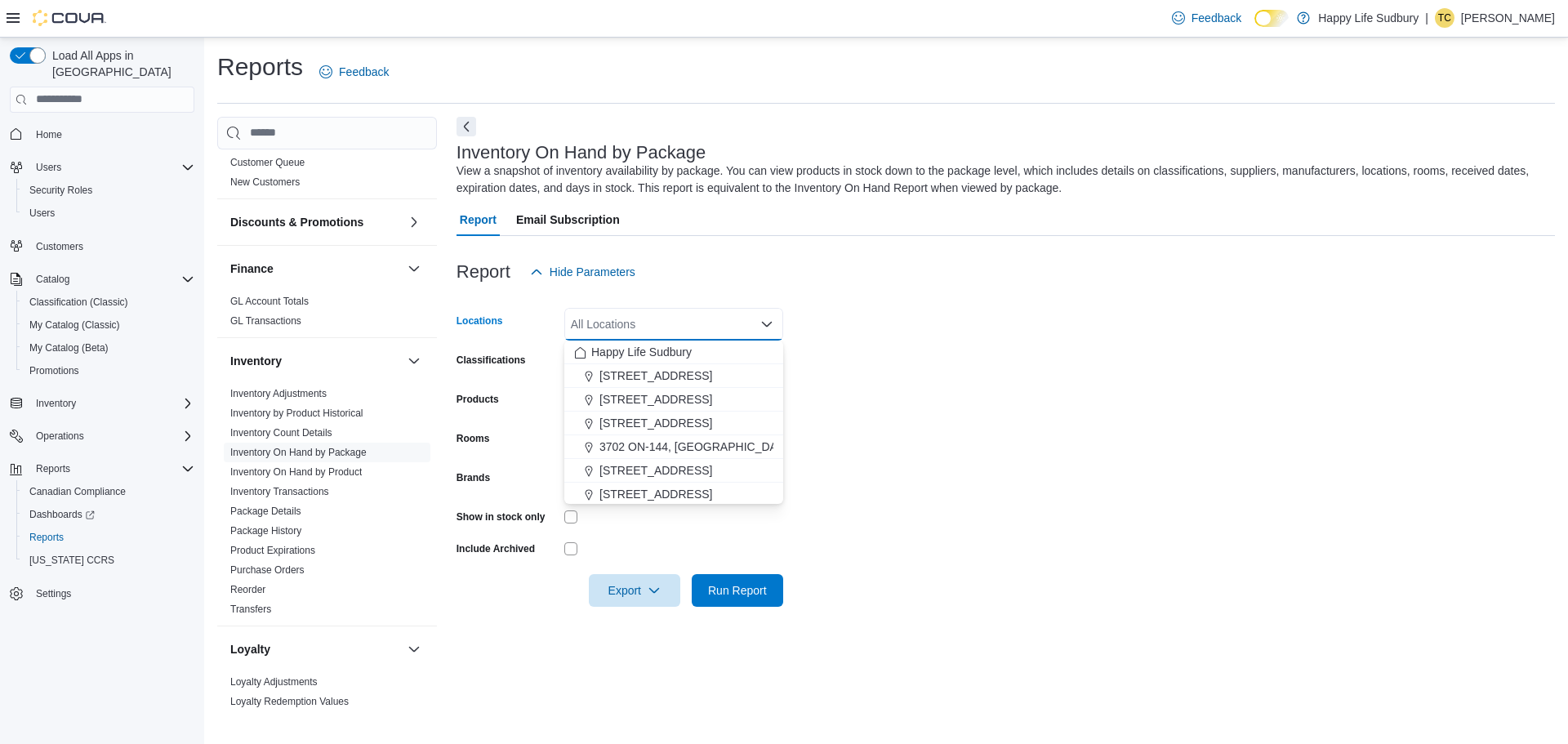
click at [857, 323] on form "Locations All Locations Combo box. Selected. Combo box input. All Locations. Ty…" at bounding box center [1005, 447] width 1098 height 318
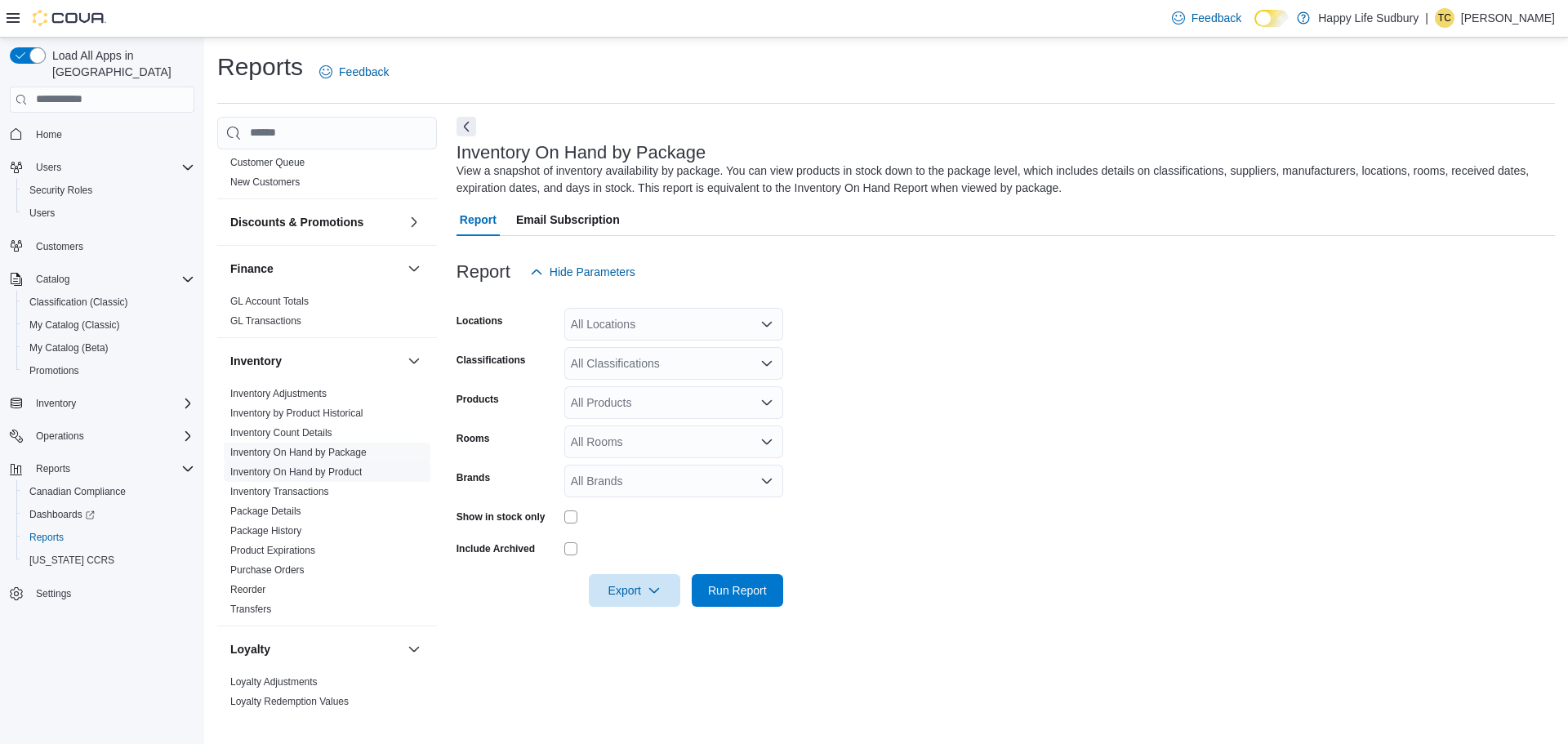
click at [285, 466] on link "Inventory On Hand by Product" at bounding box center [296, 472] width 131 height 11
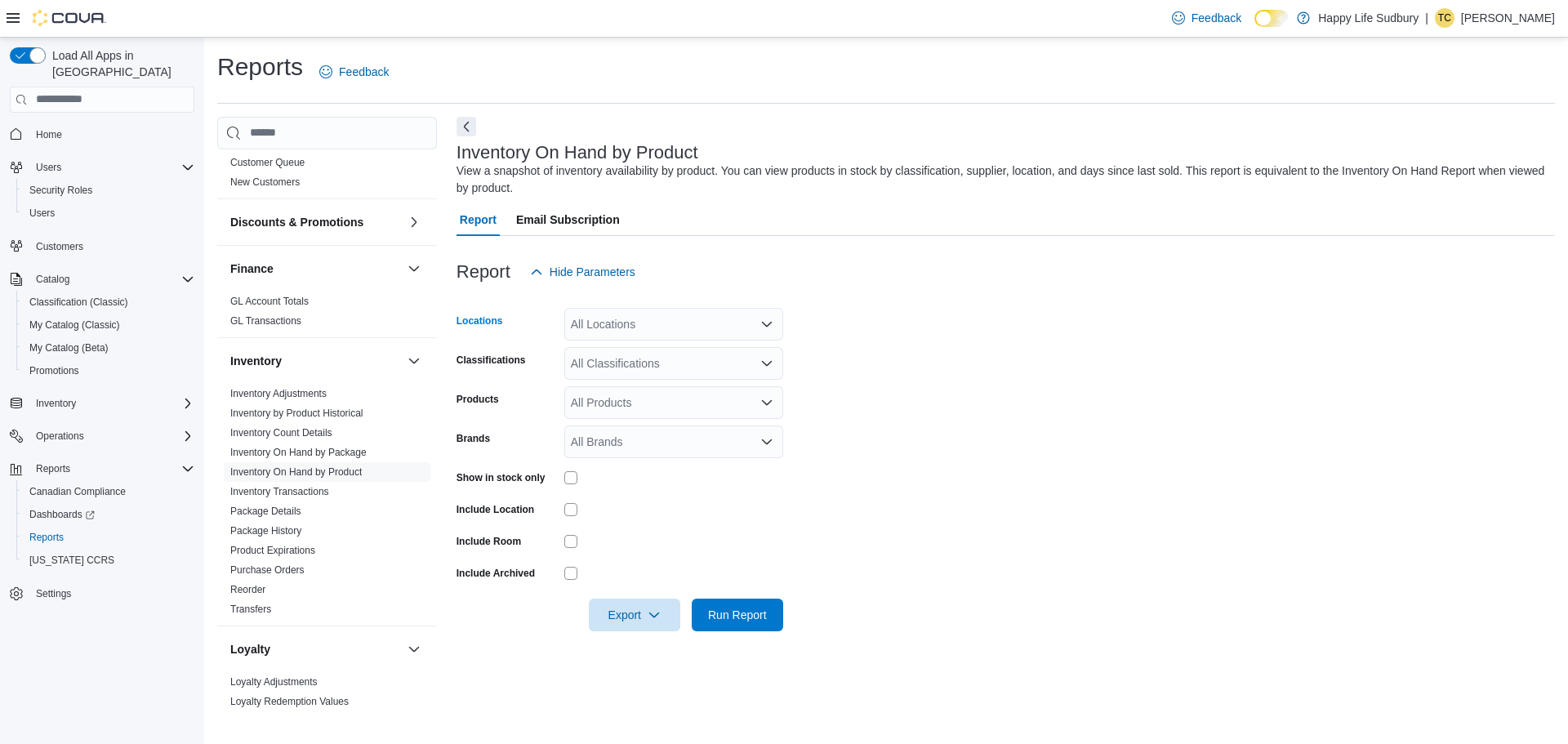
click at [773, 321] on div "All Locations" at bounding box center [673, 323] width 219 height 32
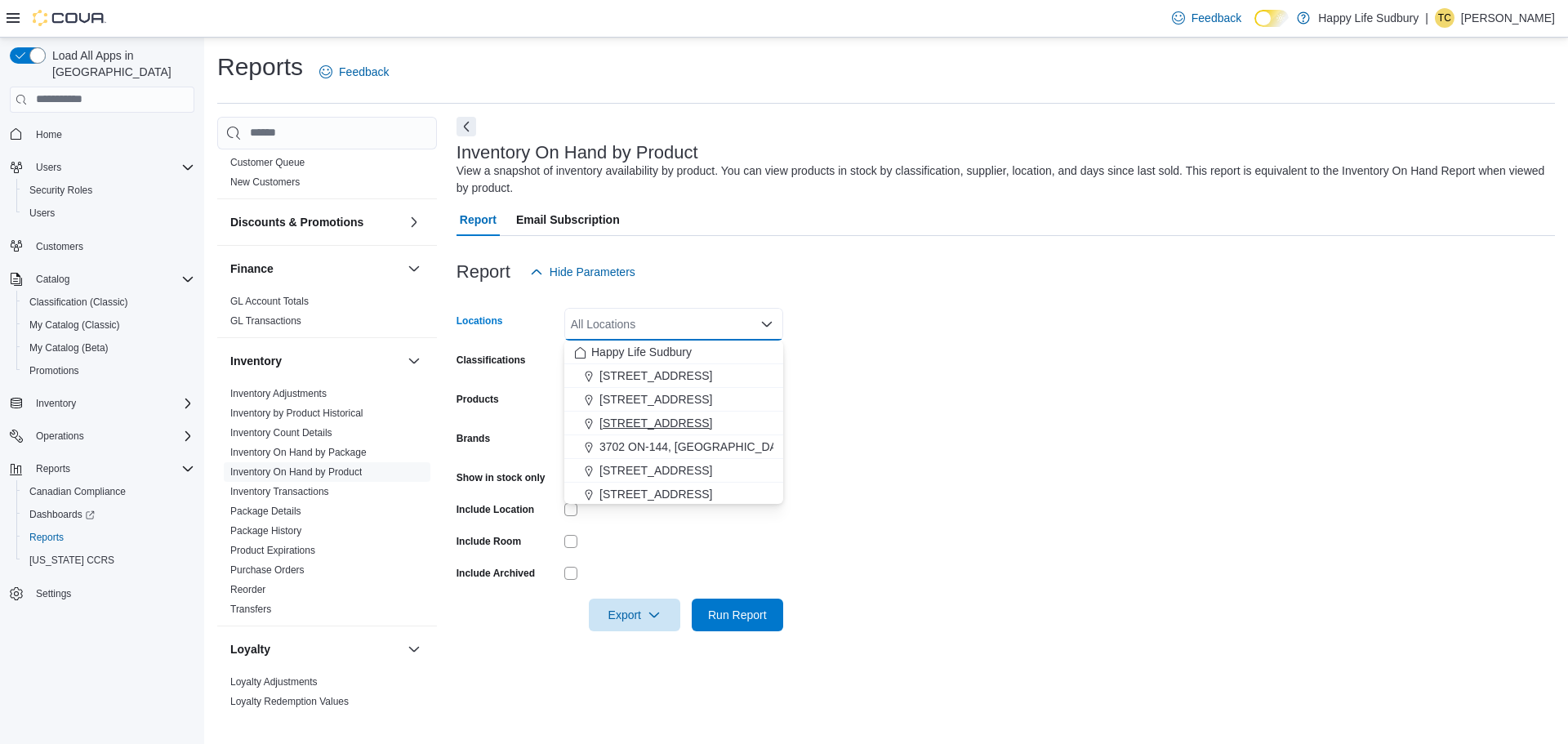
click at [712, 427] on span "[STREET_ADDRESS]" at bounding box center [656, 423] width 113 height 17
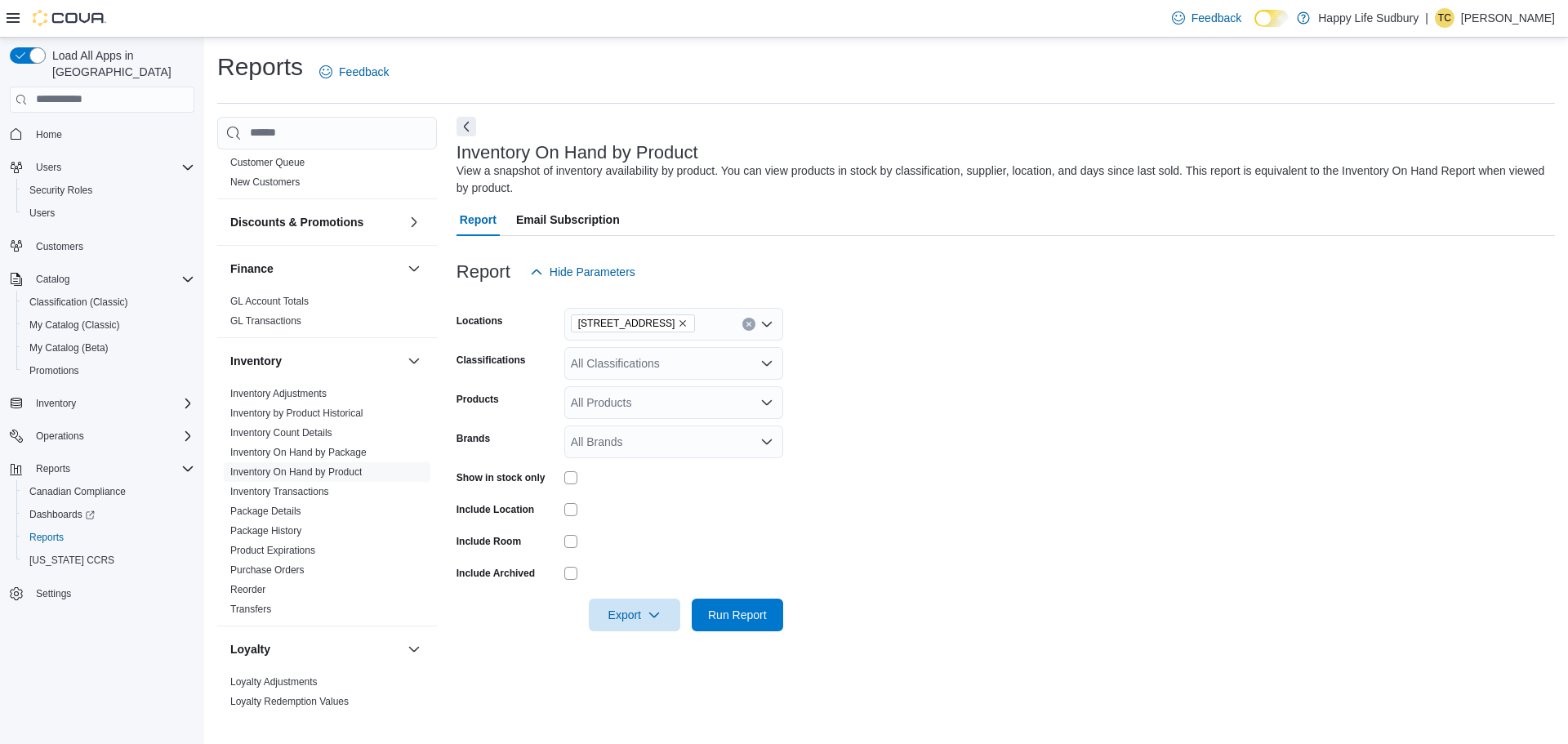
click at [836, 381] on form "Locations [STREET_ADDRESS] Classifications All Classifications Products All Pro…" at bounding box center [1005, 459] width 1098 height 342
click at [769, 366] on icon "Open list of options" at bounding box center [766, 363] width 13 height 13
click at [642, 439] on div "Flower" at bounding box center [674, 441] width 199 height 17
click at [869, 510] on form "Locations [STREET_ADDRESS] Classifications Flower Products All Products Brands …" at bounding box center [1005, 459] width 1098 height 342
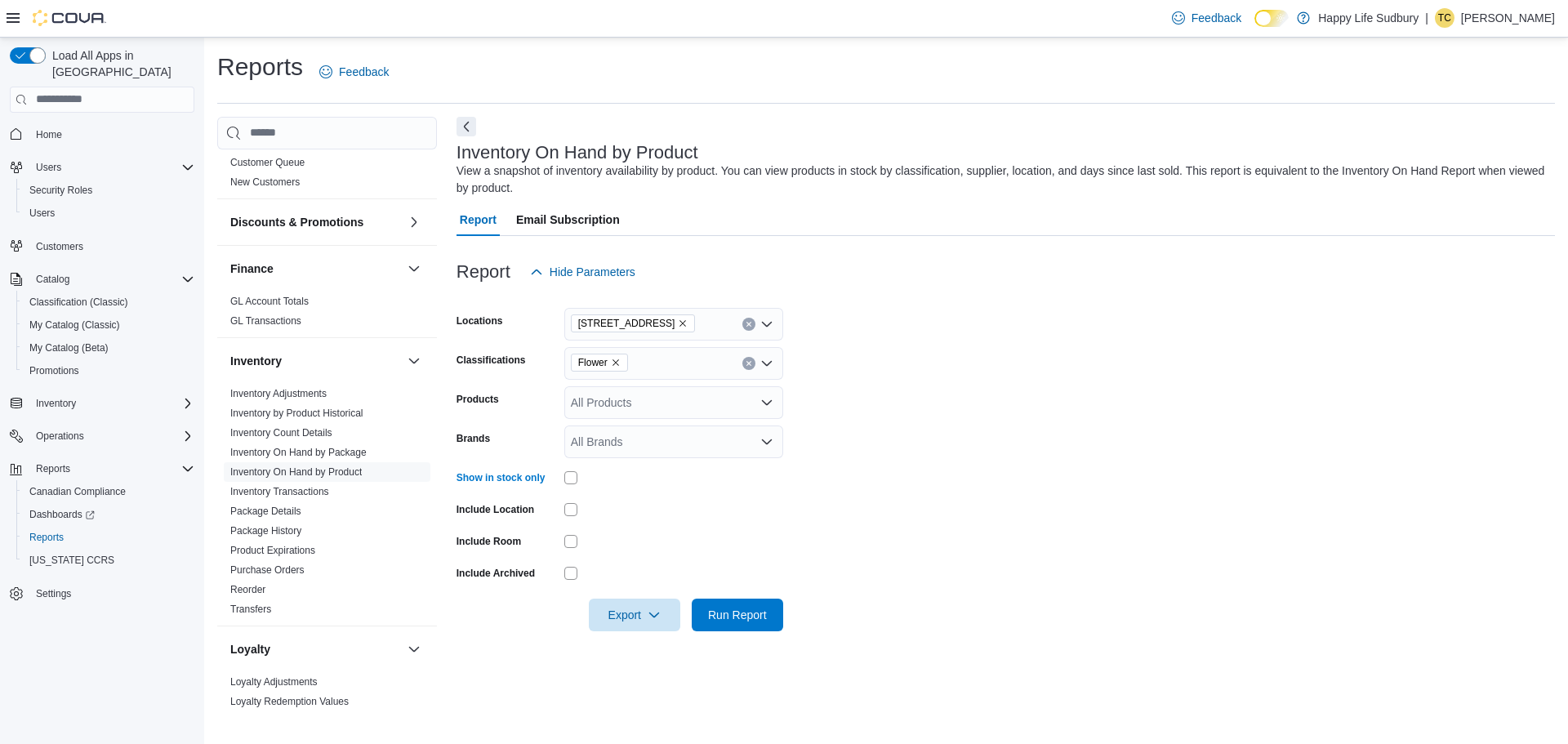
click at [772, 498] on div at bounding box center [673, 509] width 219 height 25
click at [731, 623] on span "Run Report" at bounding box center [738, 613] width 72 height 32
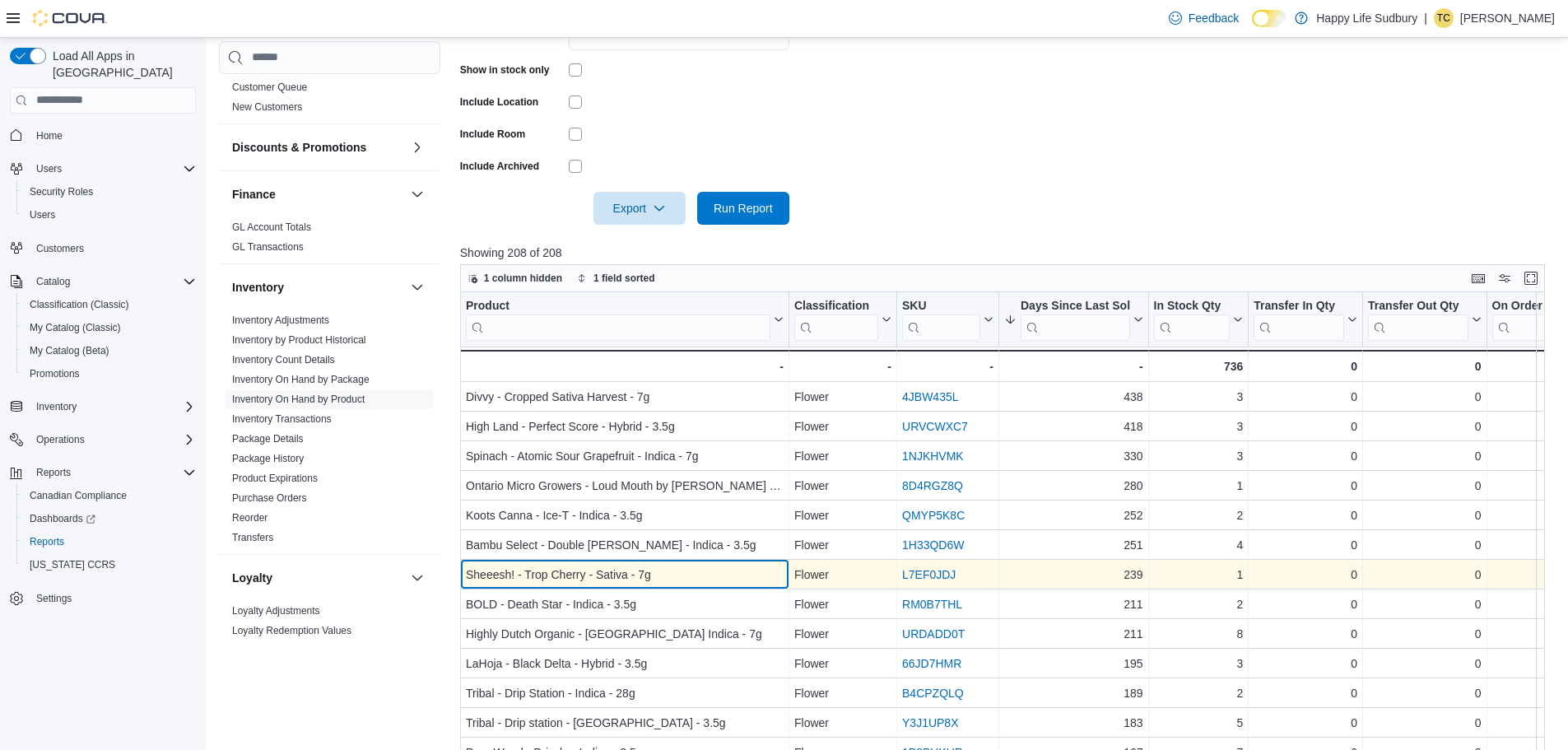
click at [599, 569] on div "Sheeesh! - Trop Cherry - Sativa - 7g" at bounding box center [624, 574] width 317 height 20
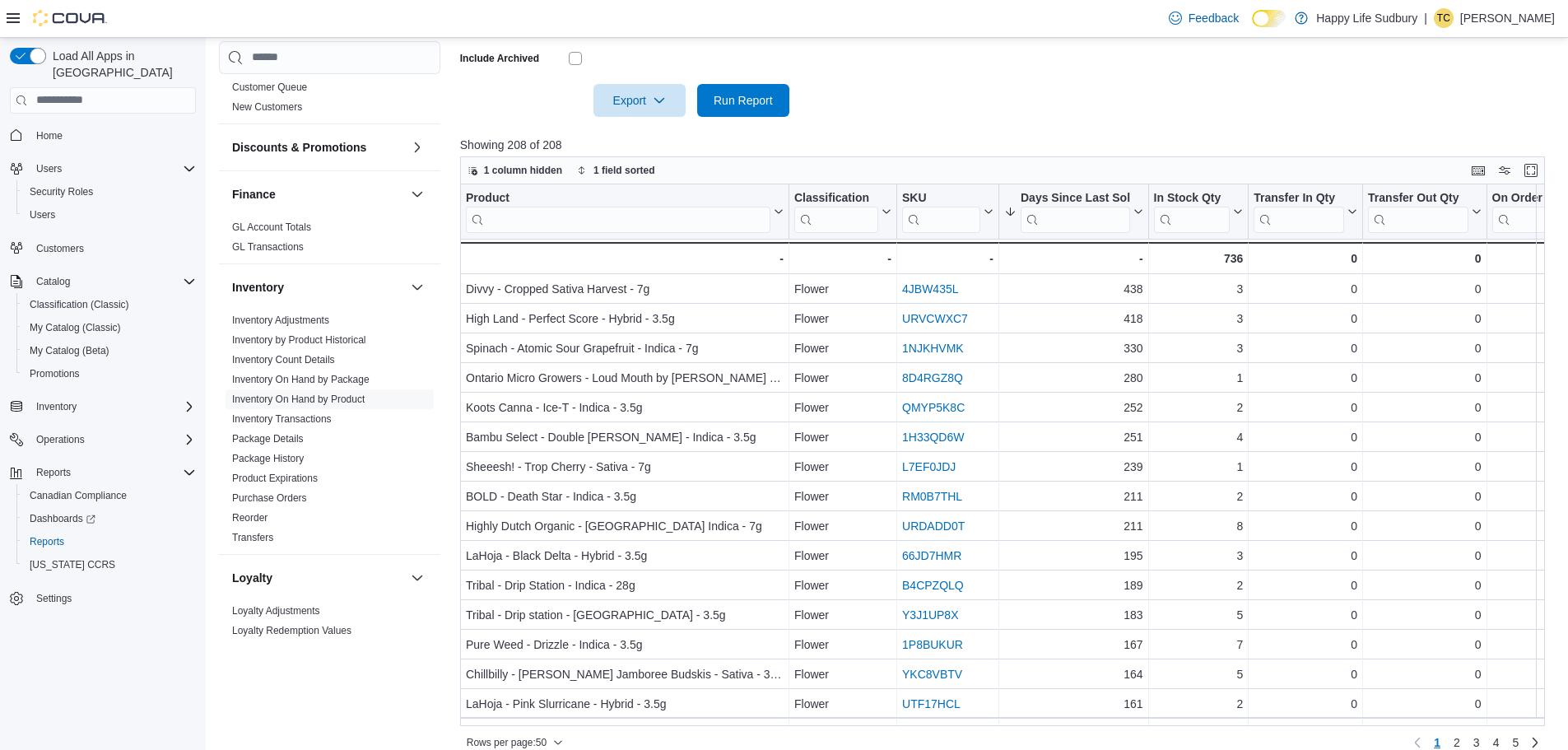
scroll to position [538, 0]
